Goal: Task Accomplishment & Management: Complete application form

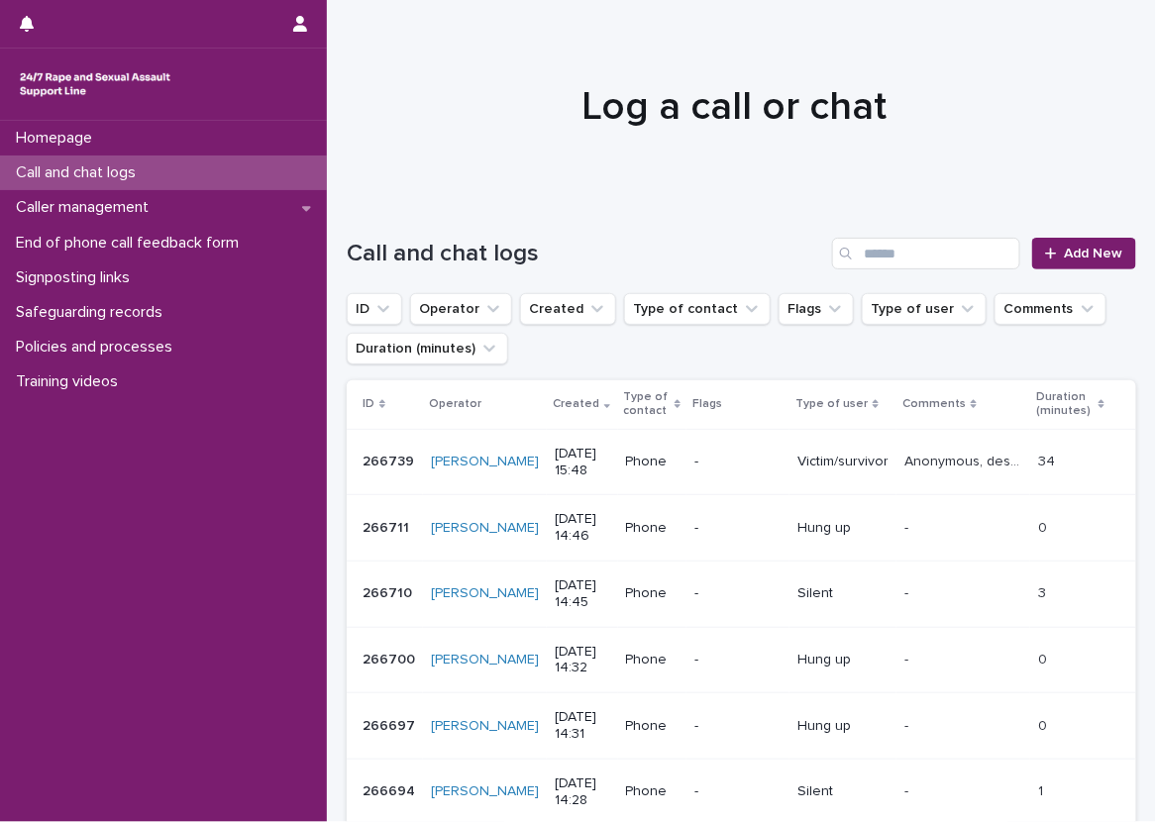
scroll to position [99, 0]
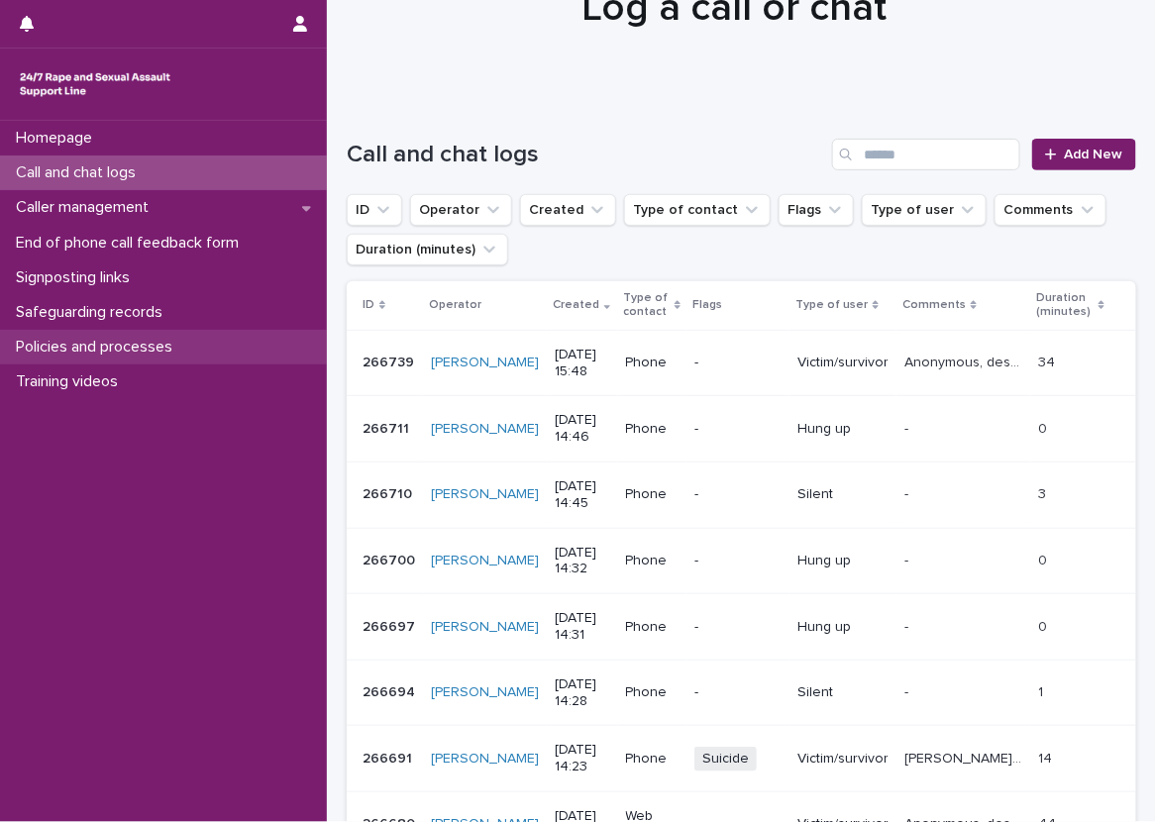
click at [222, 344] on div "Policies and processes" at bounding box center [163, 347] width 327 height 35
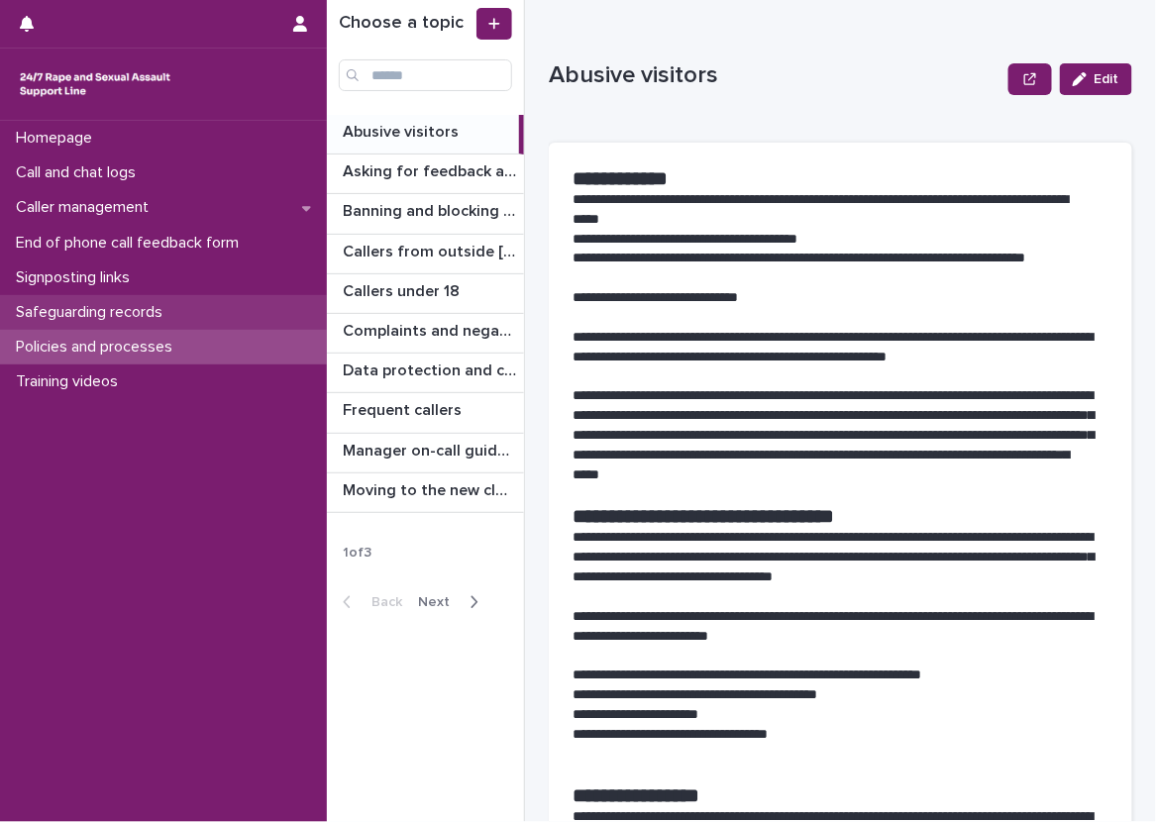
click at [244, 324] on div "Safeguarding records" at bounding box center [163, 312] width 327 height 35
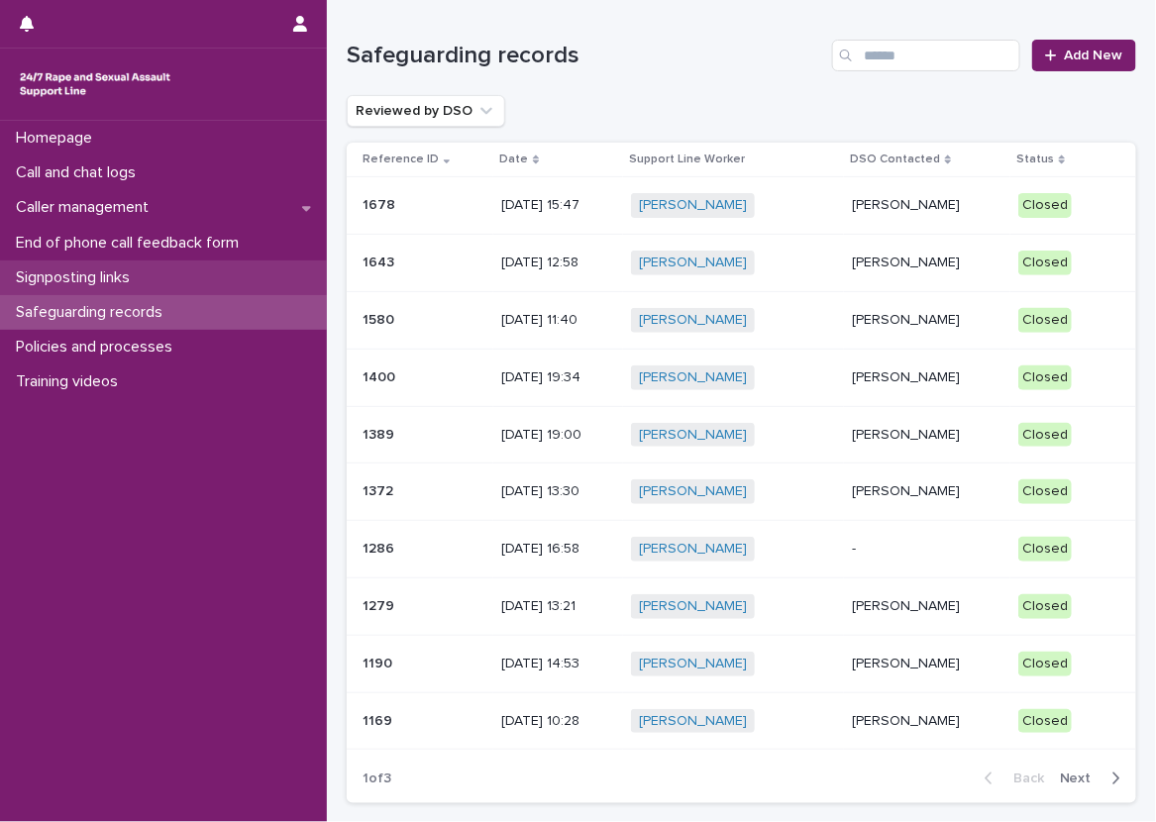
click at [239, 281] on div "Signposting links" at bounding box center [163, 277] width 327 height 35
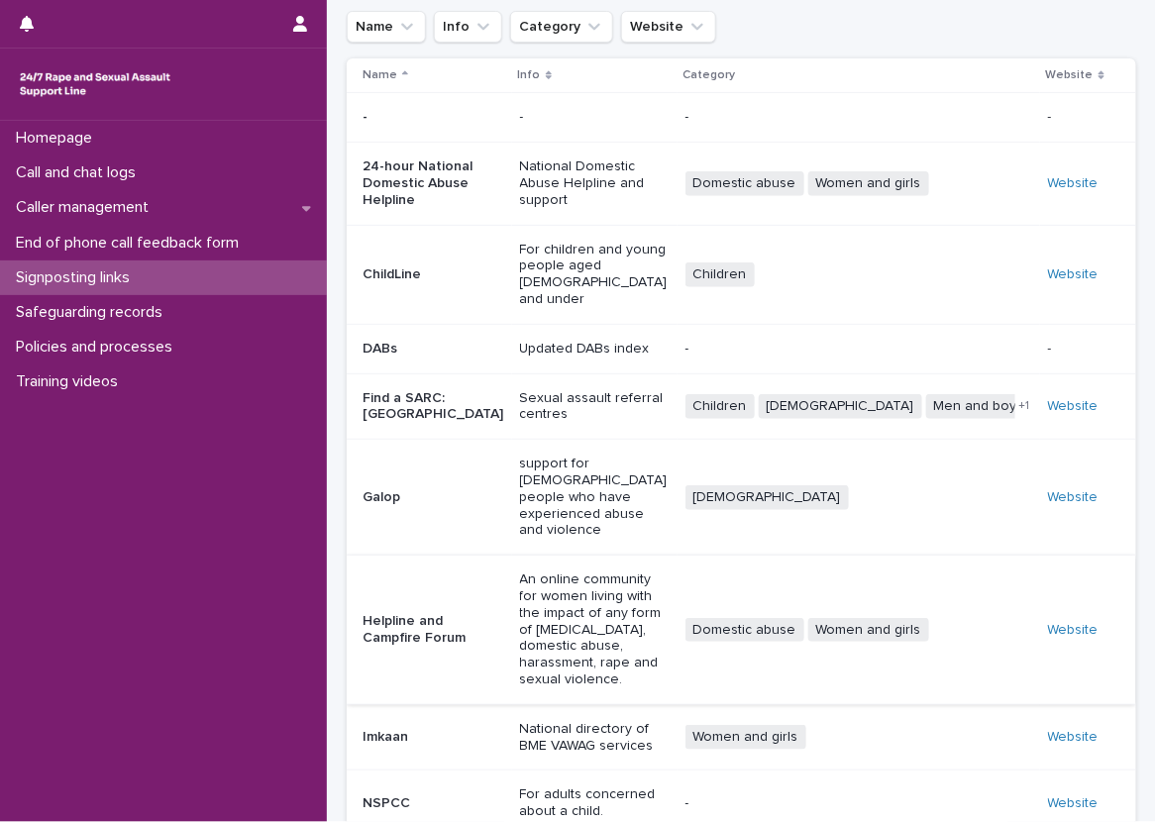
scroll to position [238, 0]
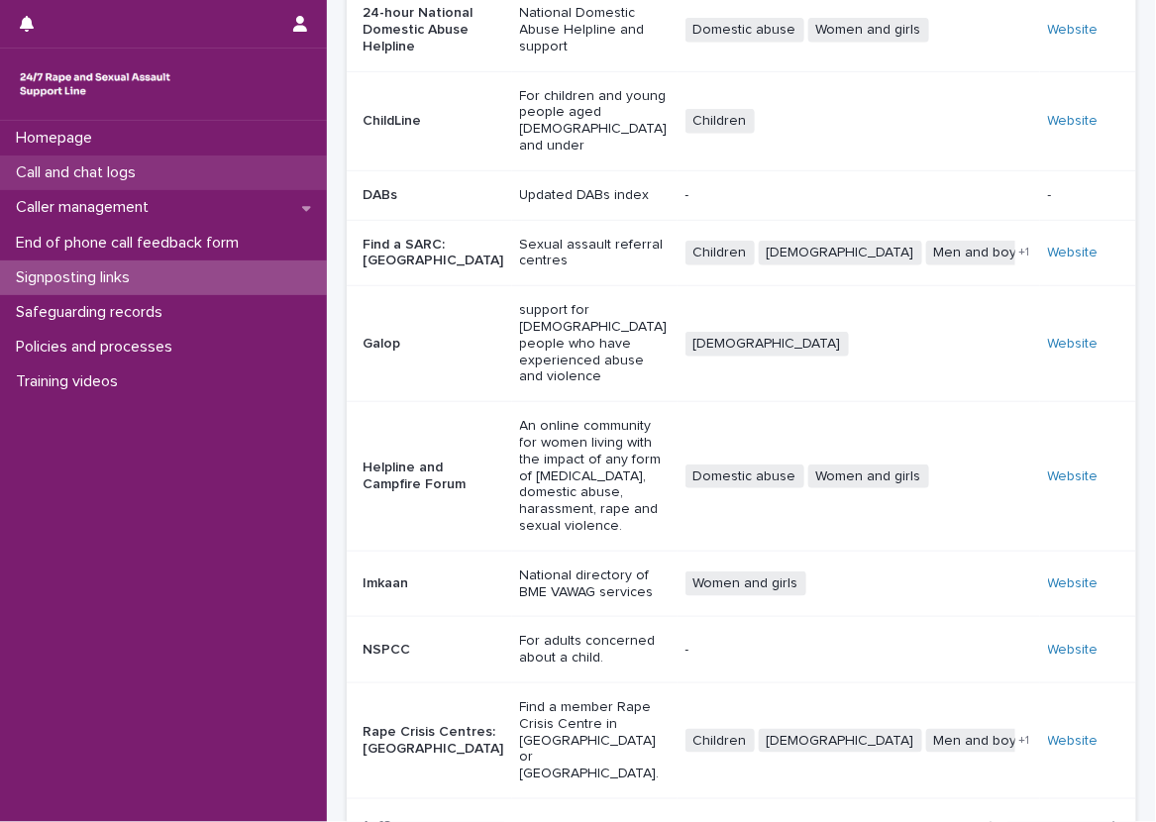
click at [289, 158] on div "Call and chat logs" at bounding box center [163, 172] width 327 height 35
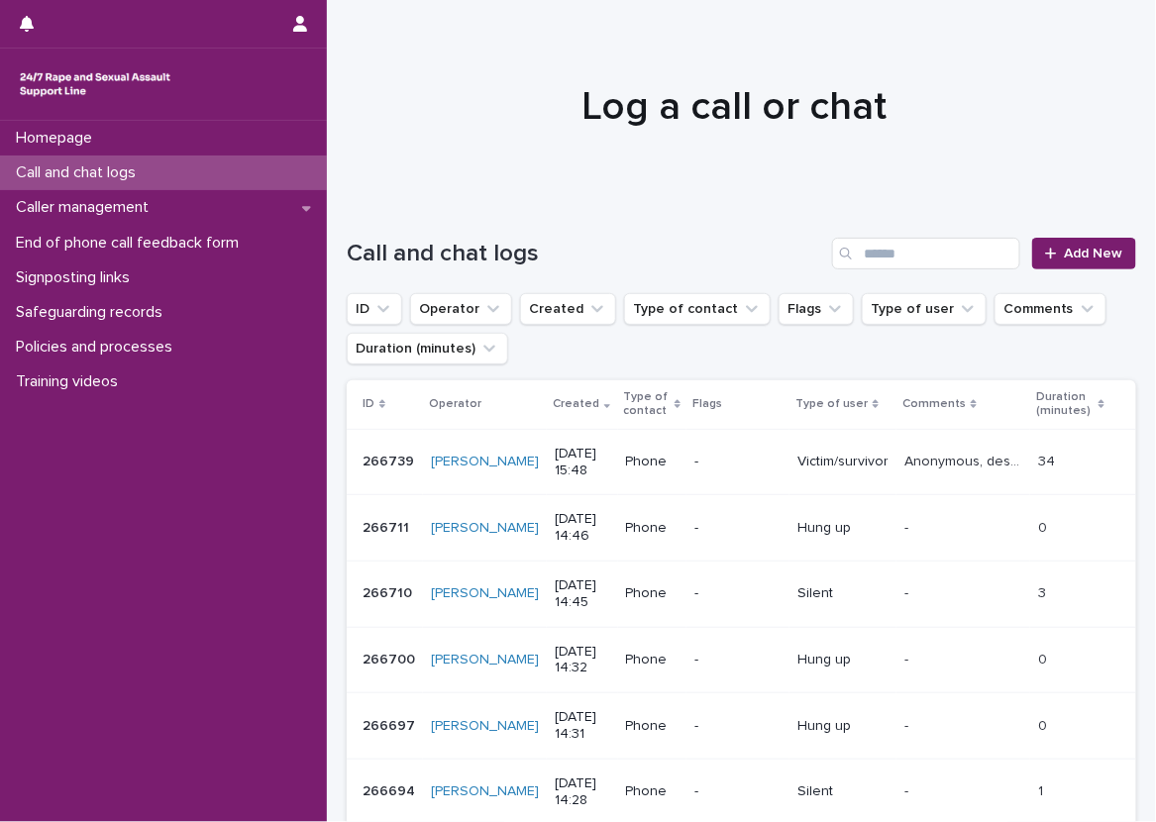
click at [366, 231] on div "Call and chat logs Add New" at bounding box center [741, 245] width 789 height 95
click at [671, 210] on div "Call and chat logs Add New" at bounding box center [741, 245] width 789 height 95
click at [1032, 246] on link "Add New" at bounding box center [1084, 254] width 104 height 32
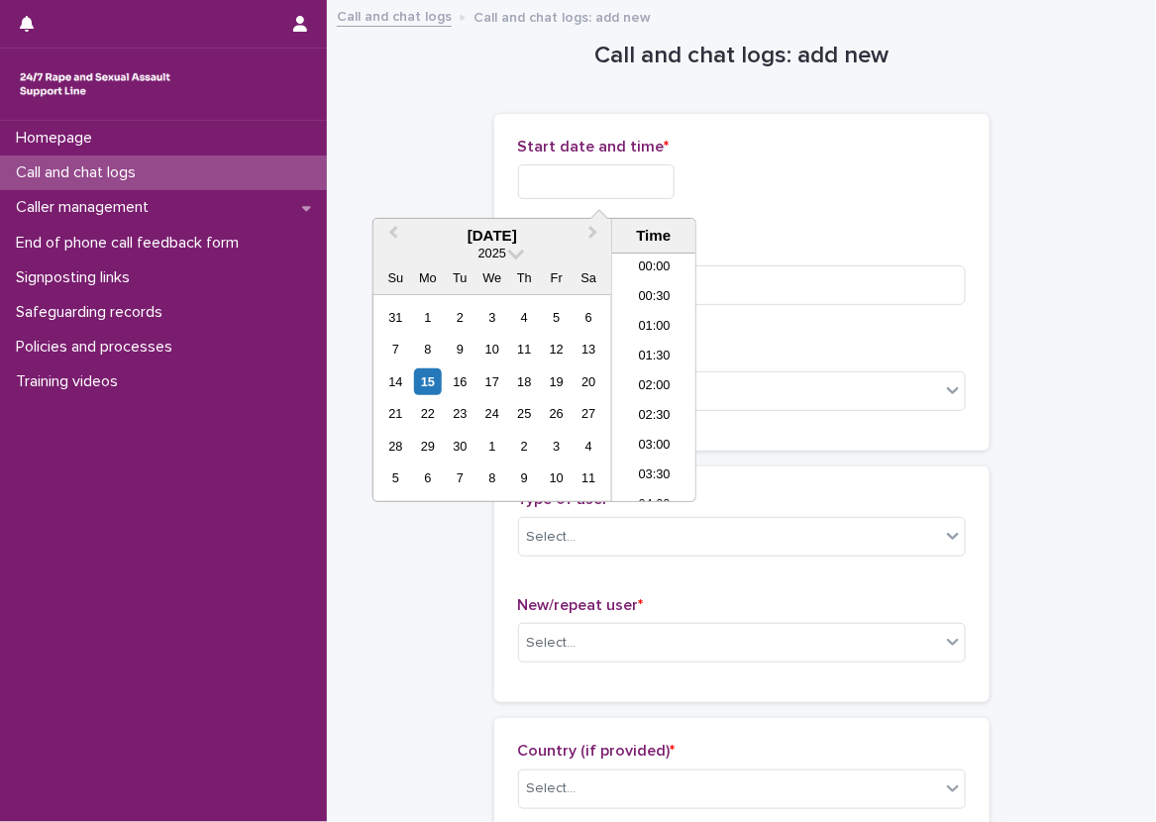
click at [650, 168] on input "text" at bounding box center [596, 181] width 156 height 35
click at [658, 372] on li "09:00" at bounding box center [654, 378] width 84 height 30
click at [618, 181] on input "**********" at bounding box center [596, 181] width 156 height 35
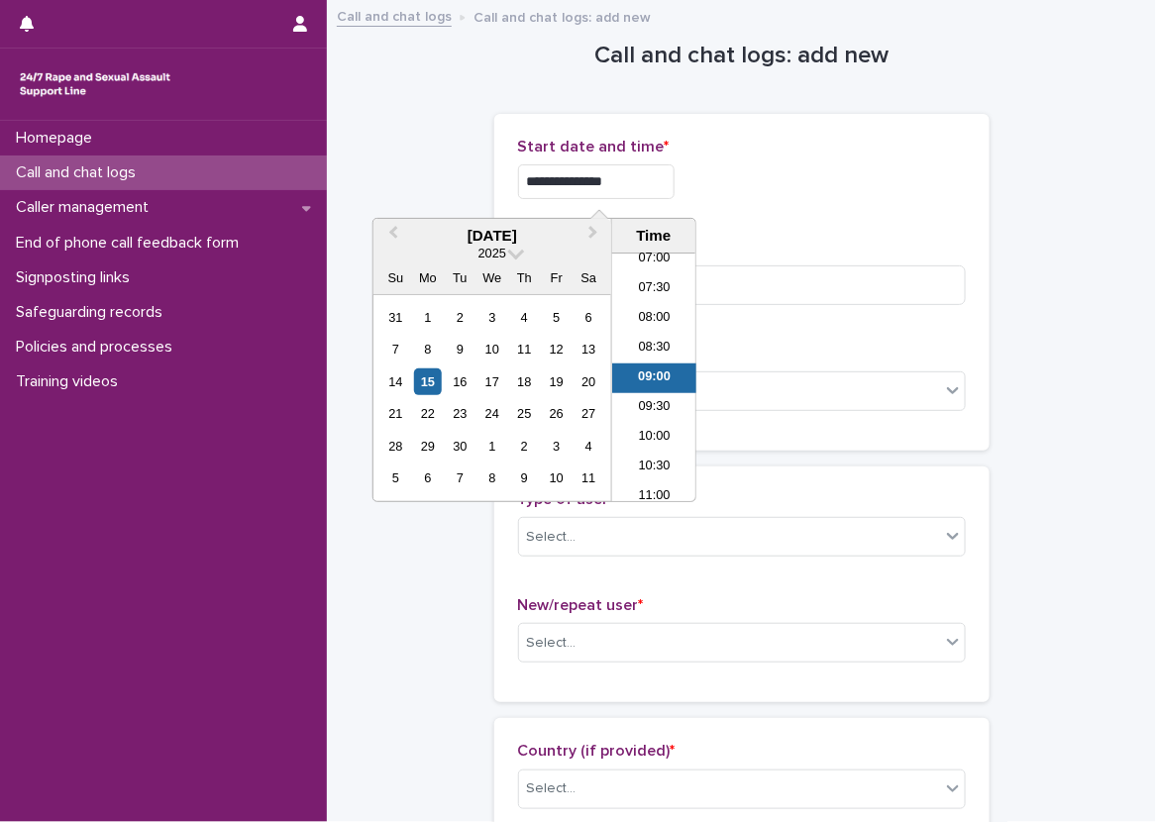
click at [611, 179] on input "**********" at bounding box center [596, 181] width 156 height 35
type input "**********"
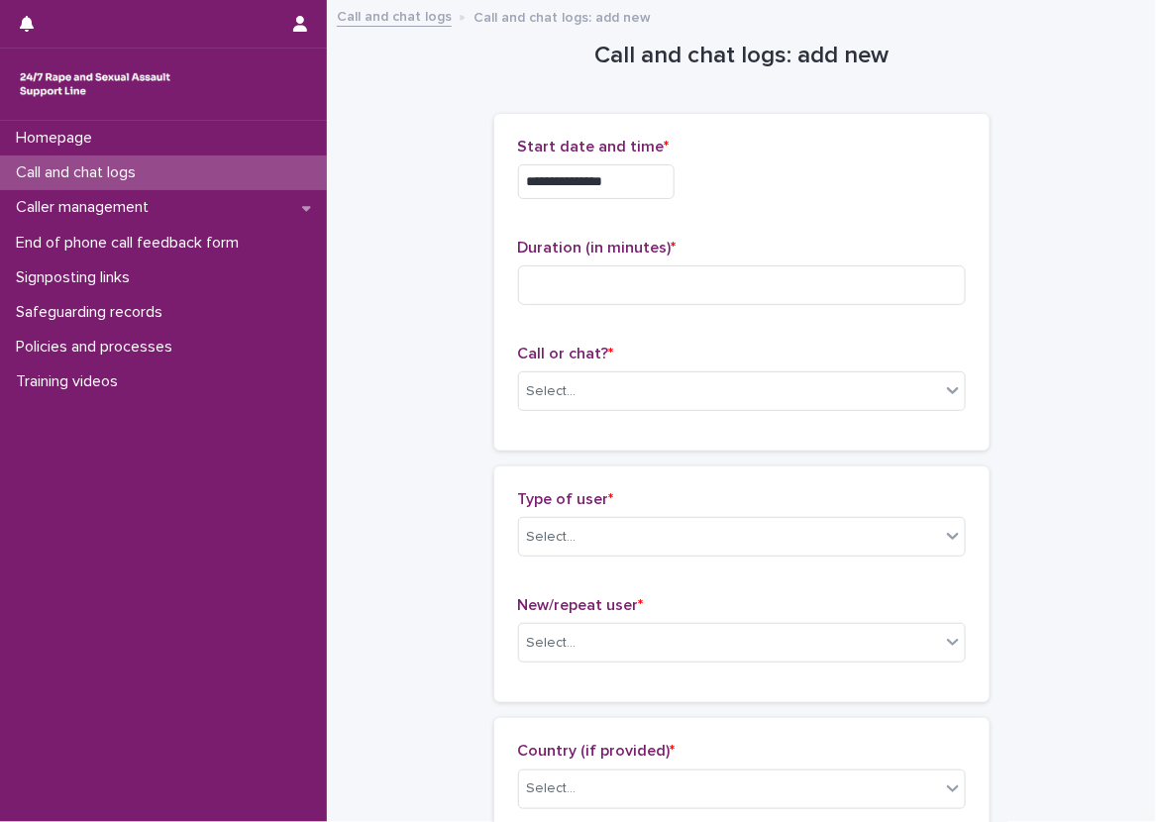
click at [761, 188] on div "**********" at bounding box center [742, 181] width 448 height 35
click at [752, 277] on input at bounding box center [742, 285] width 448 height 40
type input "*"
click at [707, 345] on p "Call or chat? *" at bounding box center [742, 354] width 448 height 19
click at [654, 403] on div "Select..." at bounding box center [729, 391] width 421 height 33
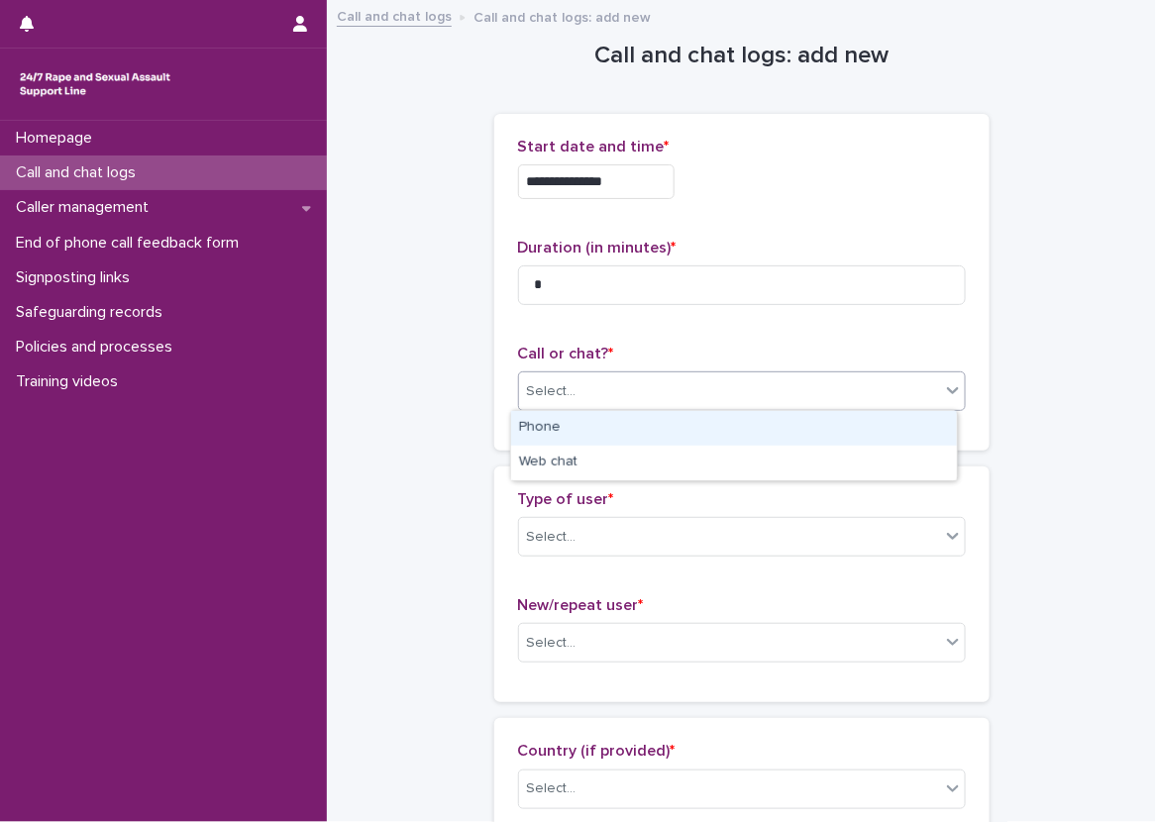
click at [630, 429] on div "Phone" at bounding box center [734, 428] width 446 height 35
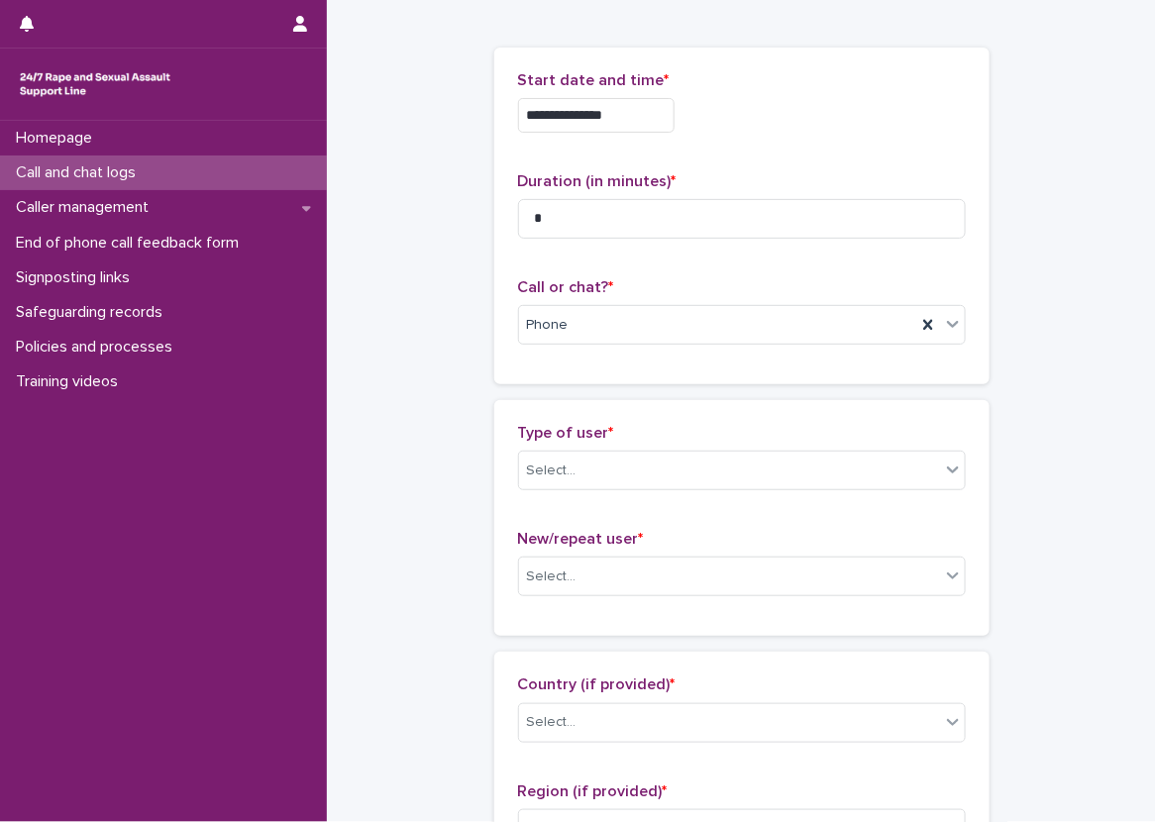
scroll to position [99, 0]
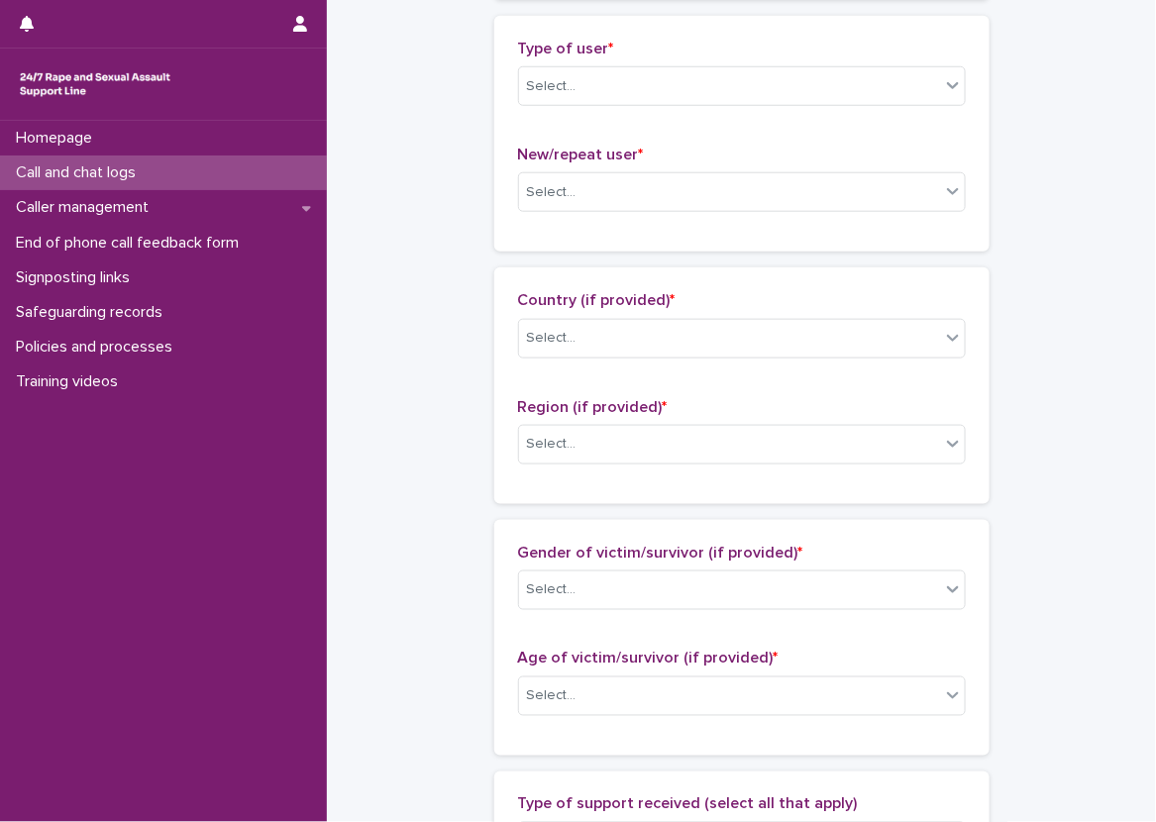
scroll to position [448, 0]
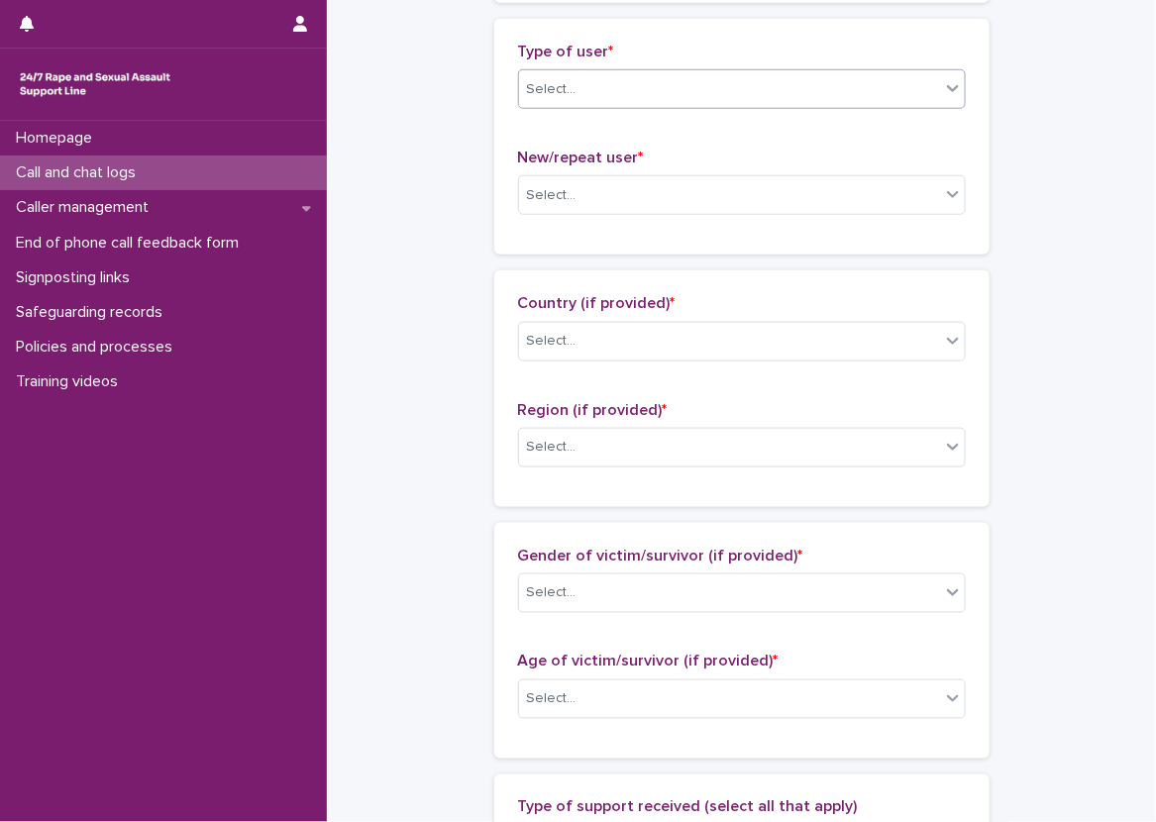
drag, startPoint x: 788, startPoint y: 85, endPoint x: 766, endPoint y: 90, distance: 22.3
click at [766, 90] on div "Select..." at bounding box center [729, 89] width 421 height 33
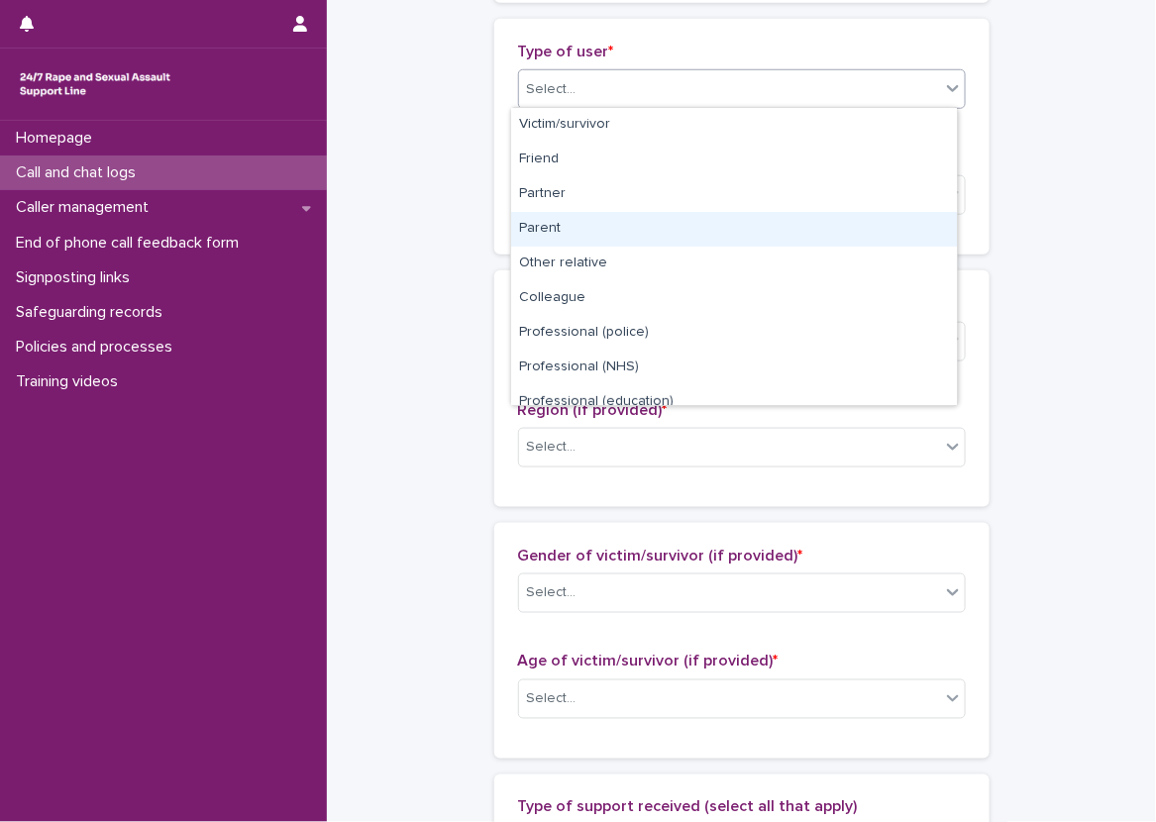
scroll to position [198, 0]
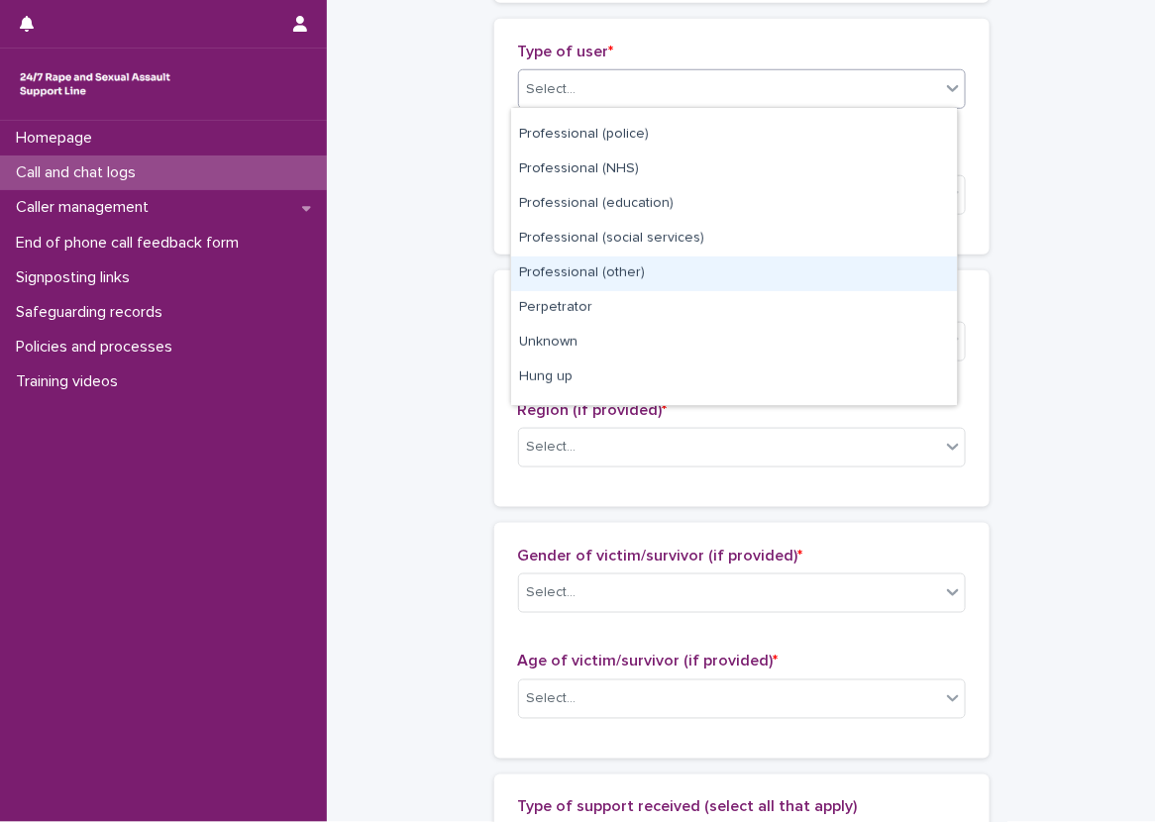
drag, startPoint x: 715, startPoint y: 253, endPoint x: 726, endPoint y: 265, distance: 16.9
click at [726, 265] on div "Professional (other)" at bounding box center [734, 273] width 446 height 35
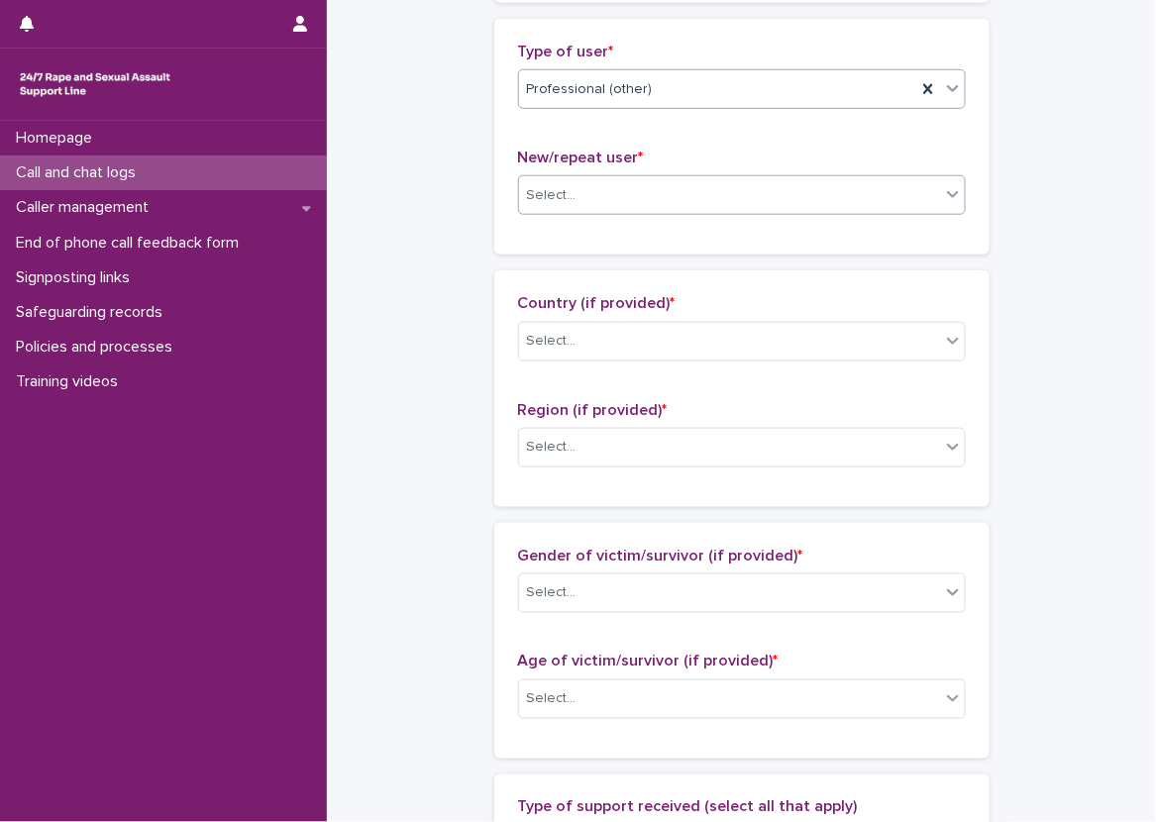
click at [751, 197] on div "Select..." at bounding box center [729, 195] width 421 height 33
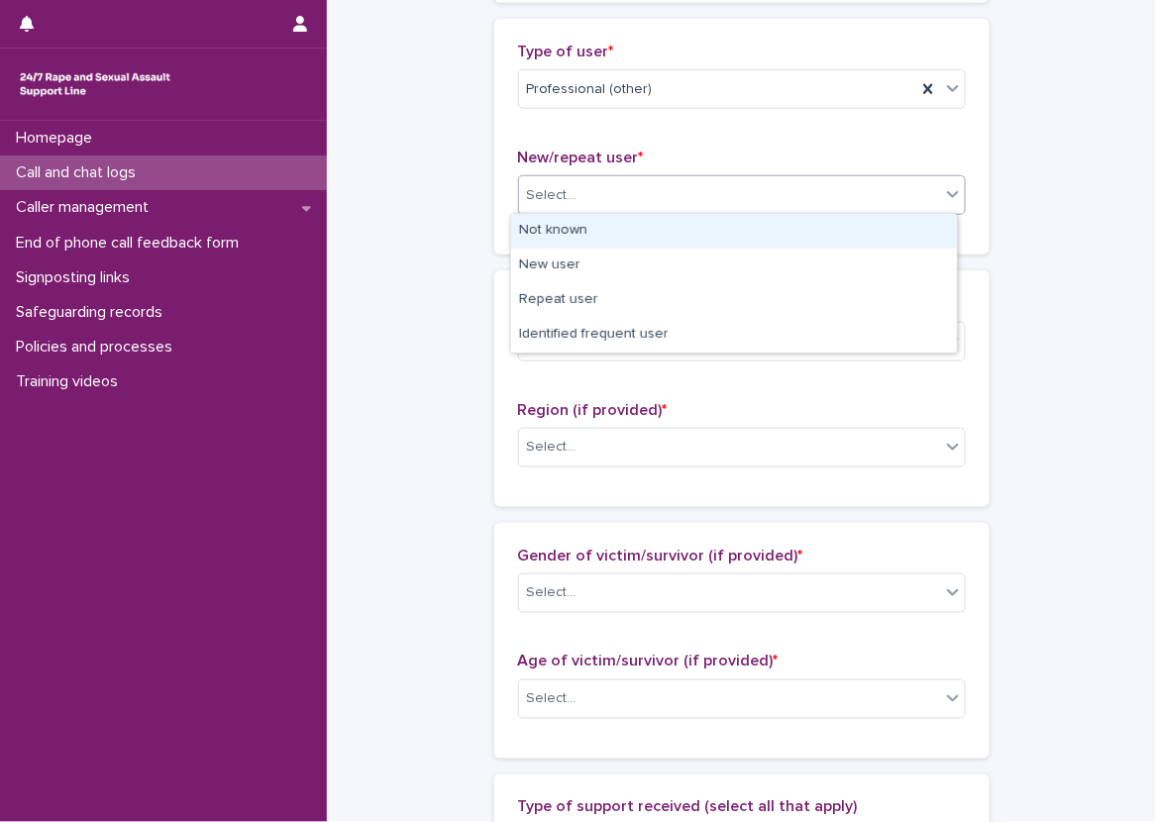
click at [746, 217] on div "Not known" at bounding box center [734, 231] width 446 height 35
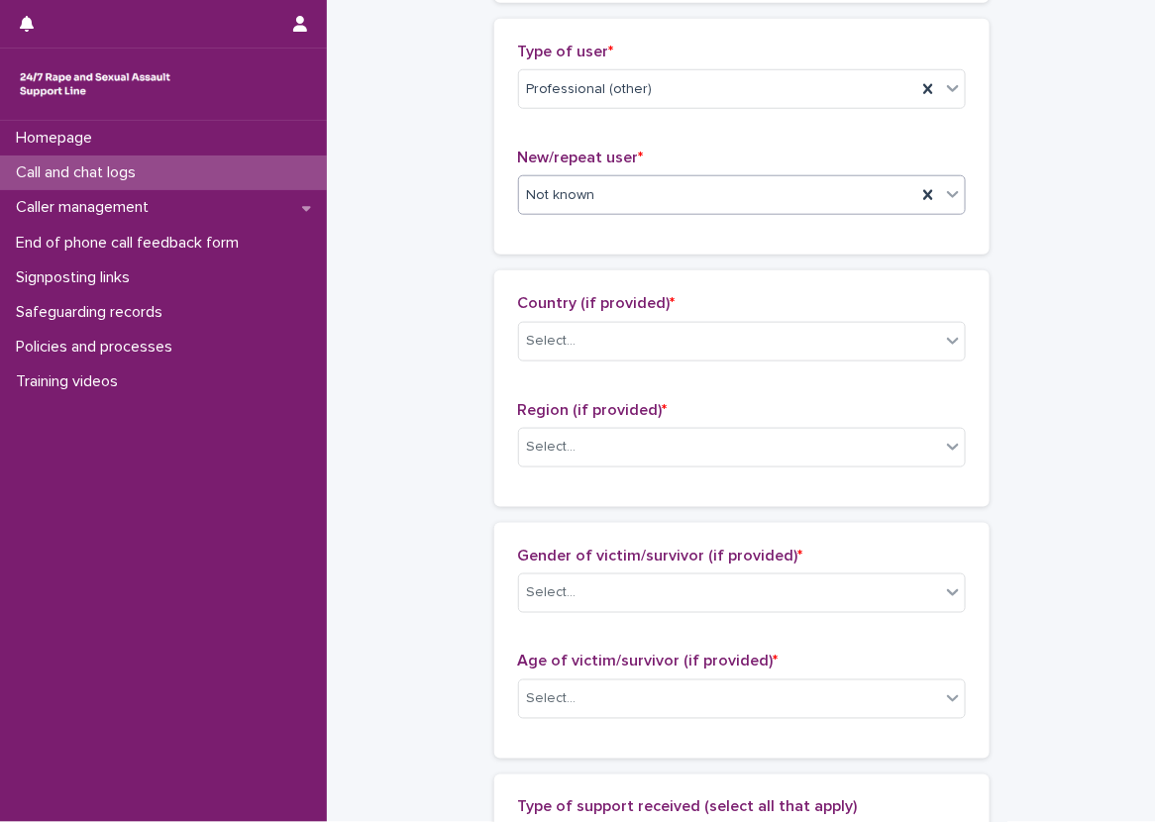
click at [705, 317] on div "Country (if provided) * Select..." at bounding box center [742, 335] width 448 height 82
click at [700, 335] on div "Select..." at bounding box center [729, 341] width 421 height 33
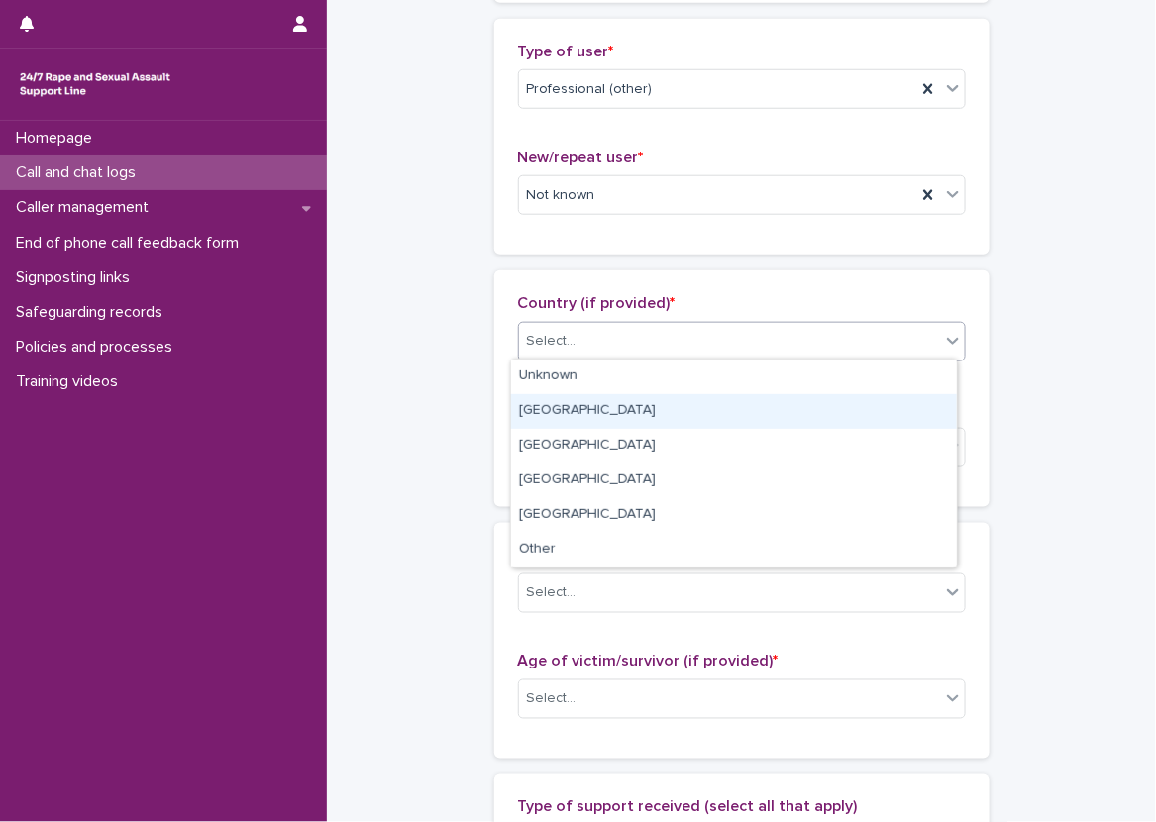
click at [703, 407] on div "[GEOGRAPHIC_DATA]" at bounding box center [734, 411] width 446 height 35
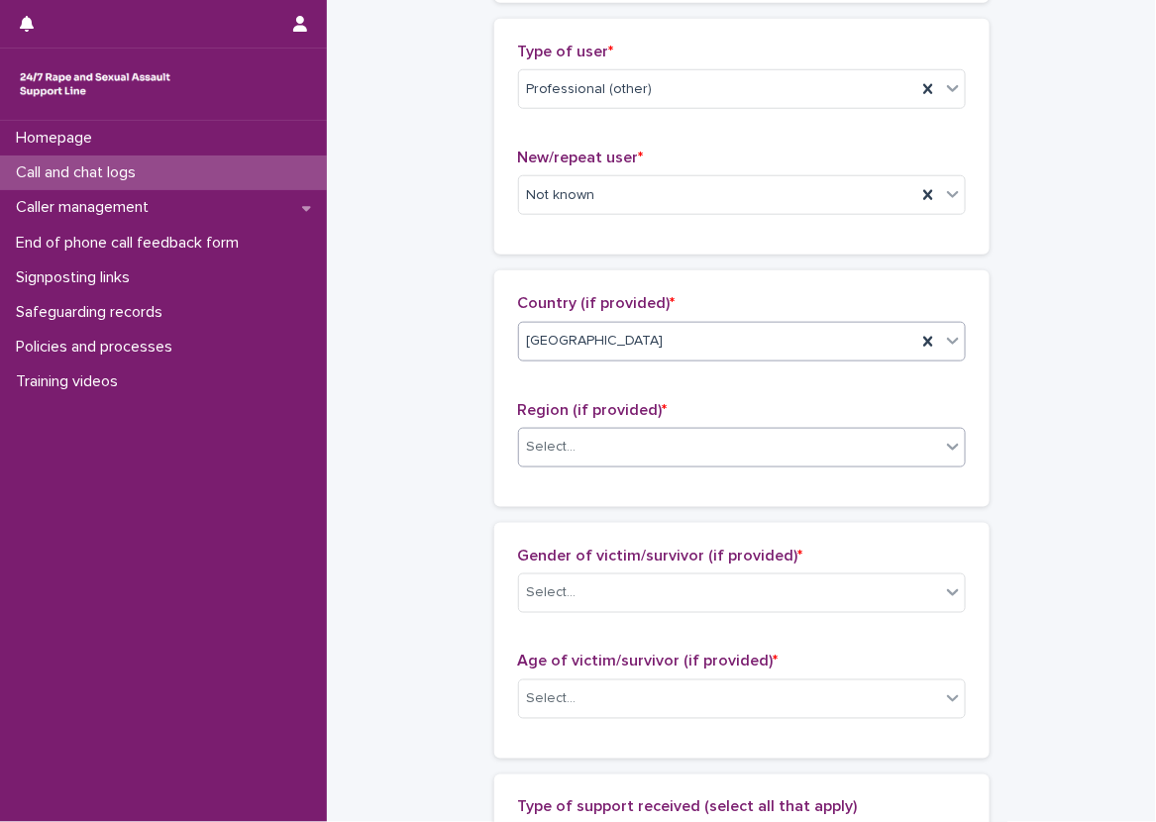
click at [634, 440] on div "Select..." at bounding box center [729, 447] width 421 height 33
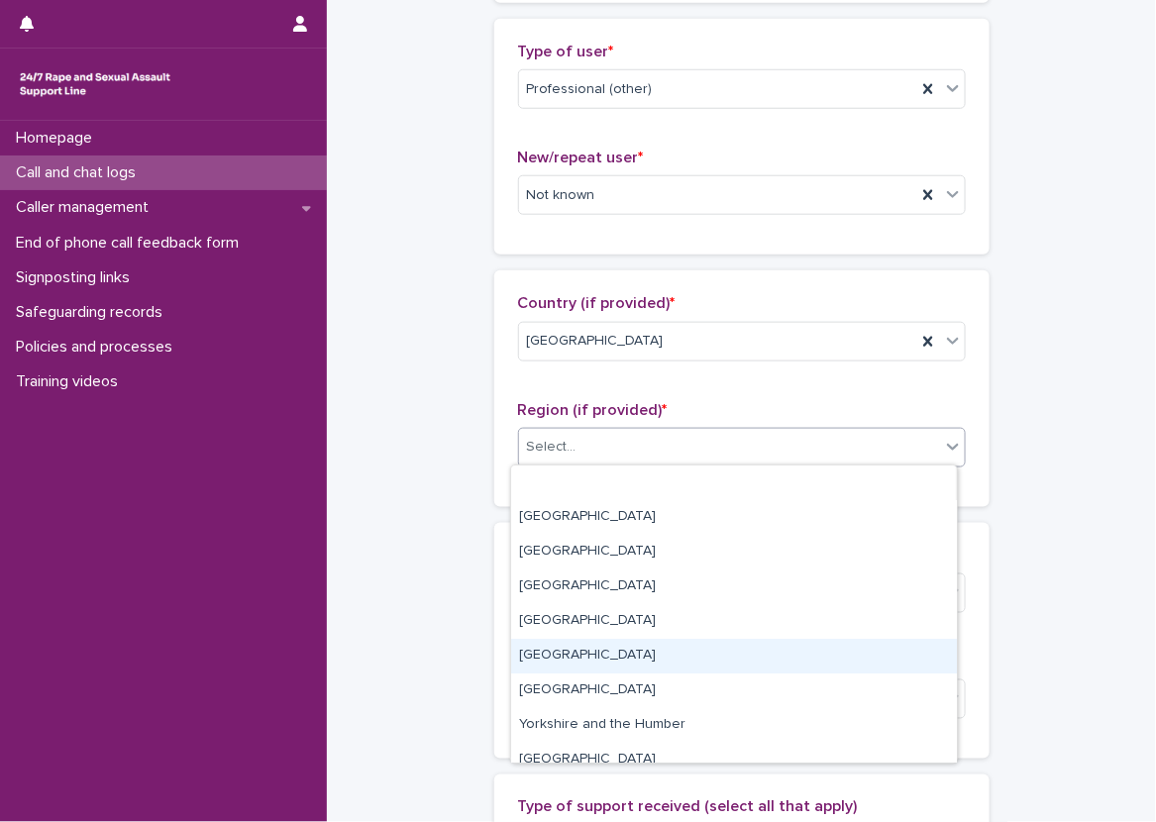
scroll to position [84, 0]
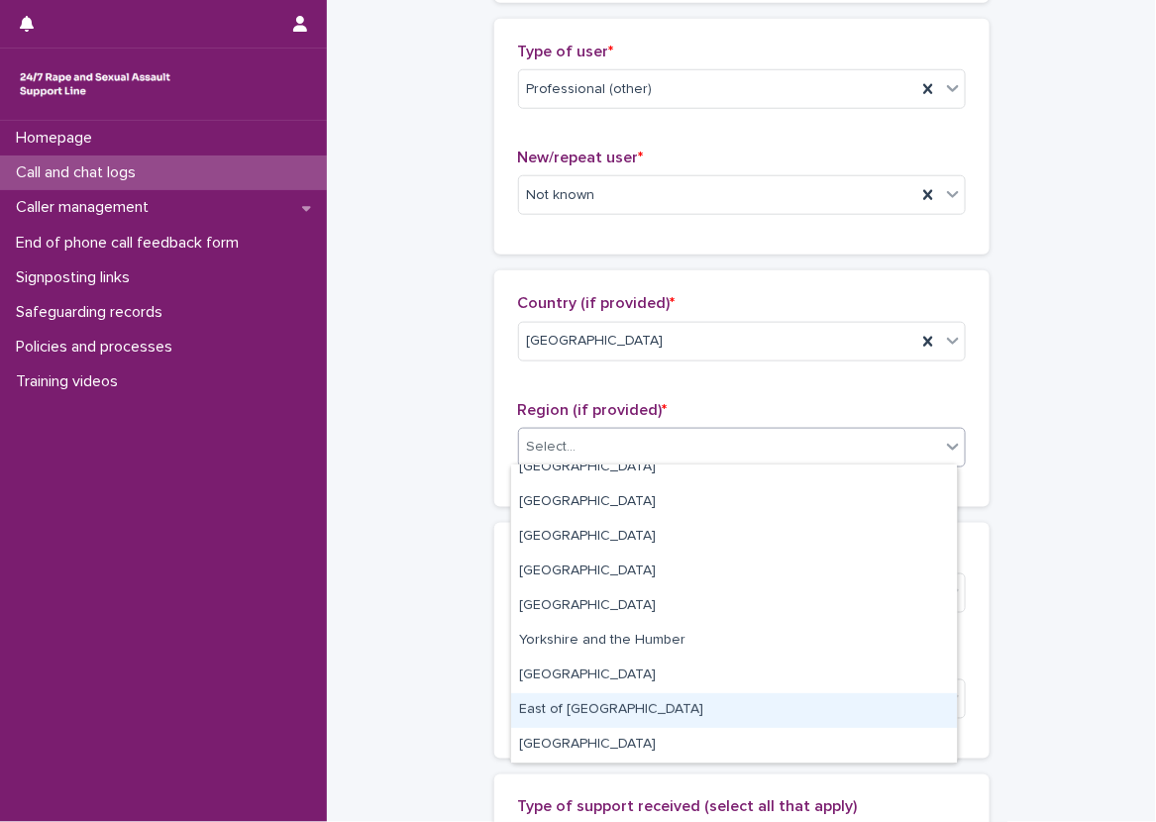
click at [609, 707] on div "East of [GEOGRAPHIC_DATA]" at bounding box center [734, 710] width 446 height 35
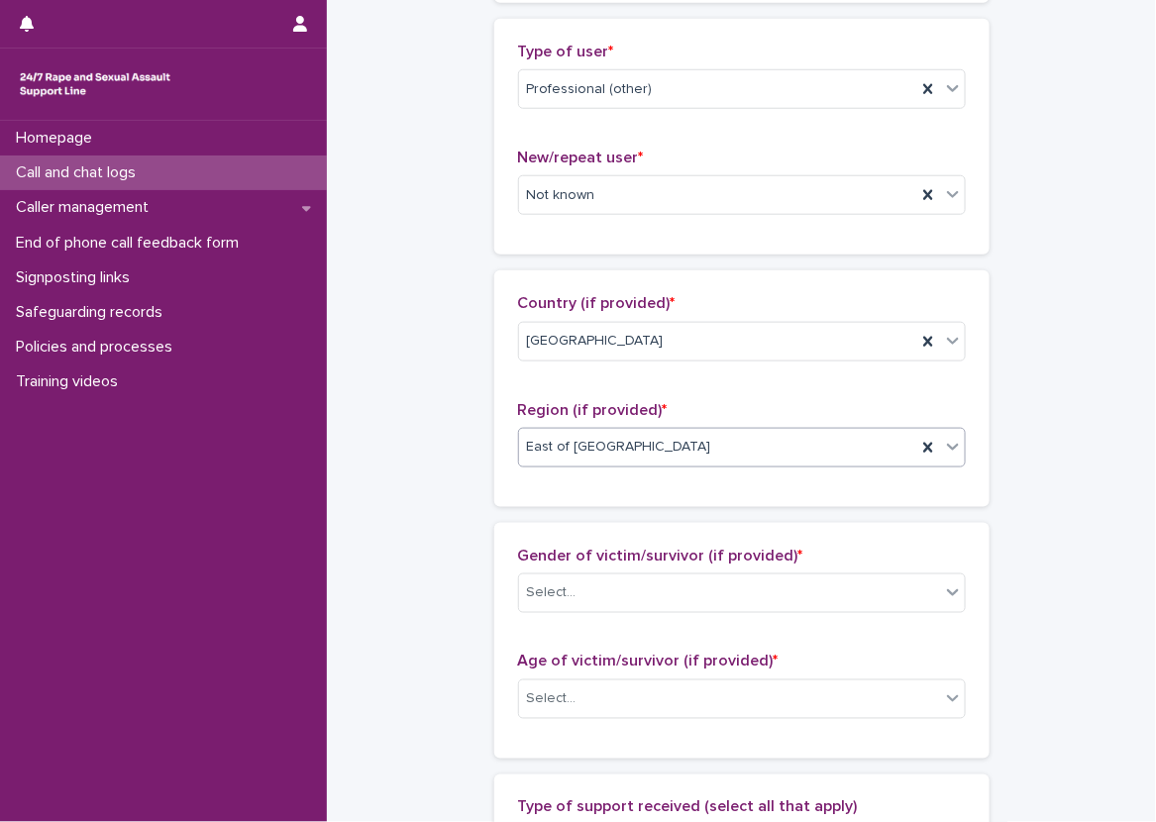
click at [456, 484] on div "**********" at bounding box center [741, 626] width 789 height 2144
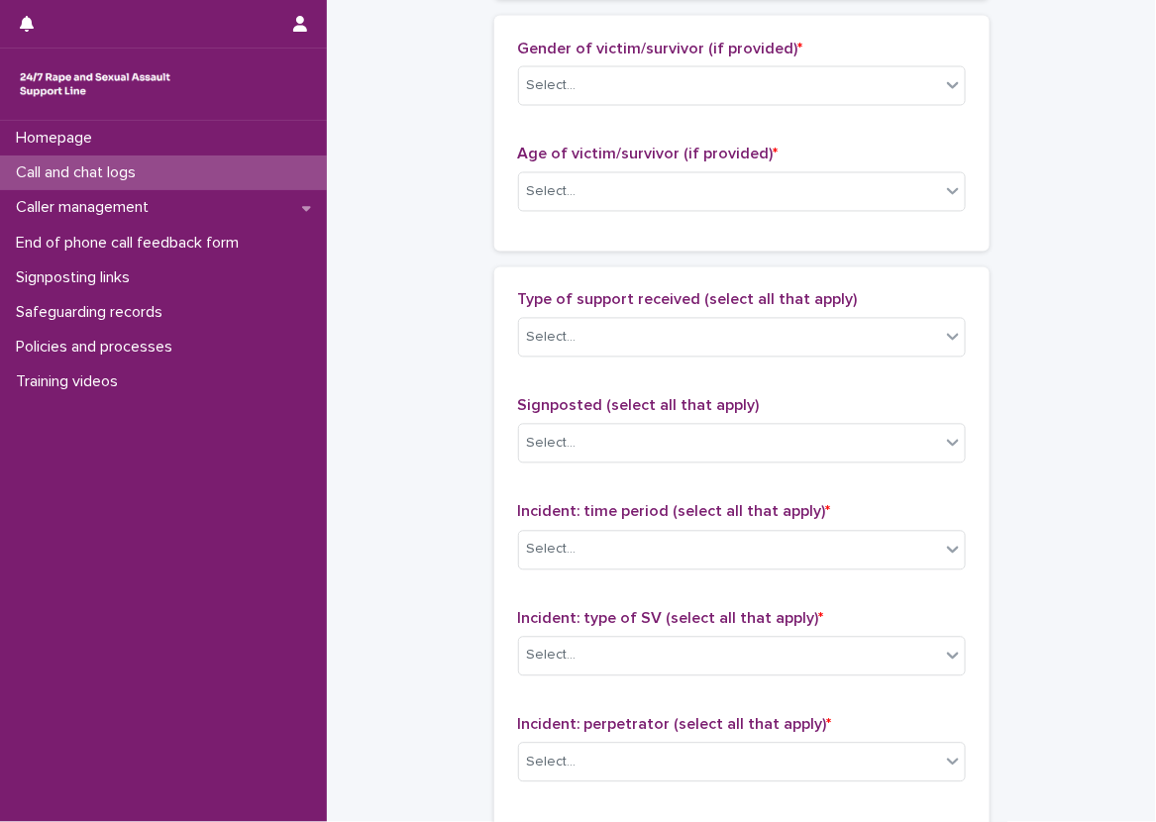
scroll to position [950, 0]
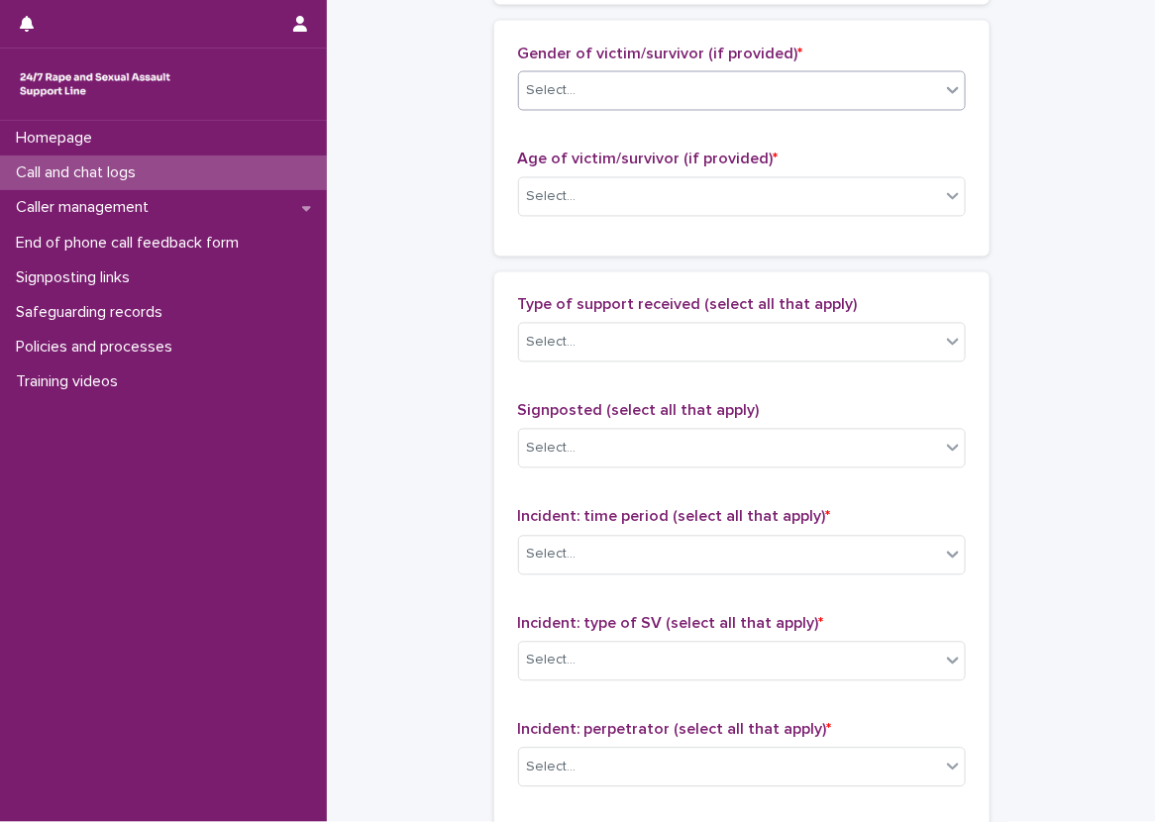
click at [941, 74] on div at bounding box center [953, 90] width 24 height 36
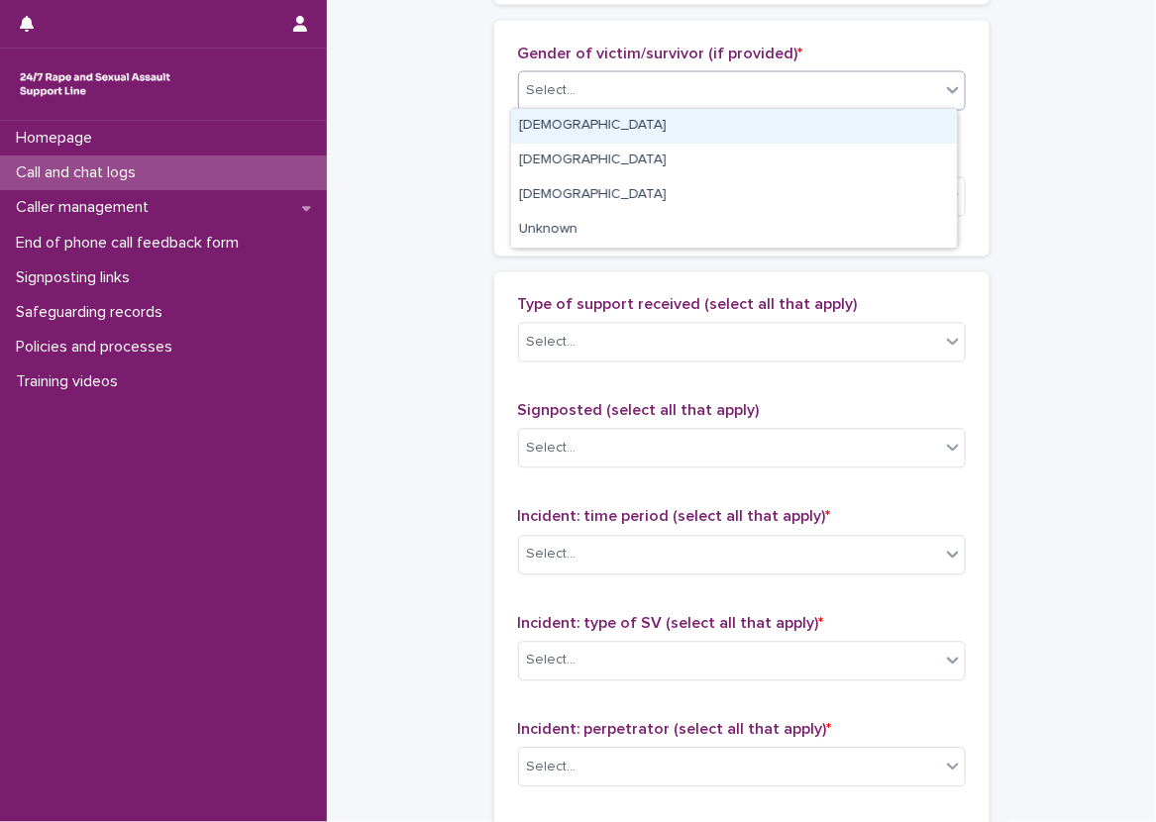
drag, startPoint x: 846, startPoint y: 235, endPoint x: 873, endPoint y: 122, distance: 116.2
click at [985, 142] on div "**********" at bounding box center [741, 124] width 789 height 2144
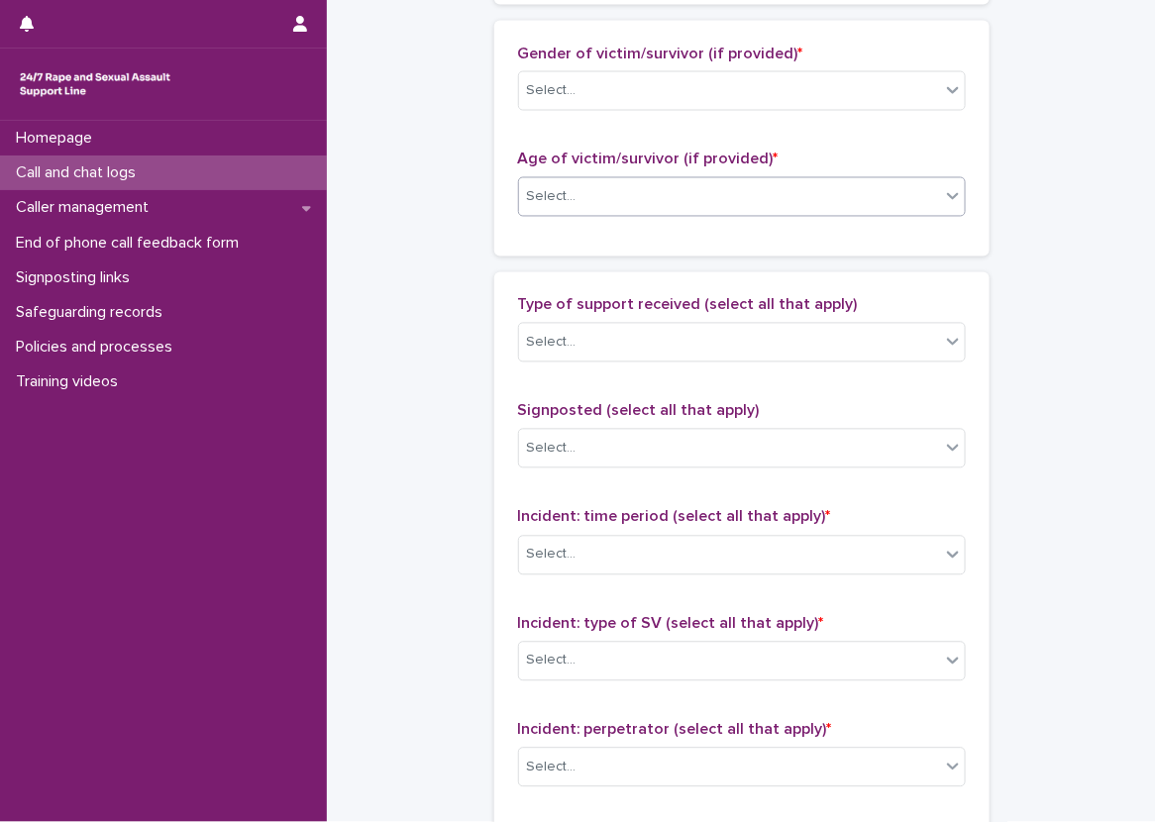
click at [815, 190] on div "Select..." at bounding box center [729, 197] width 421 height 33
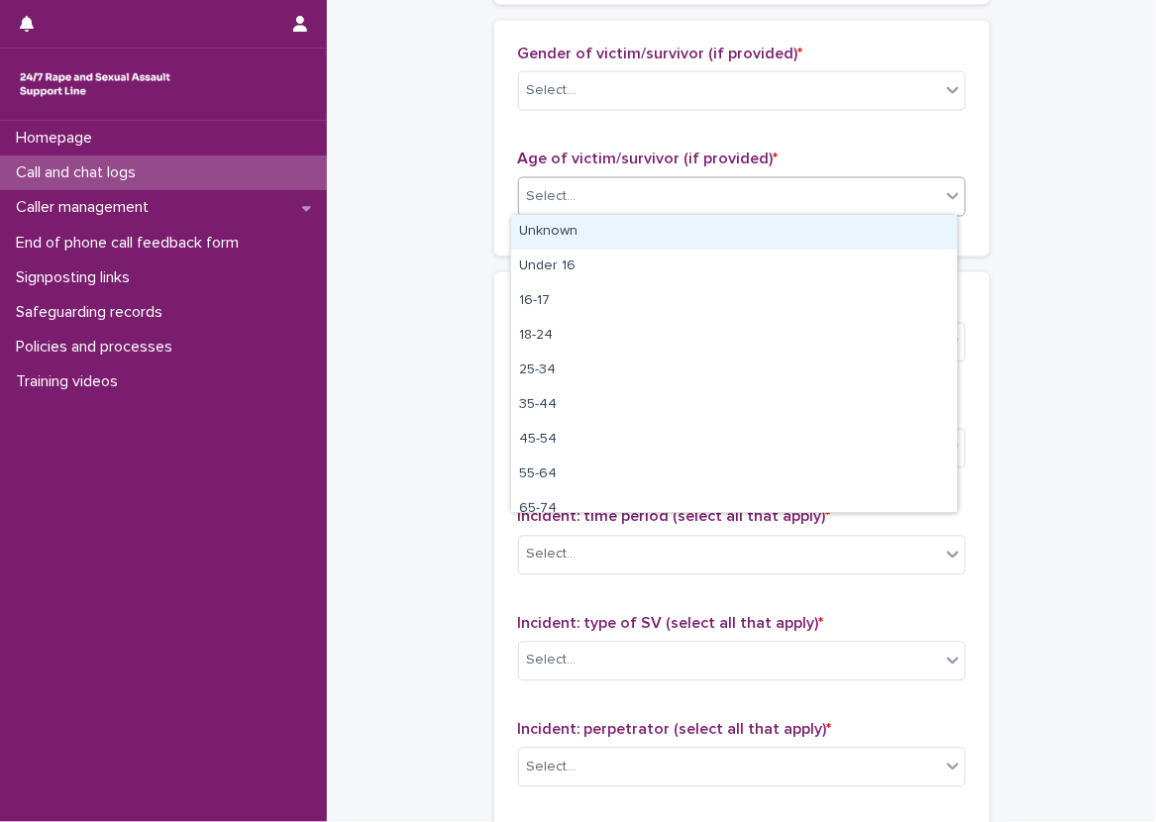
click at [793, 238] on div "Unknown" at bounding box center [734, 232] width 446 height 35
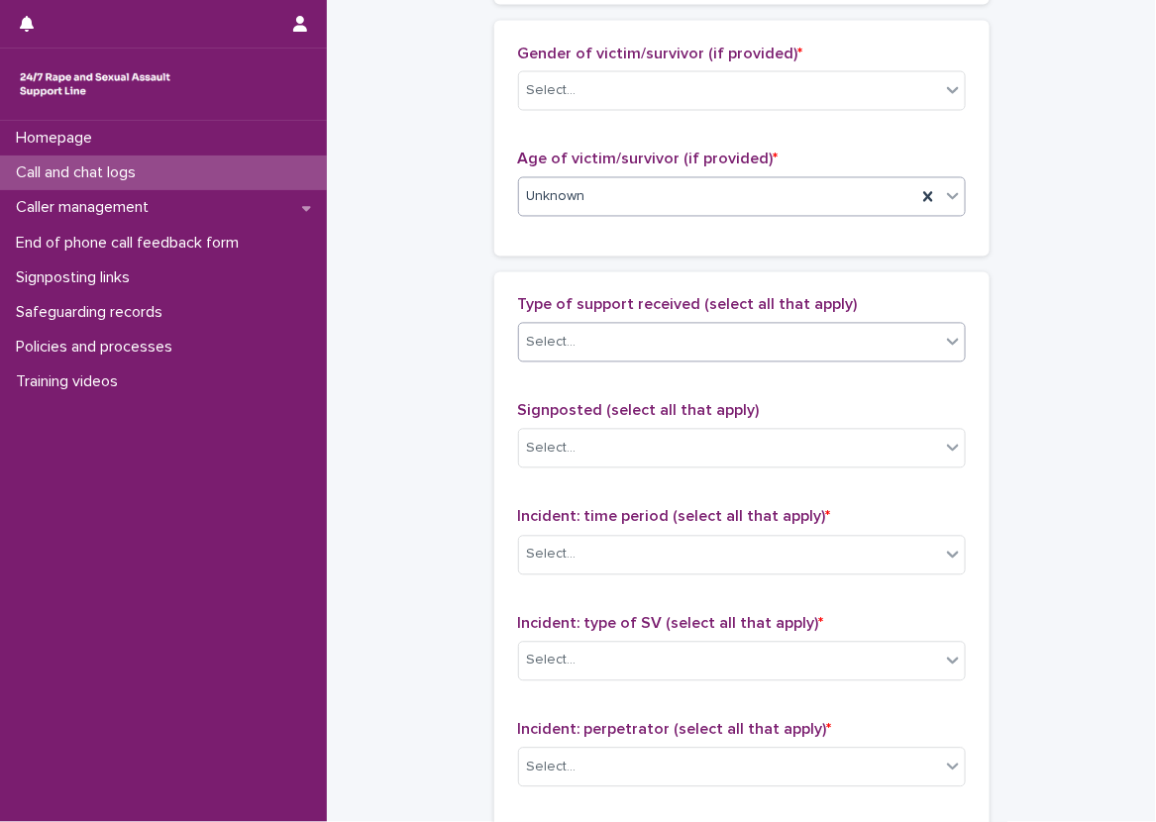
click at [764, 351] on div "Select..." at bounding box center [729, 343] width 421 height 33
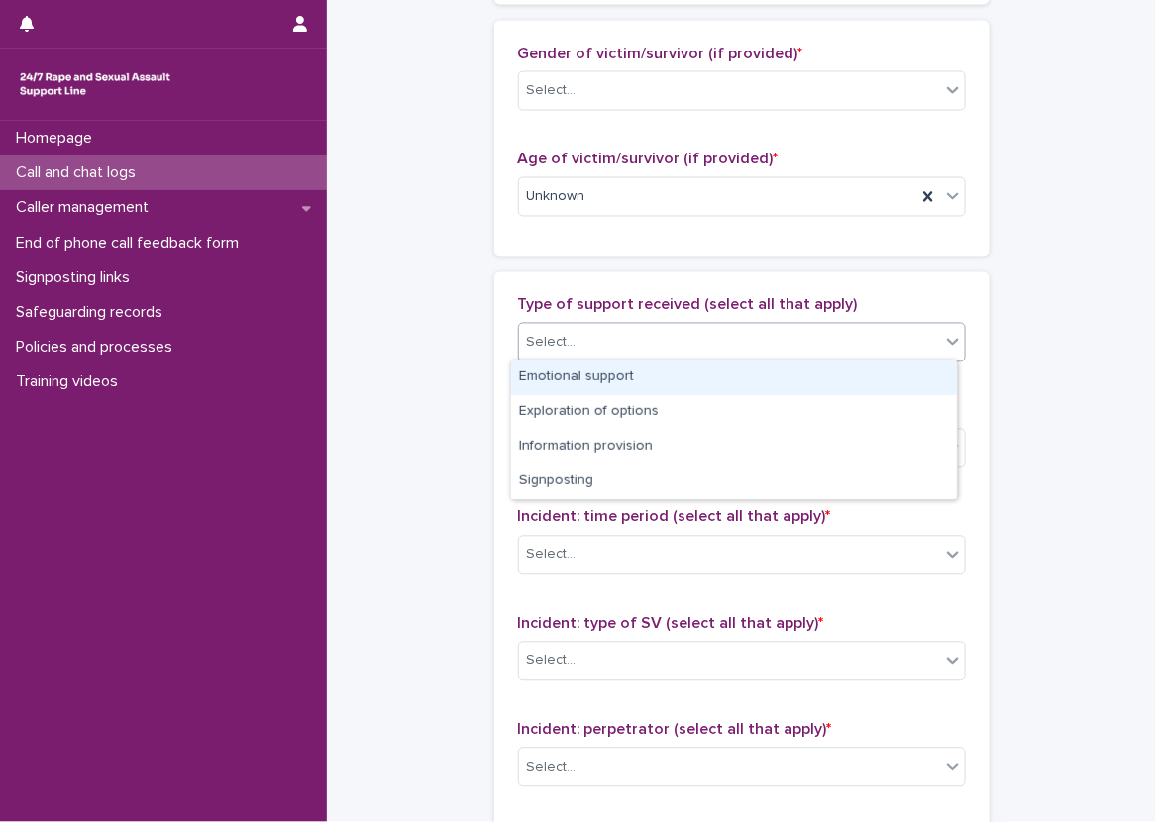
click at [757, 389] on div "Emotional support" at bounding box center [734, 377] width 446 height 35
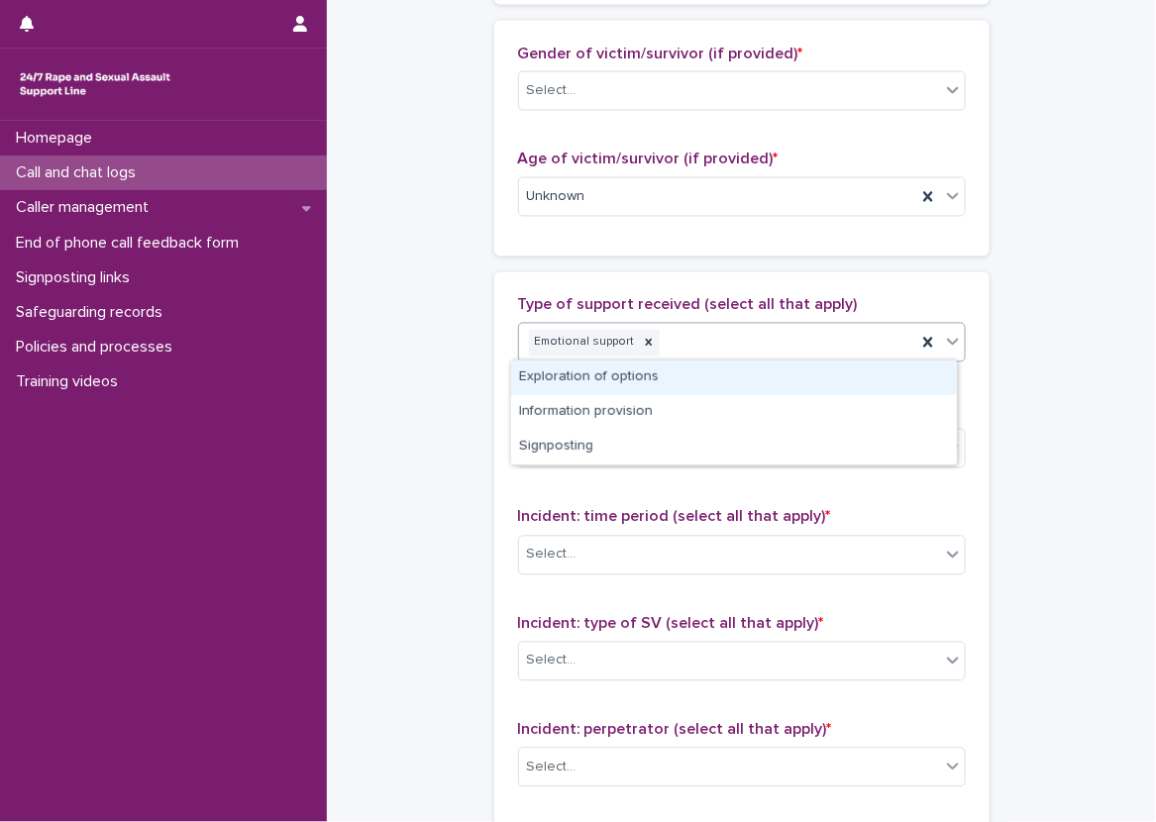
click at [823, 354] on div "Emotional support" at bounding box center [717, 343] width 397 height 35
click at [809, 380] on div "Exploration of options" at bounding box center [734, 377] width 446 height 35
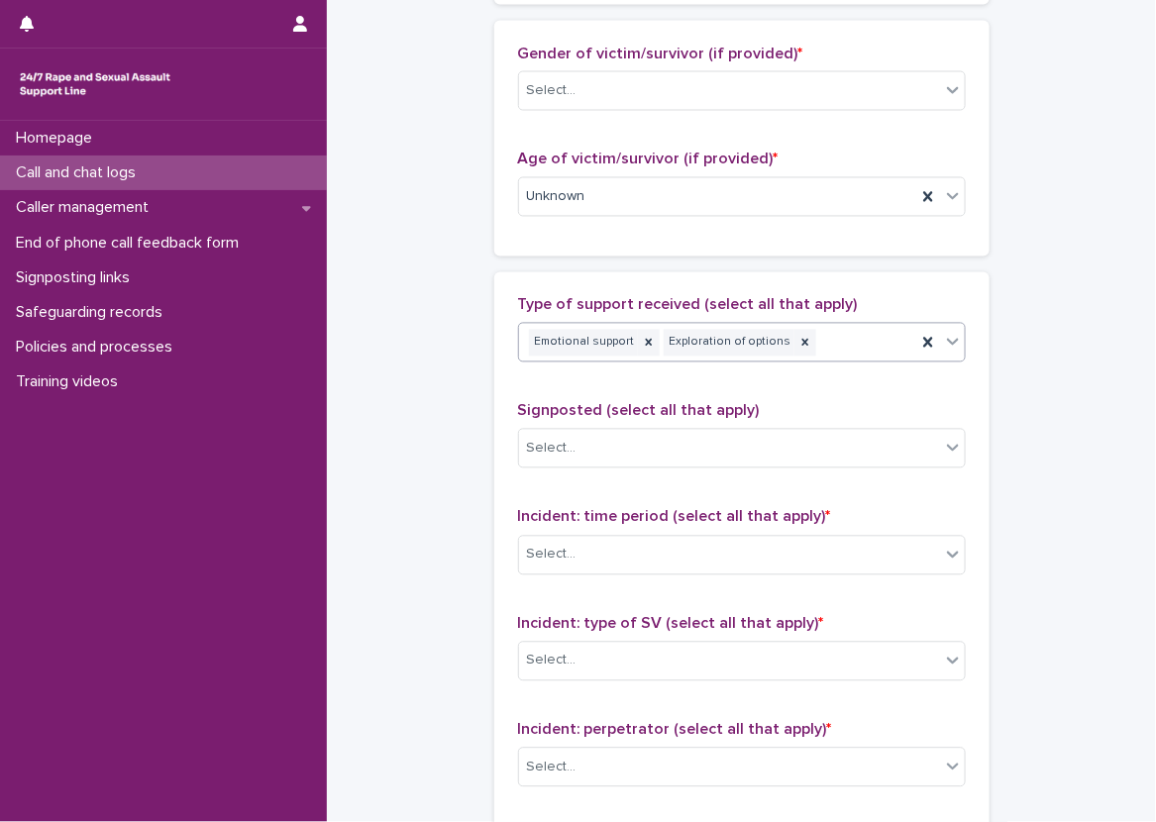
click at [845, 326] on div "Emotional support Exploration of options" at bounding box center [717, 343] width 397 height 35
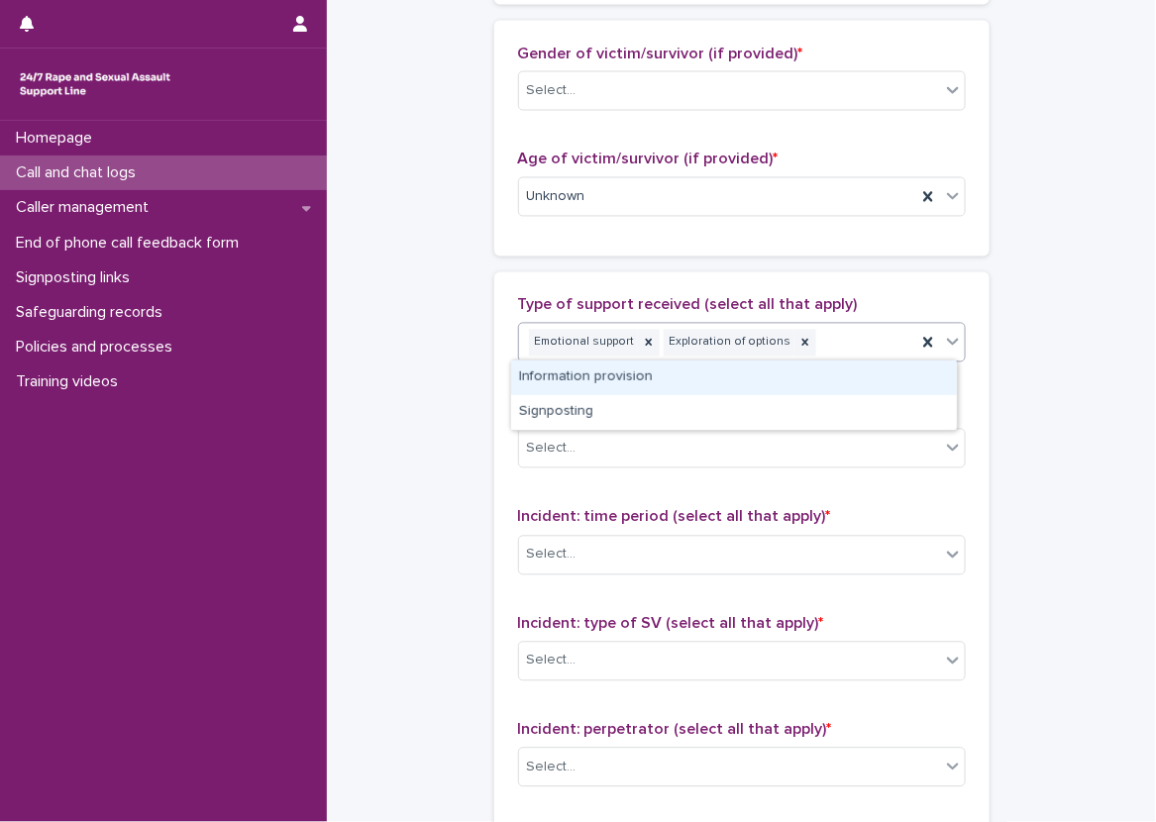
click at [836, 385] on div "Information provision" at bounding box center [734, 377] width 446 height 35
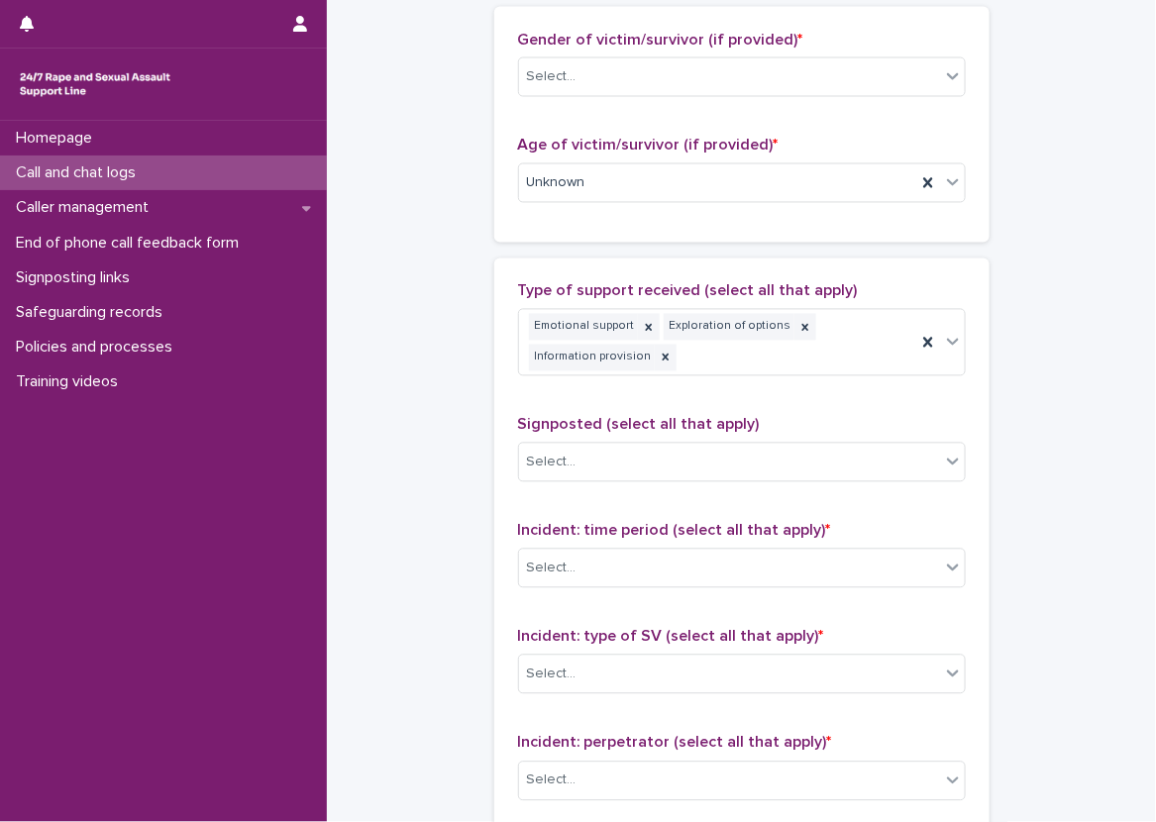
click at [1005, 384] on div "**********" at bounding box center [741, 123] width 789 height 2171
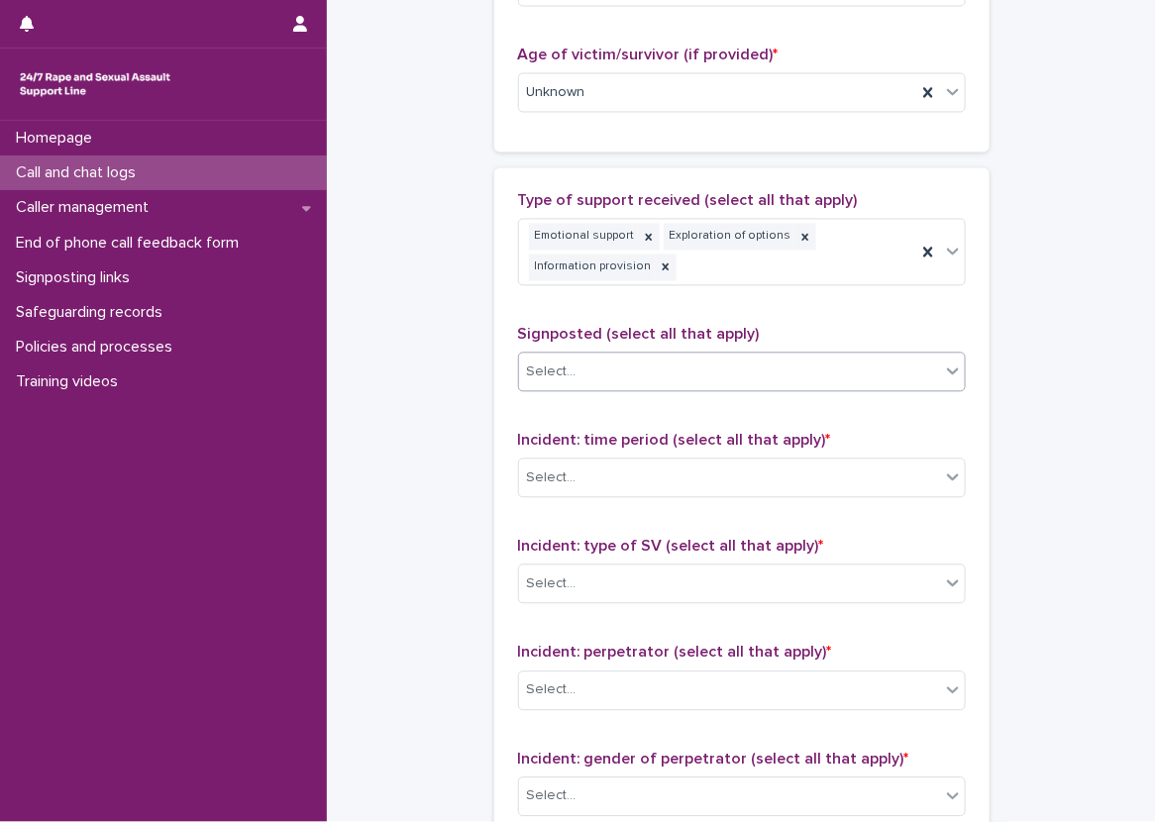
scroll to position [1162, 0]
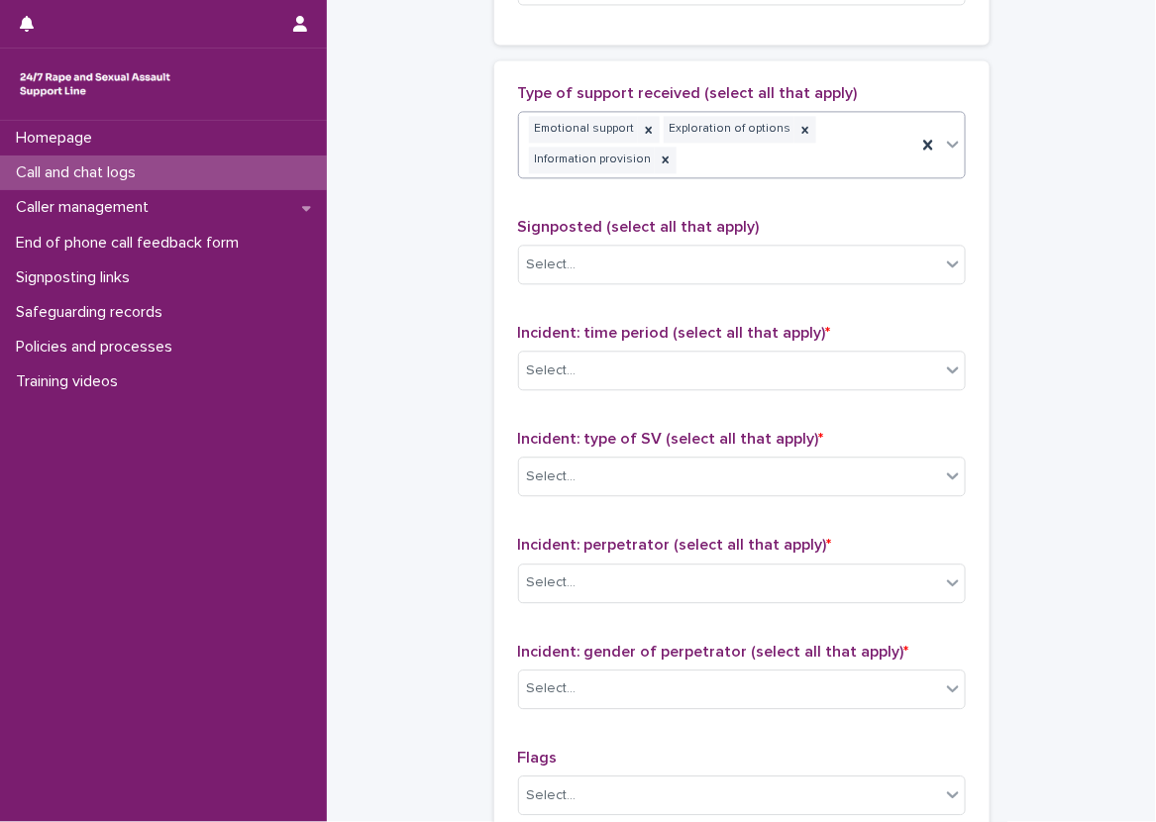
click at [878, 153] on div "Emotional support Exploration of options Information provision" at bounding box center [717, 144] width 397 height 65
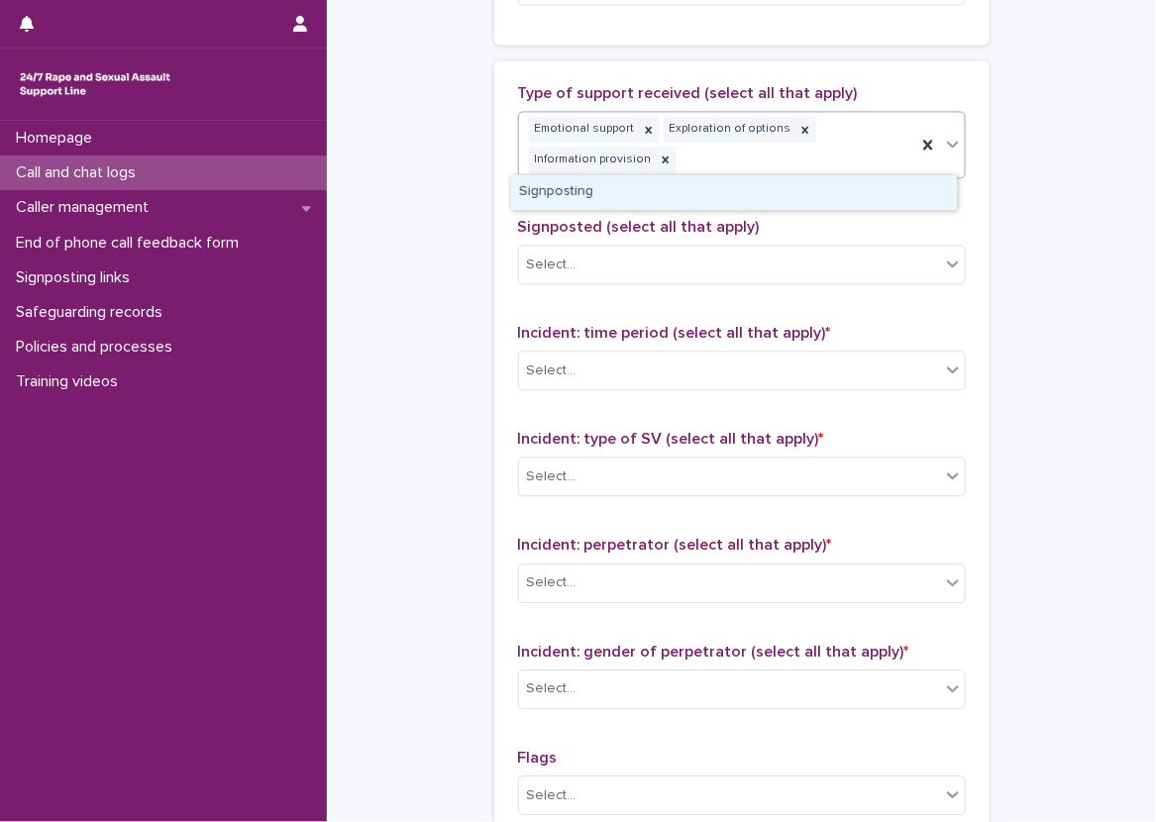
click at [852, 183] on div "Signposting" at bounding box center [734, 192] width 446 height 35
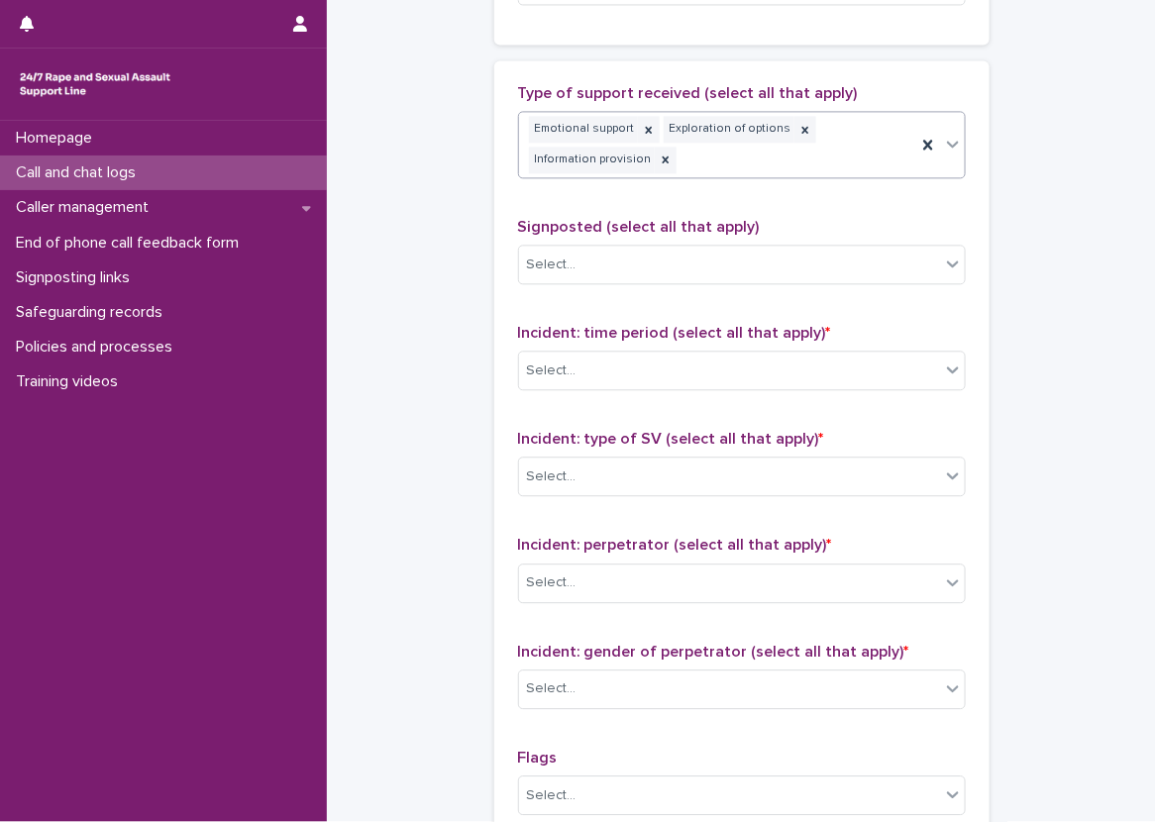
click at [785, 233] on div "Signposted (select all that apply) Select..." at bounding box center [742, 259] width 448 height 82
click at [784, 245] on div "Select..." at bounding box center [742, 265] width 448 height 40
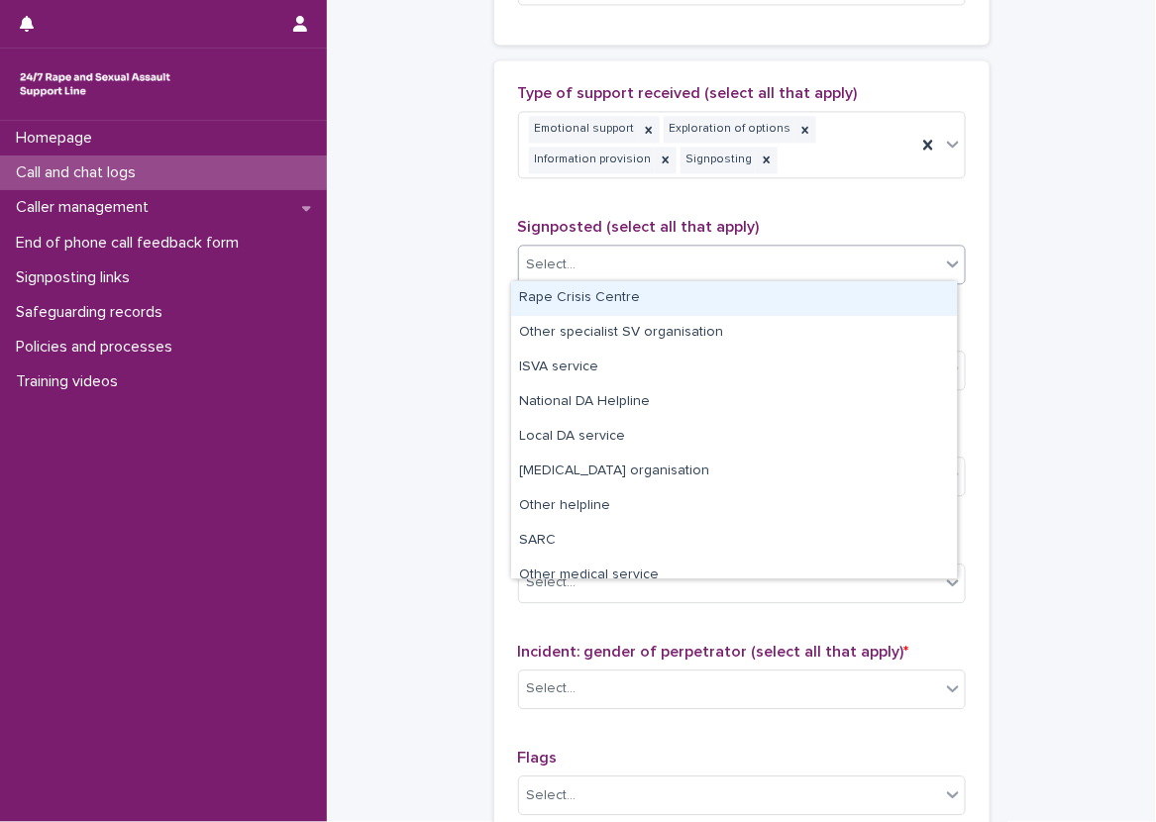
click at [757, 294] on div "Rape Crisis Centre" at bounding box center [734, 298] width 446 height 35
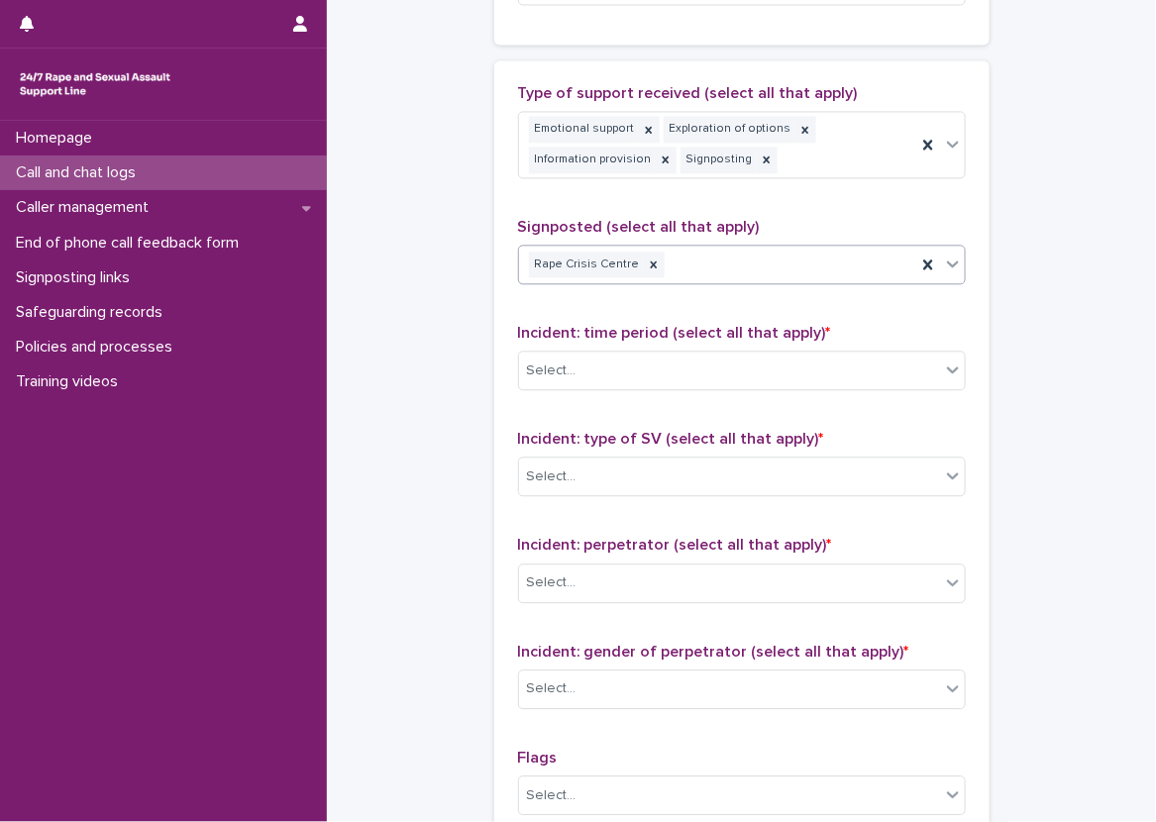
click at [885, 307] on div "Type of support received (select all that apply) Emotional support Exploration …" at bounding box center [742, 512] width 448 height 856
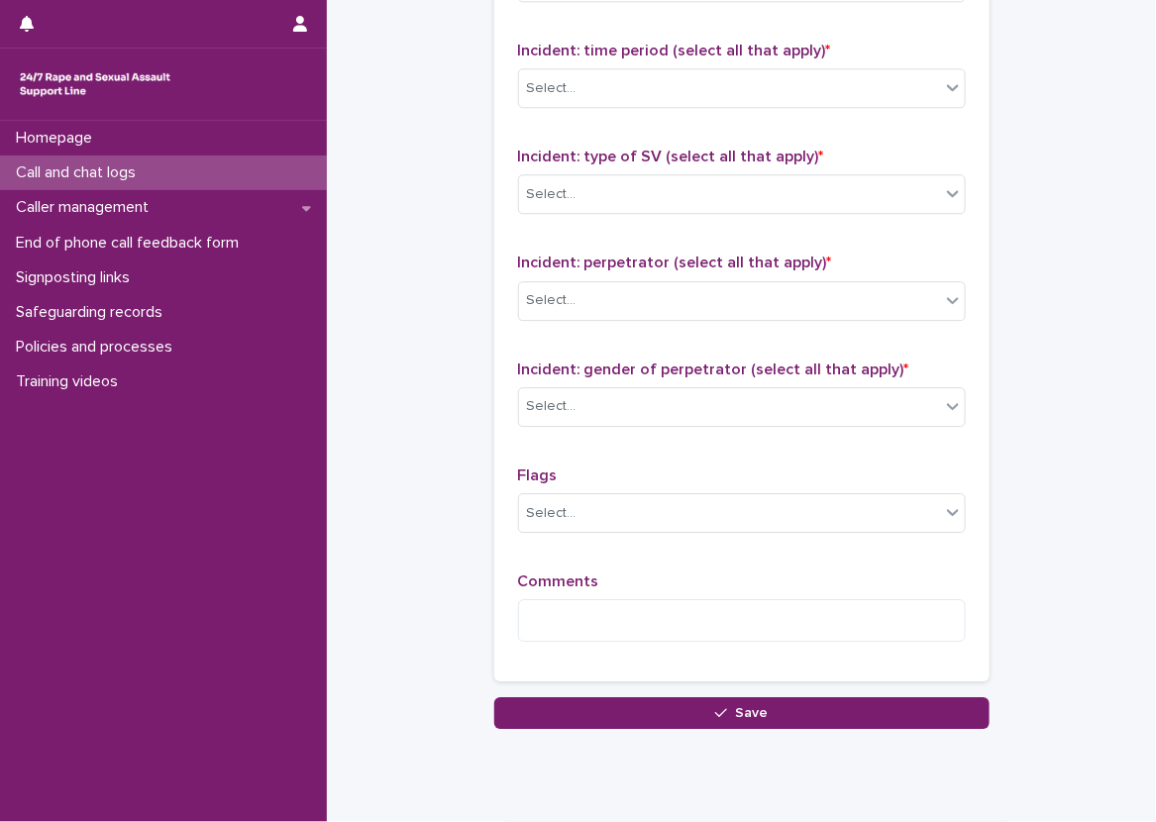
scroll to position [1459, 0]
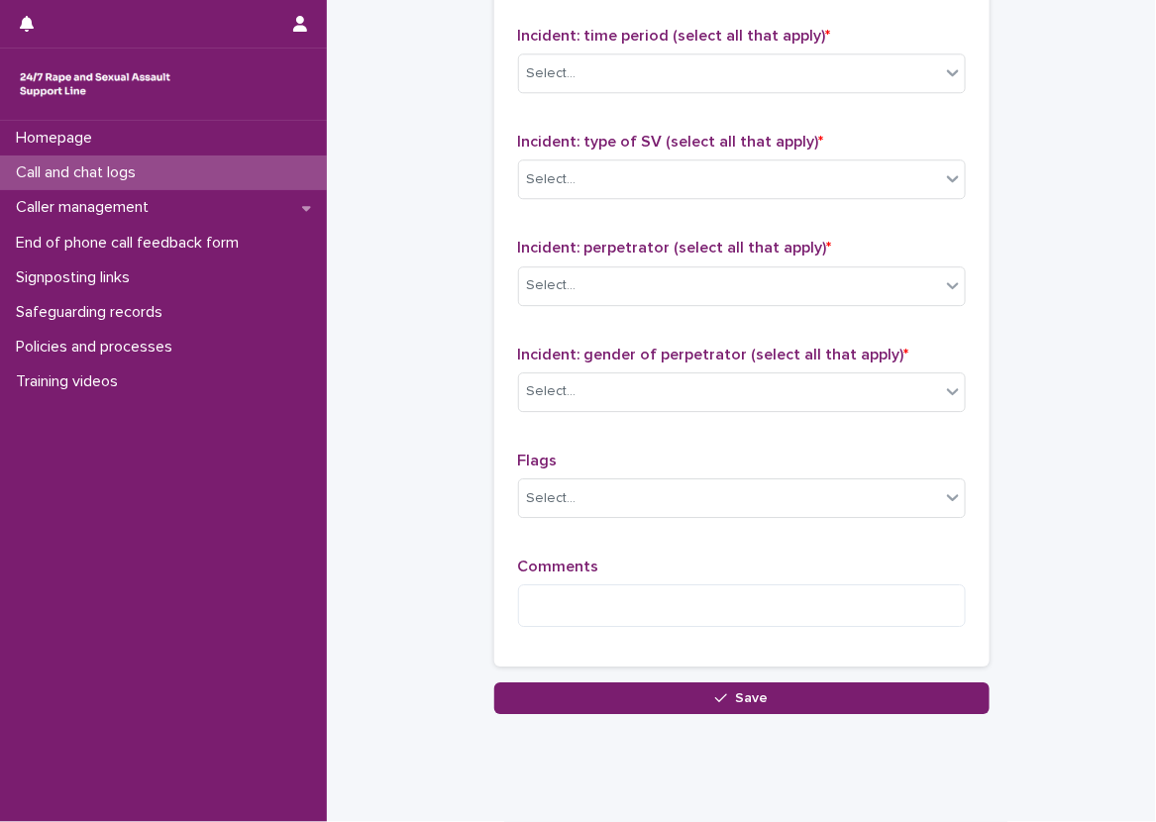
click at [802, 96] on div "Incident: time period (select all that apply) * Select..." at bounding box center [742, 68] width 448 height 82
click at [794, 46] on div "Incident: time period (select all that apply) * Select..." at bounding box center [742, 68] width 448 height 82
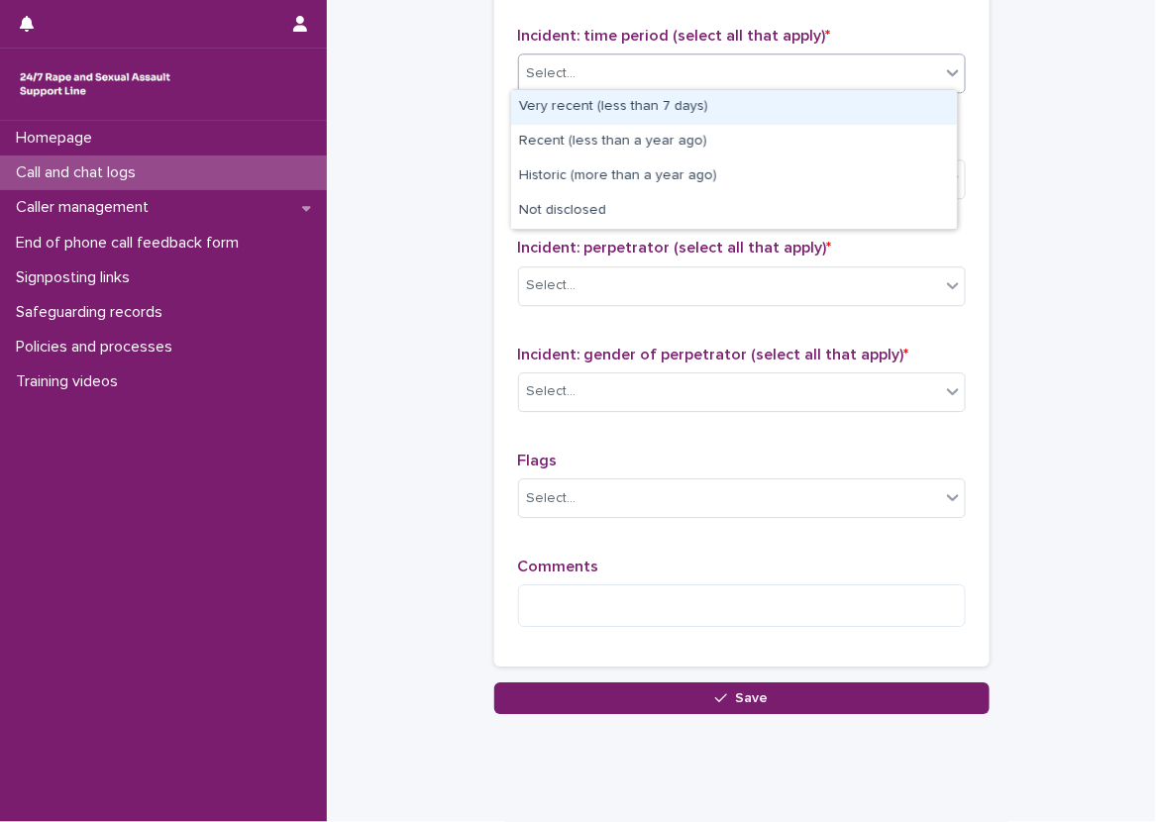
click at [746, 53] on div "Select..." at bounding box center [742, 73] width 448 height 40
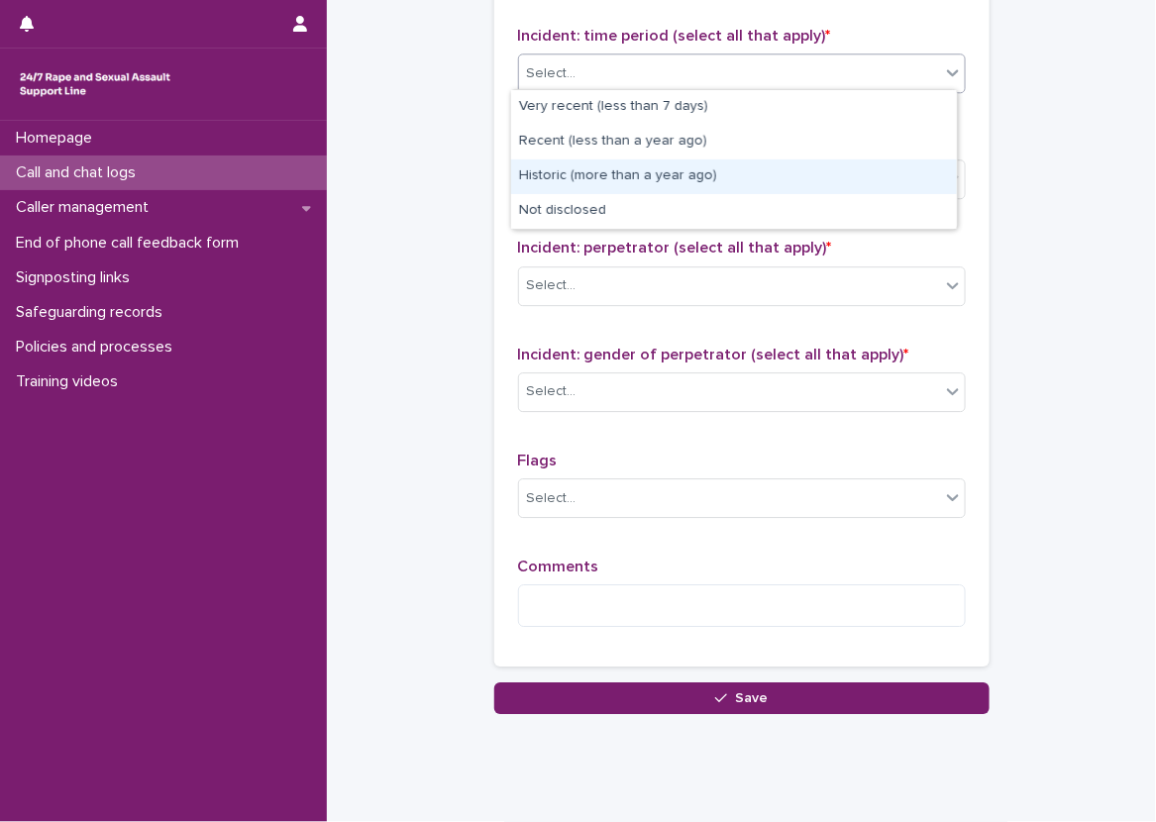
click at [705, 171] on div "Historic (more than a year ago)" at bounding box center [734, 176] width 446 height 35
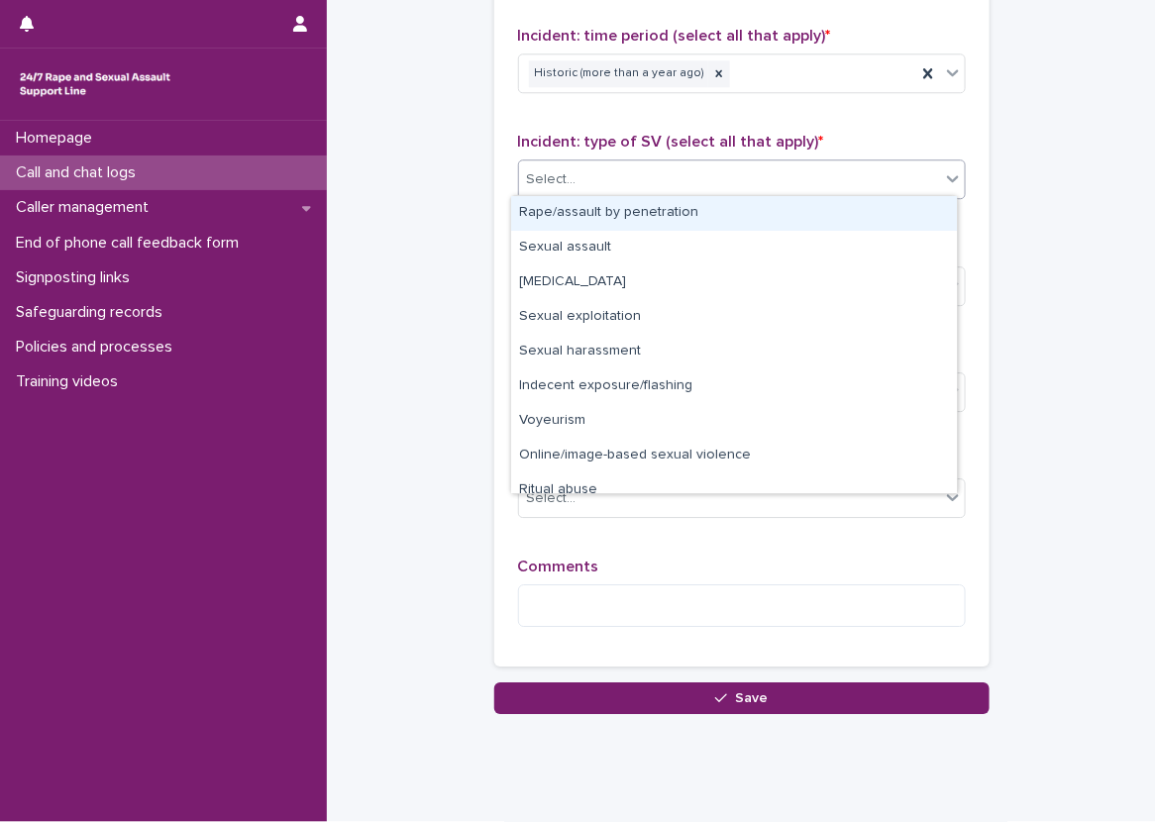
click at [705, 171] on div "Select..." at bounding box center [729, 179] width 421 height 33
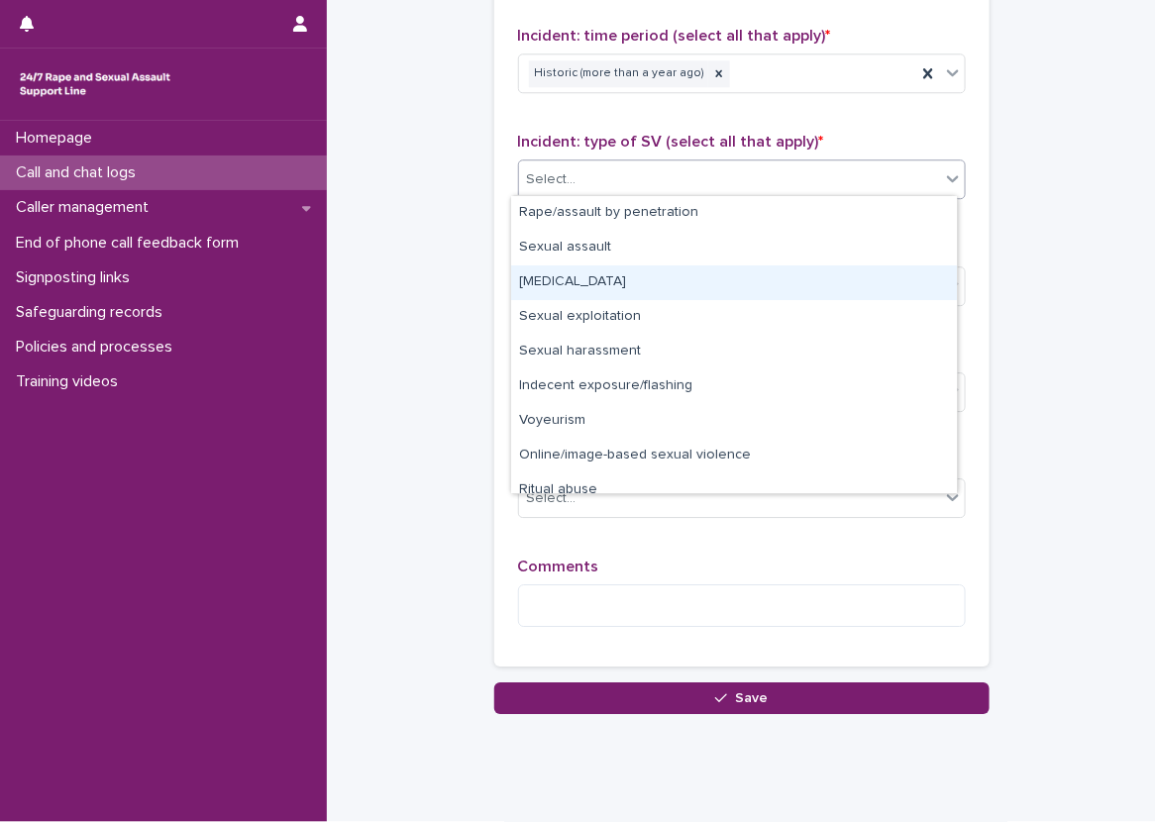
click at [714, 279] on div "[MEDICAL_DATA]" at bounding box center [734, 282] width 446 height 35
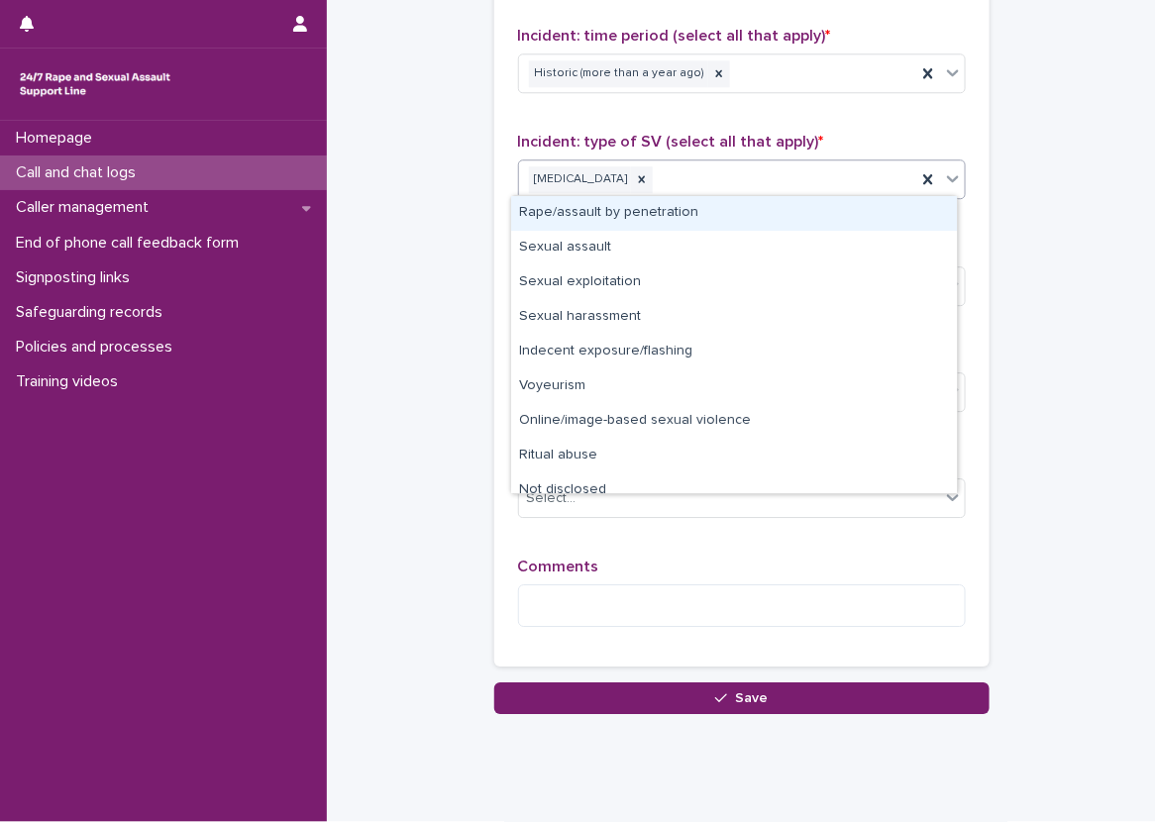
click at [830, 175] on div "[MEDICAL_DATA]" at bounding box center [717, 179] width 397 height 35
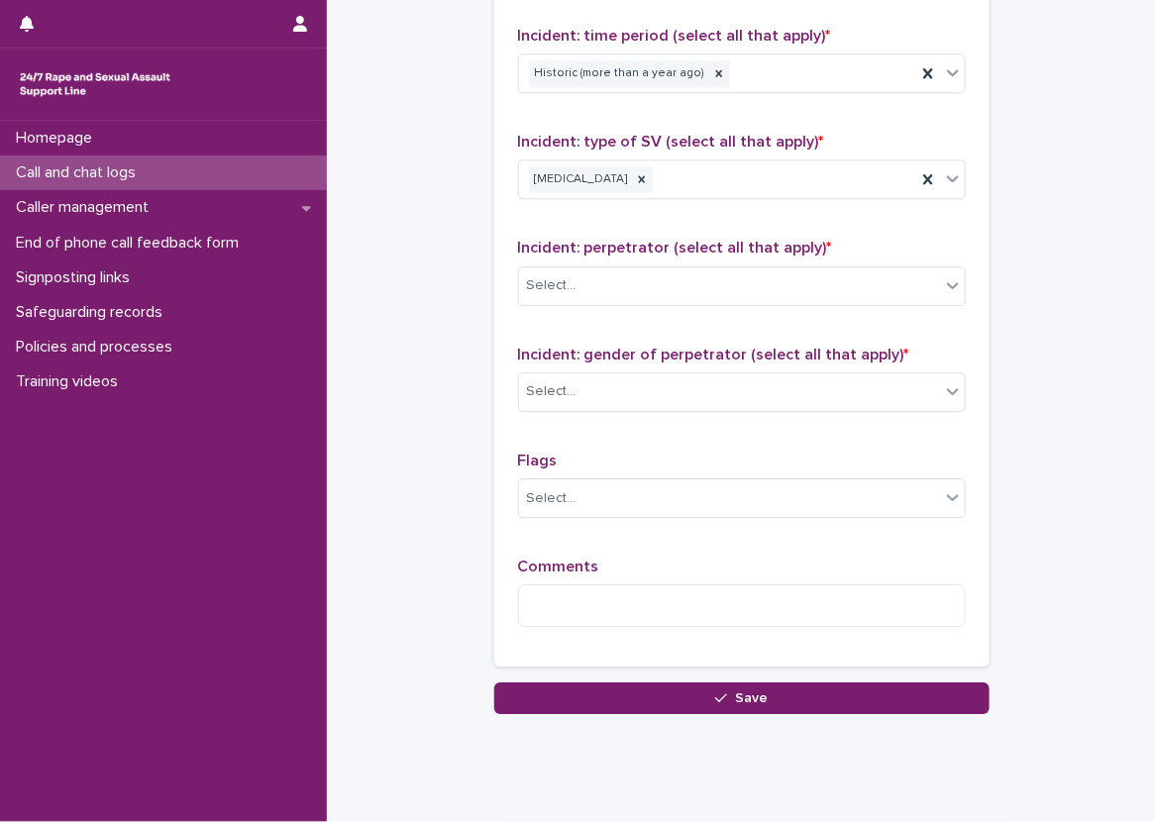
click at [817, 120] on div "Type of support received (select all that apply) Emotional support Exploration …" at bounding box center [742, 215] width 448 height 856
click at [805, 281] on div "Select..." at bounding box center [729, 285] width 421 height 33
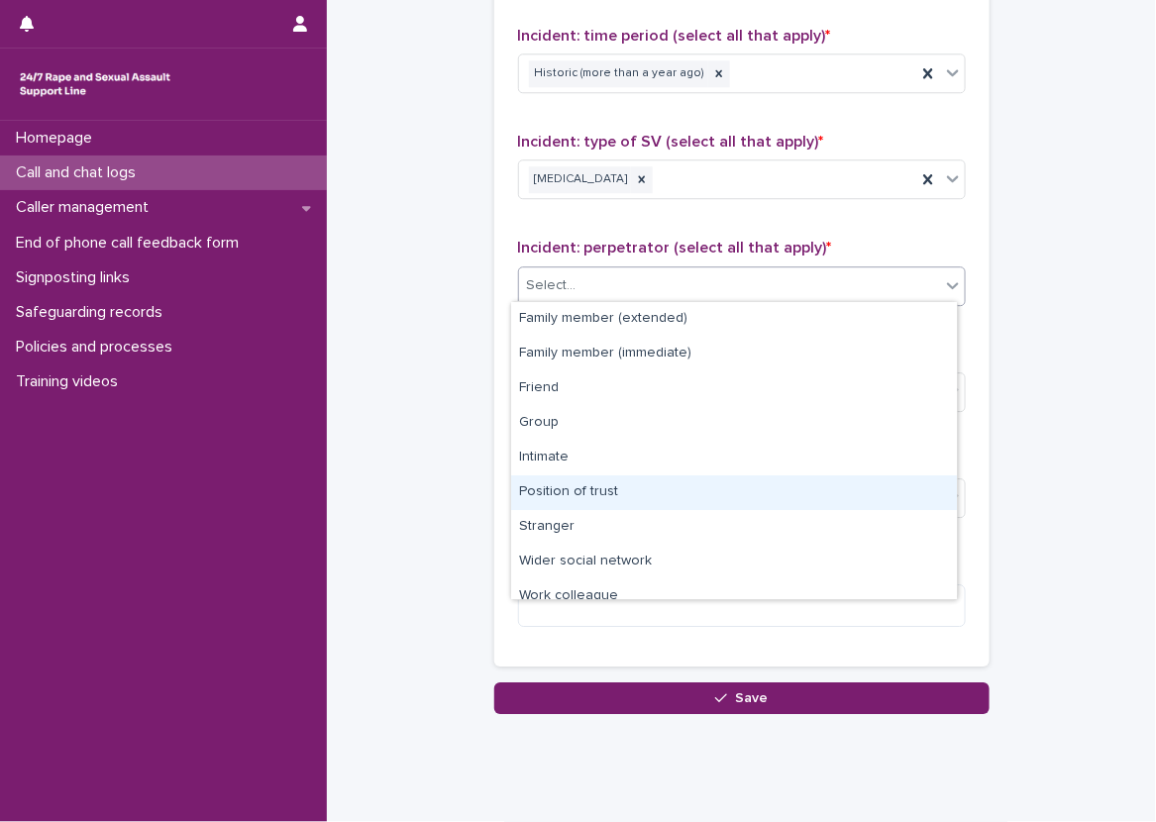
scroll to position [84, 0]
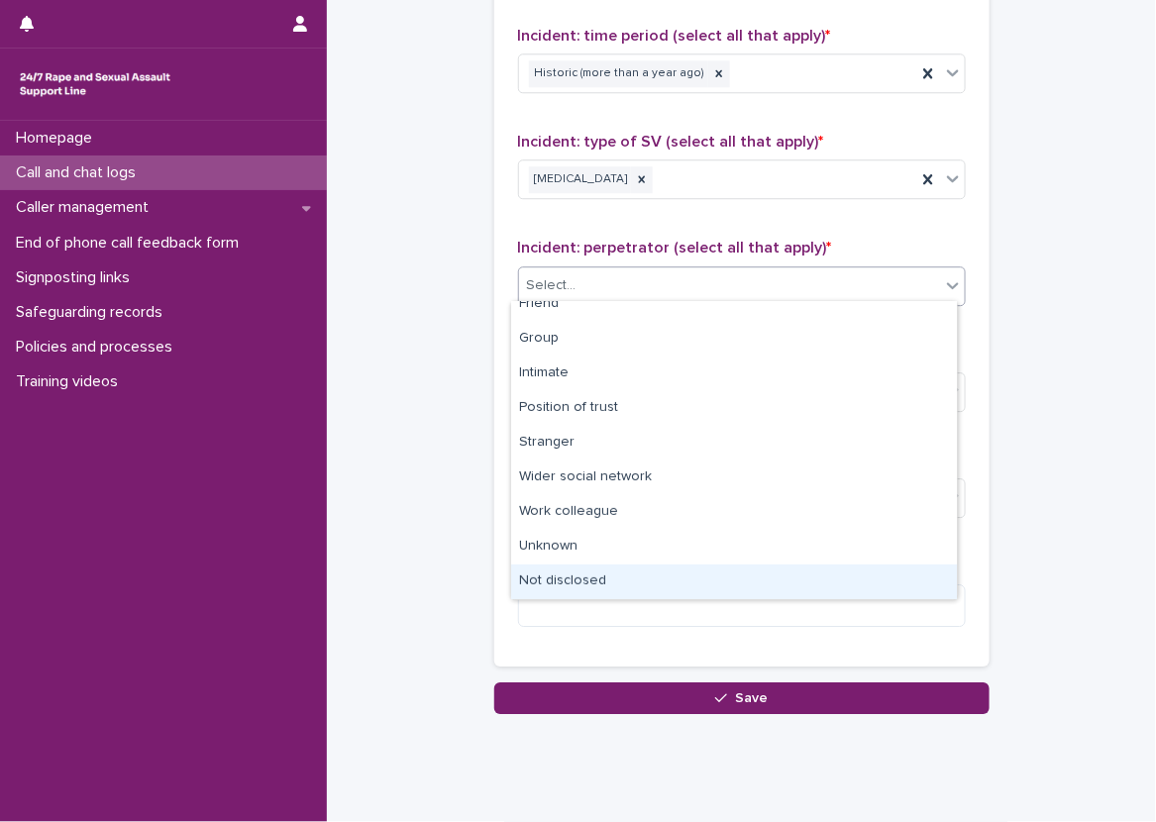
click at [572, 584] on div "Not disclosed" at bounding box center [734, 581] width 446 height 35
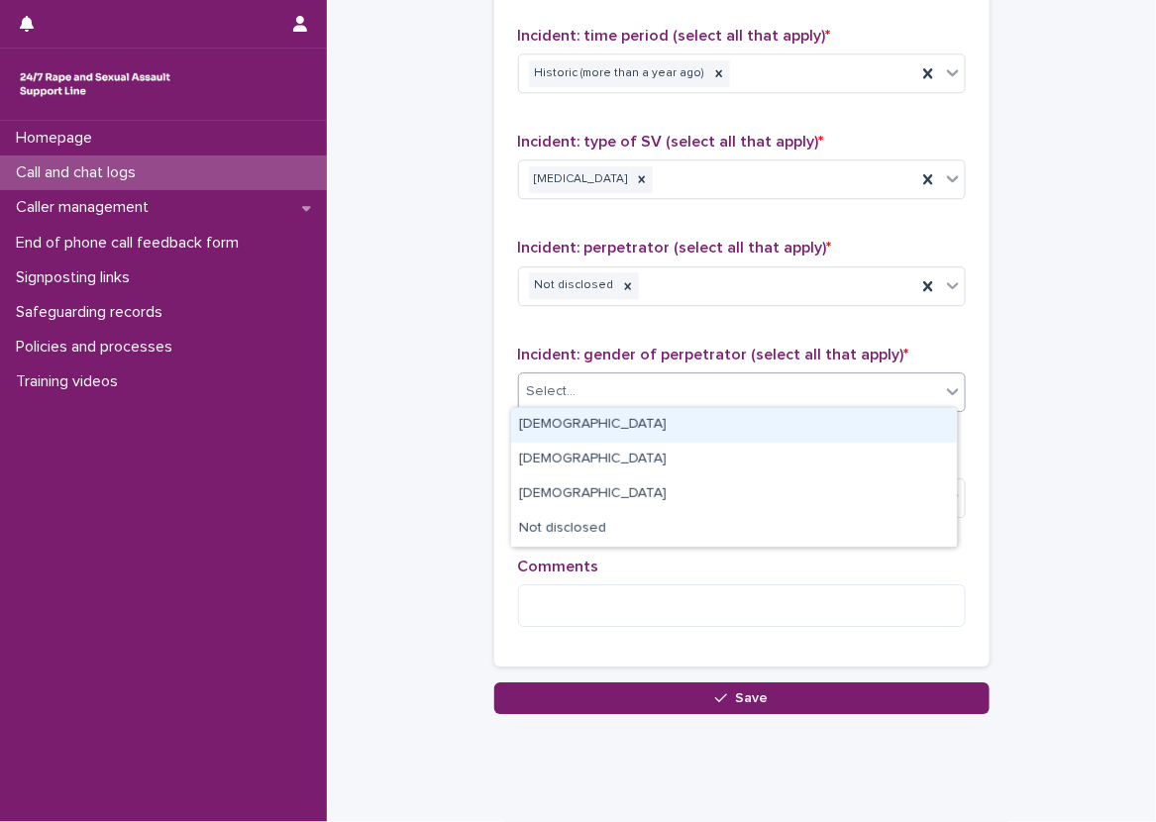
click at [601, 388] on div "Select..." at bounding box center [729, 391] width 421 height 33
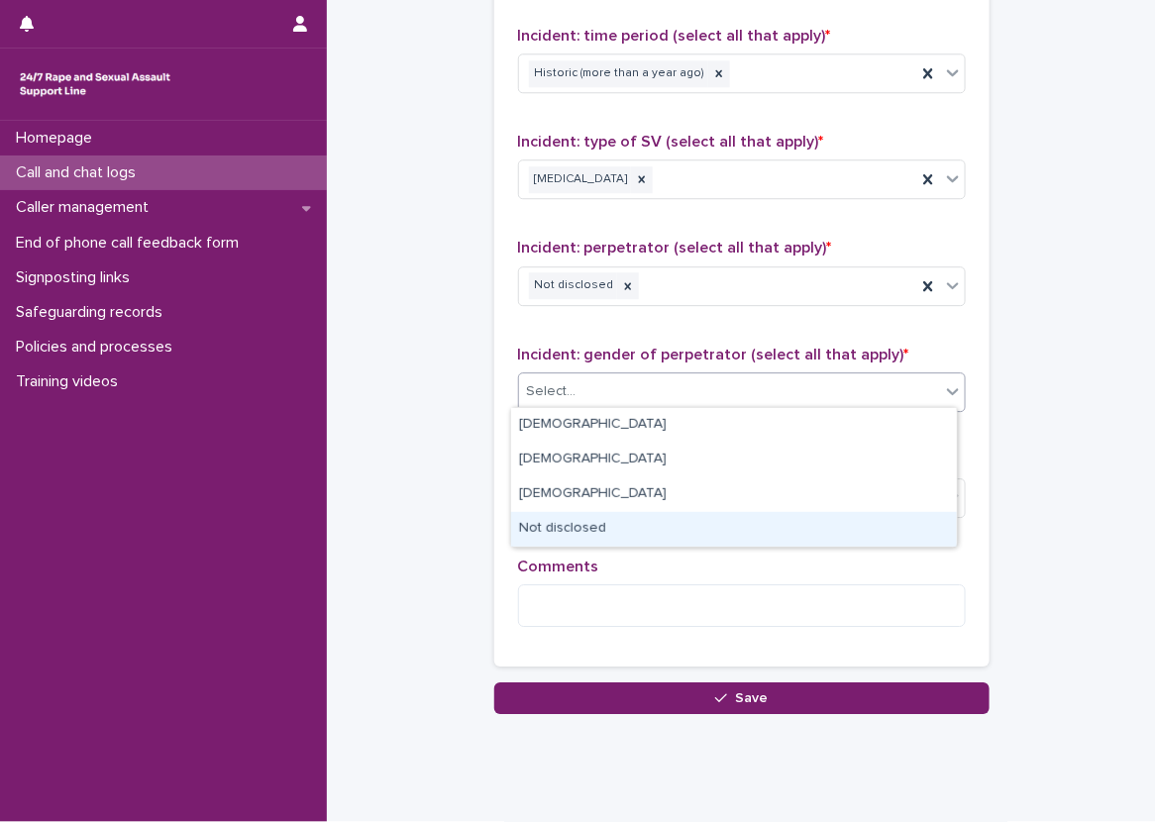
click at [597, 523] on div "Not disclosed" at bounding box center [734, 529] width 446 height 35
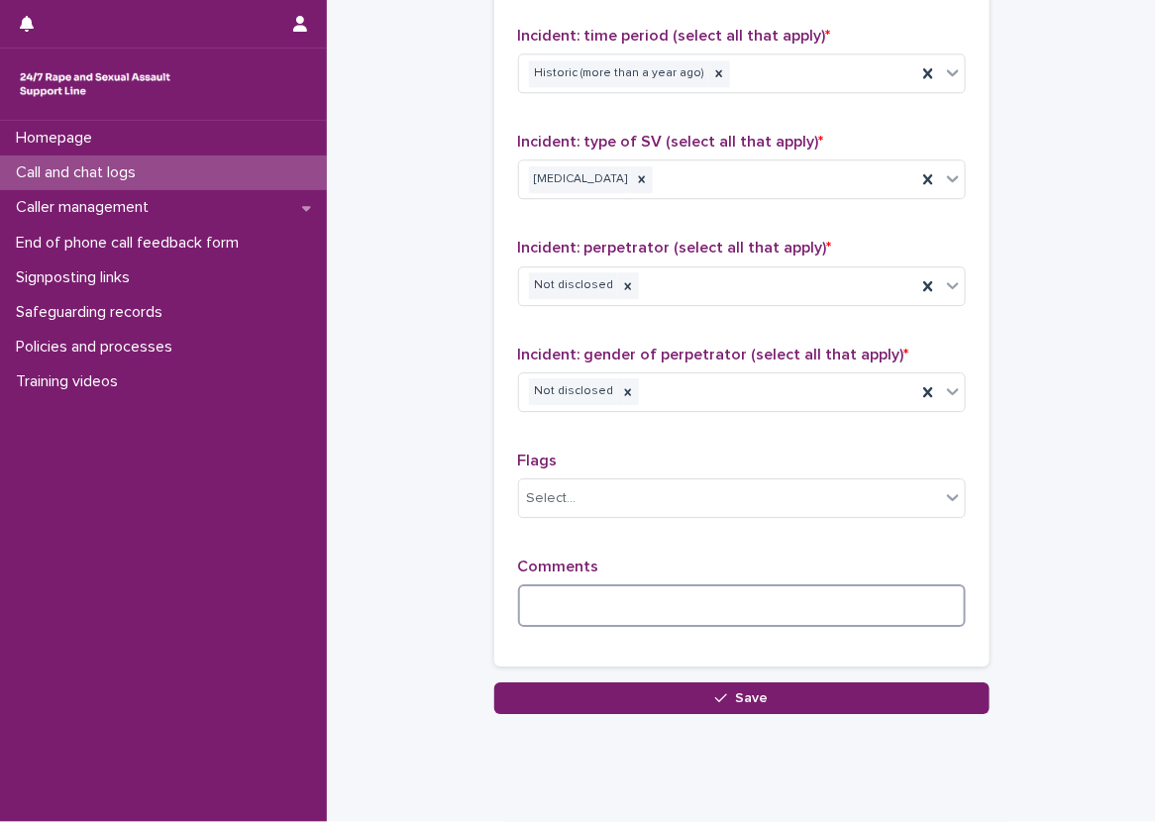
click at [633, 586] on textarea at bounding box center [742, 605] width 448 height 43
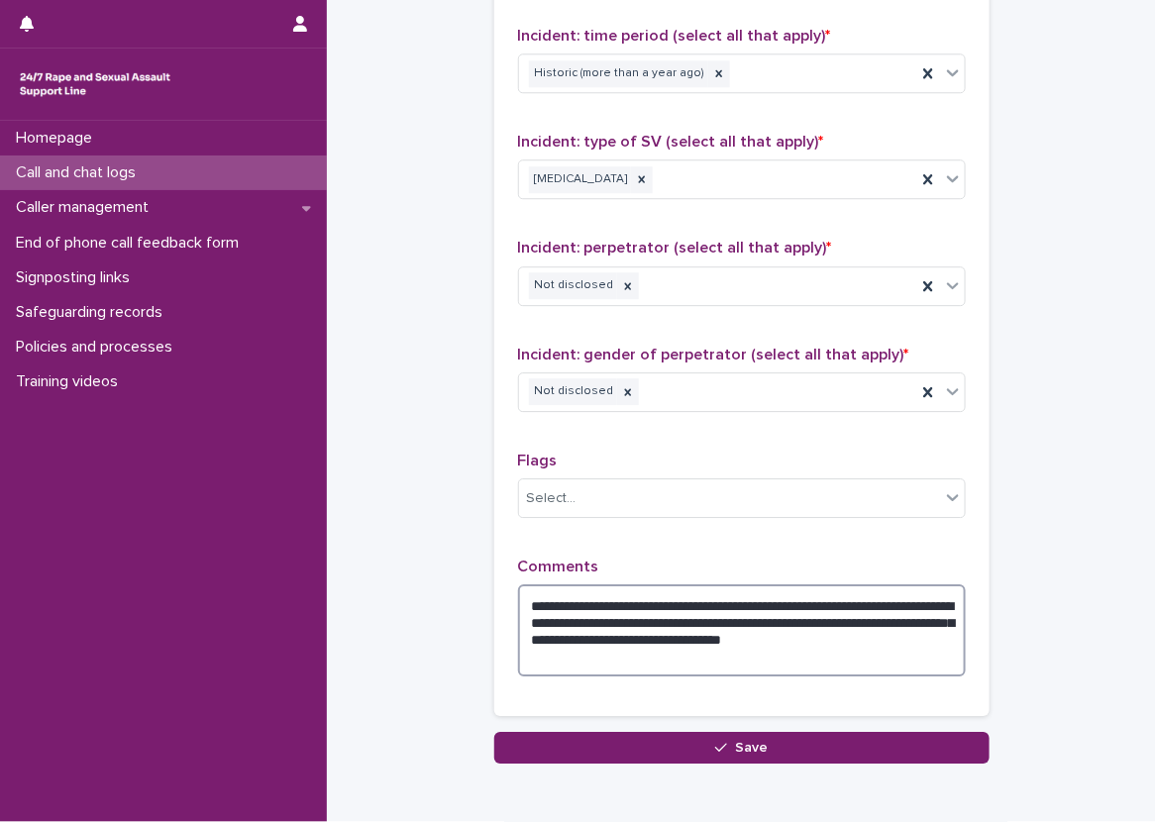
type textarea "**********"
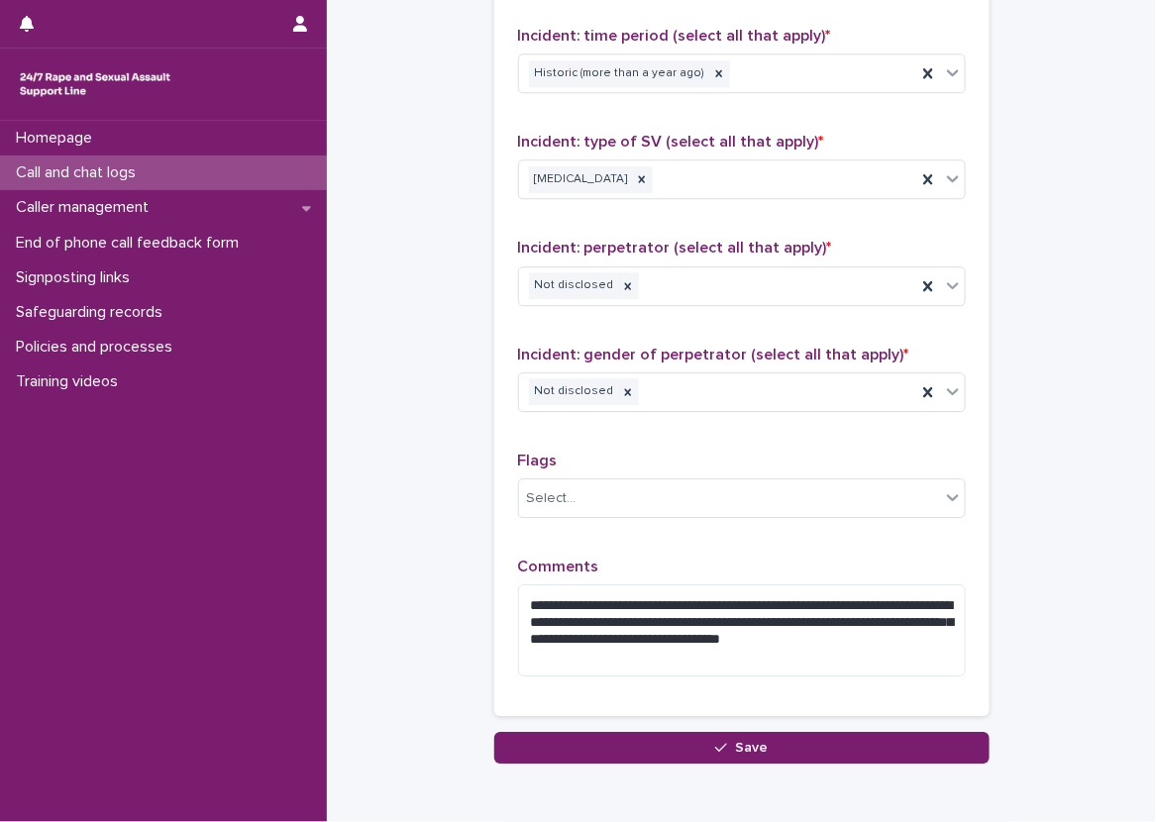
click at [646, 565] on p "Comments" at bounding box center [742, 567] width 448 height 19
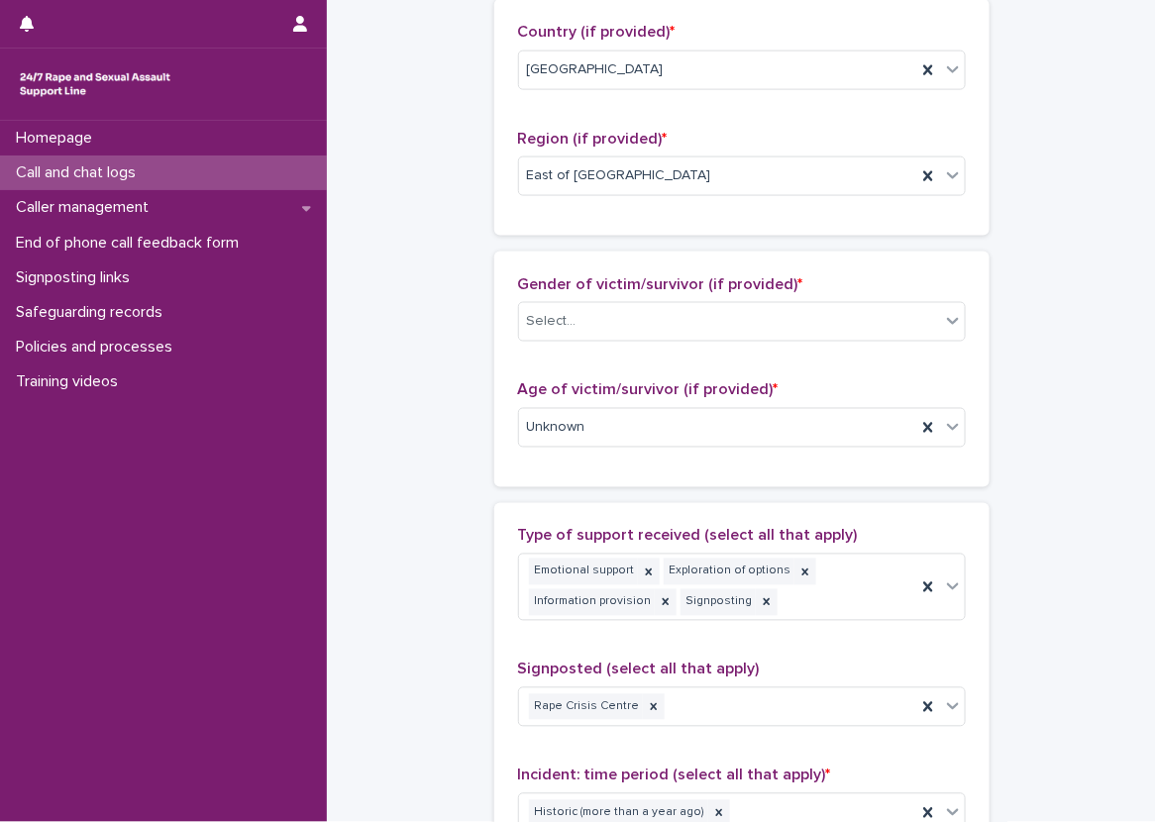
scroll to position [765, 0]
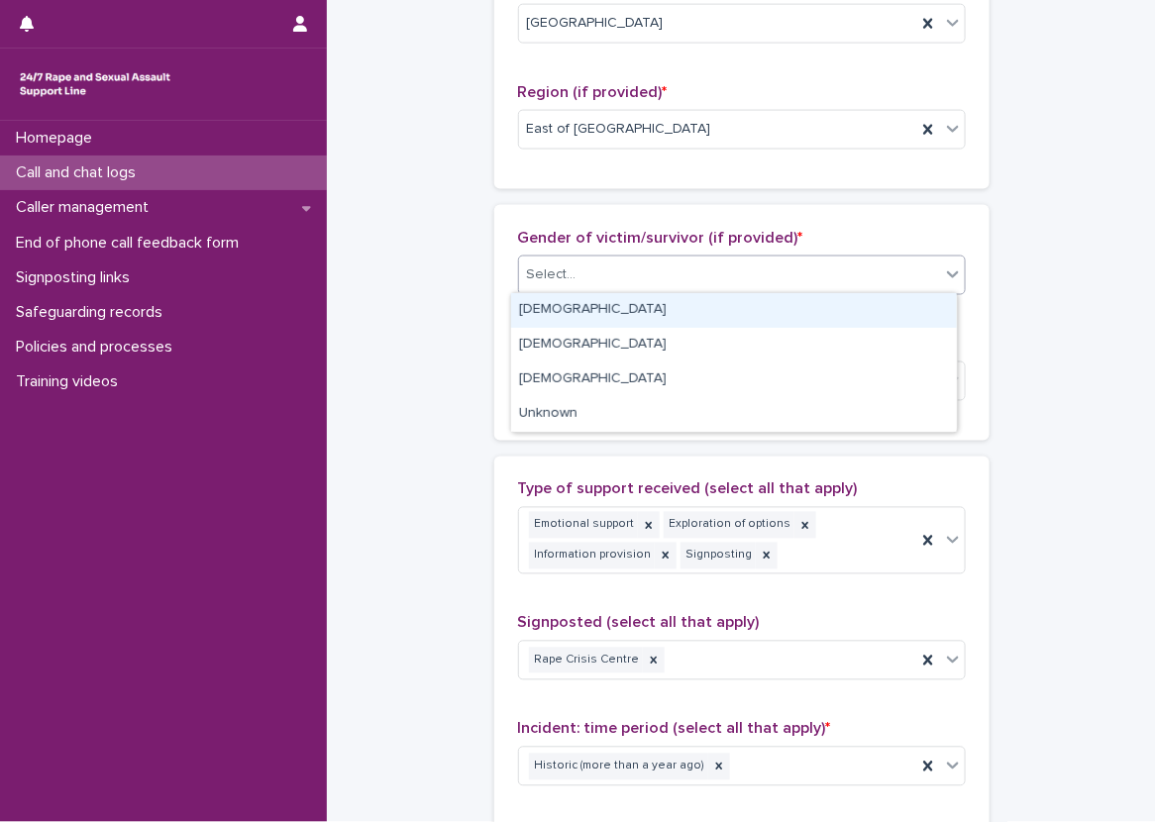
click at [943, 264] on icon at bounding box center [953, 274] width 20 height 20
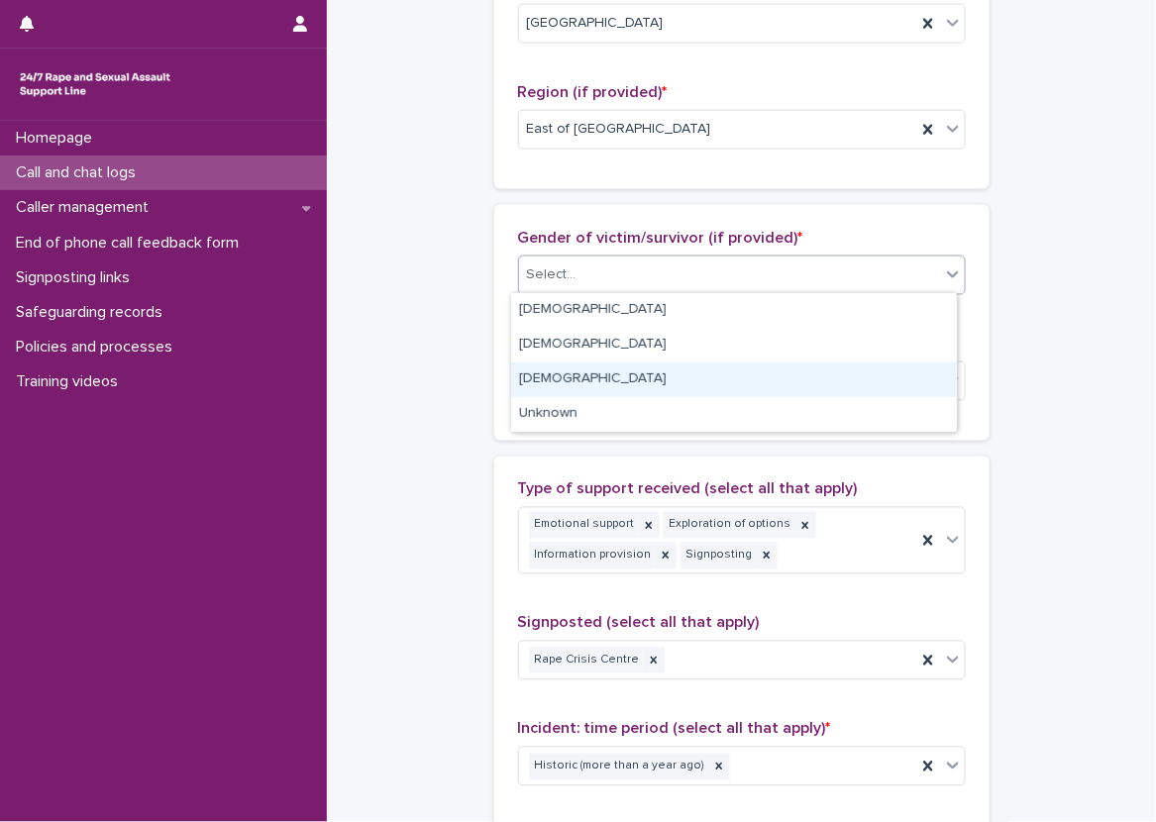
click at [894, 380] on div "[DEMOGRAPHIC_DATA]" at bounding box center [734, 379] width 446 height 35
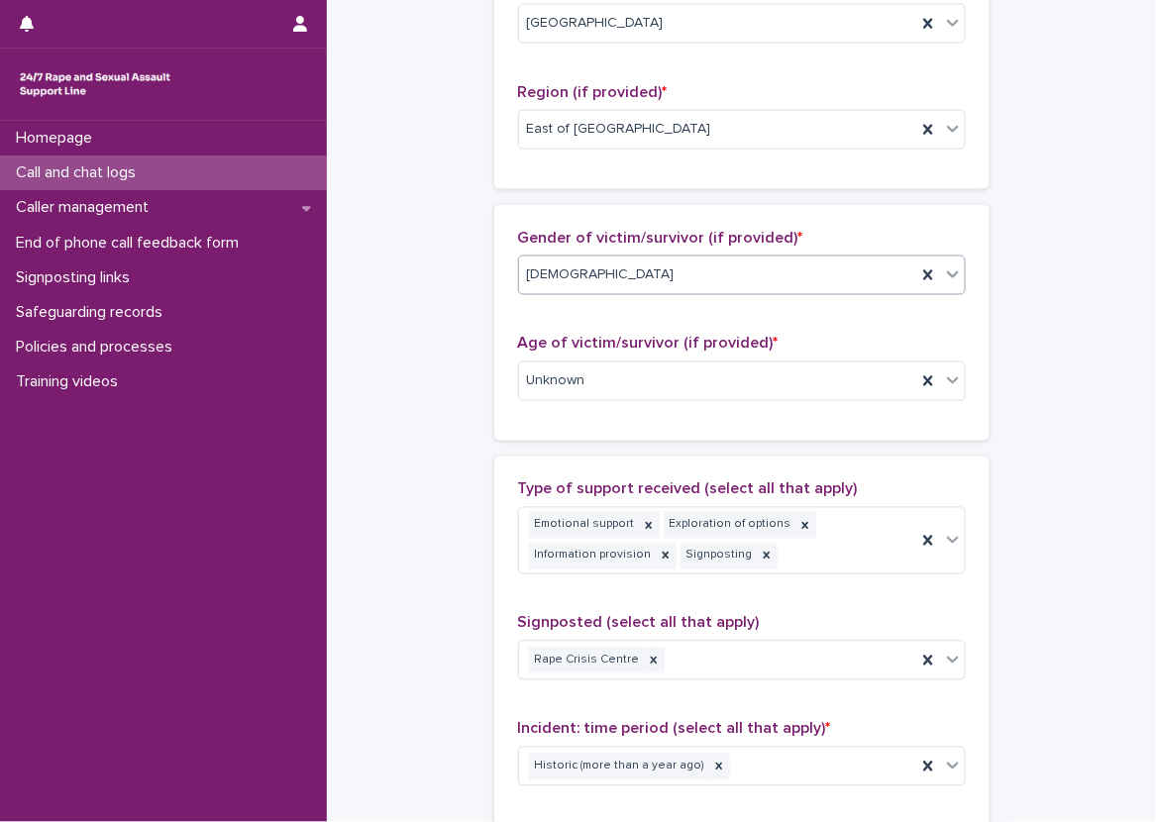
click at [971, 327] on div "Gender of victim/survivor (if provided) * option [DEMOGRAPHIC_DATA], selected. …" at bounding box center [741, 323] width 495 height 236
click at [963, 320] on div "Gender of victim/survivor (if provided) * [DEMOGRAPHIC_DATA] Age of victim/surv…" at bounding box center [741, 323] width 495 height 236
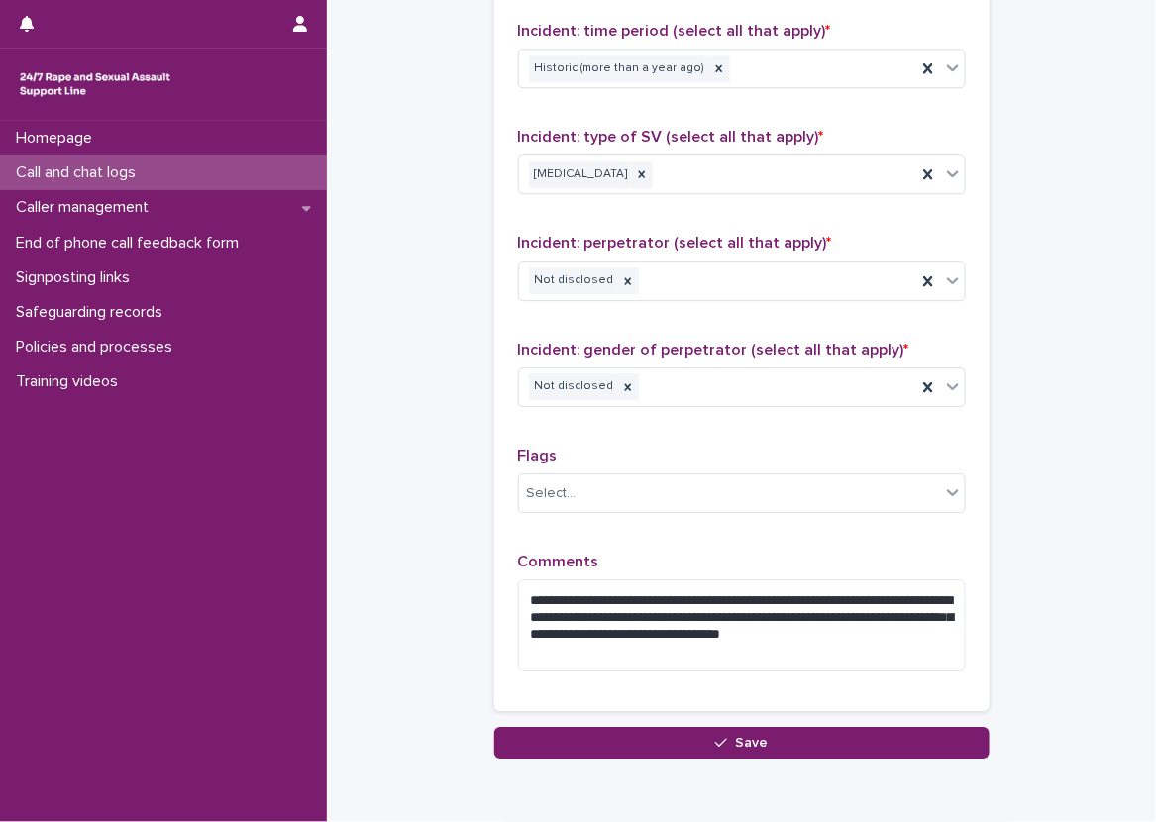
scroll to position [1550, 0]
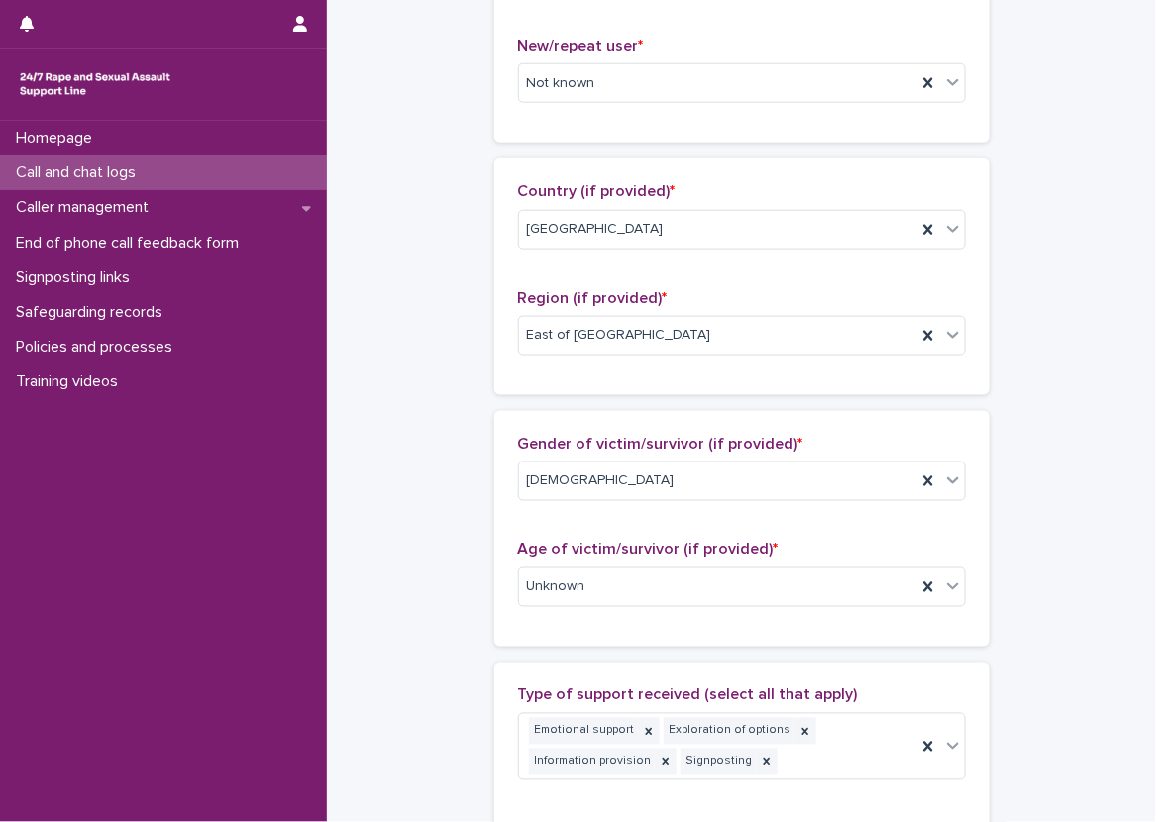
scroll to position [0, 0]
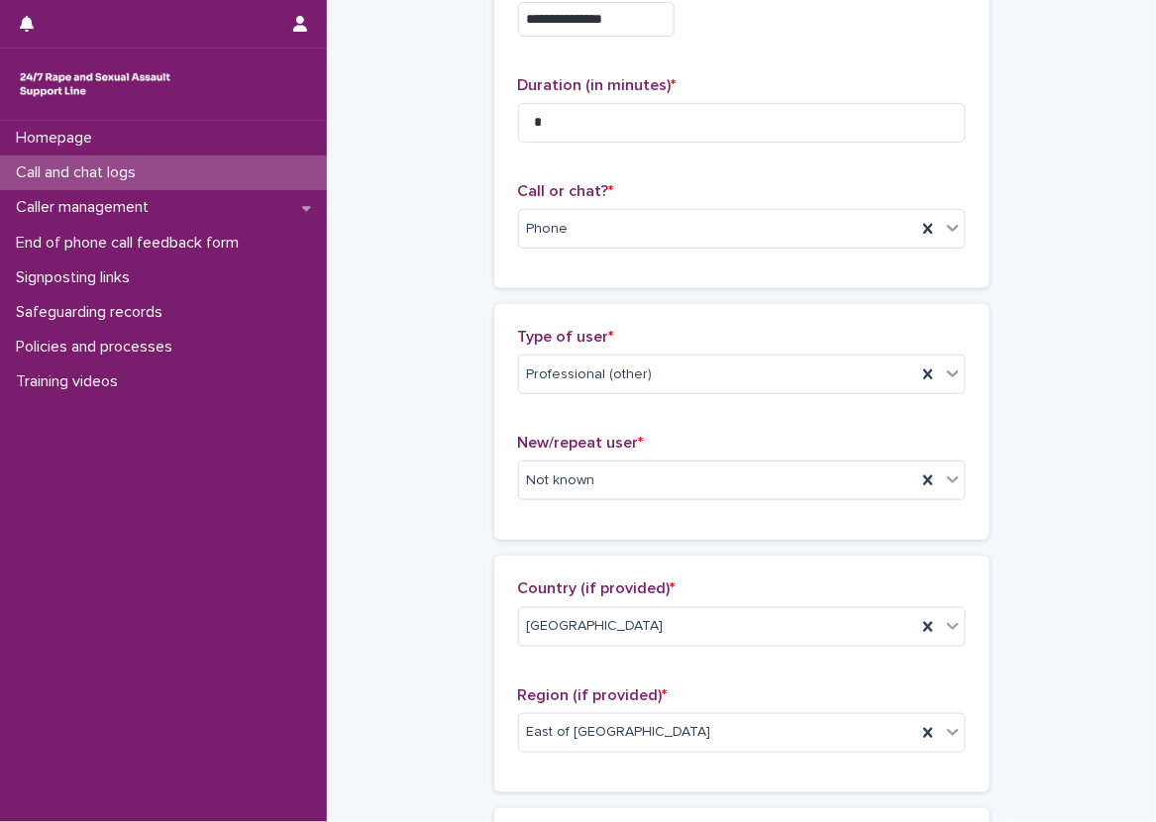
scroll to position [198, 0]
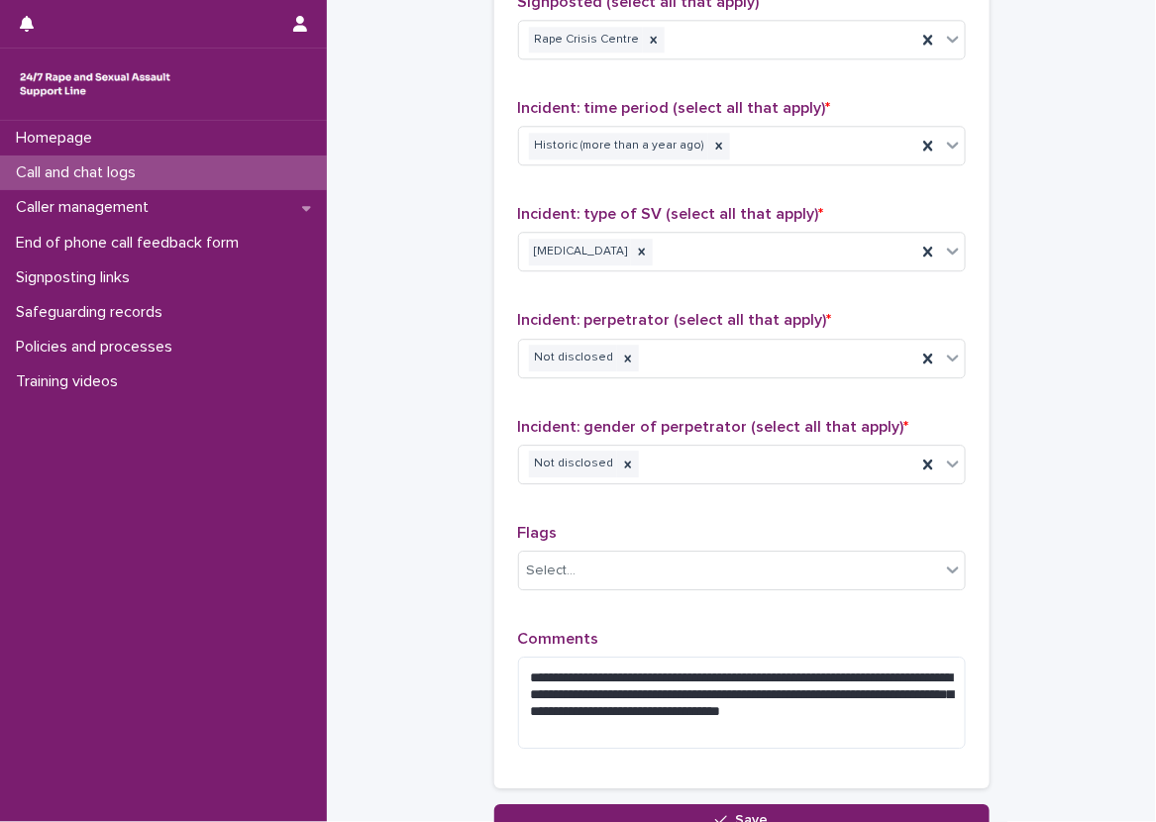
scroll to position [1485, 0]
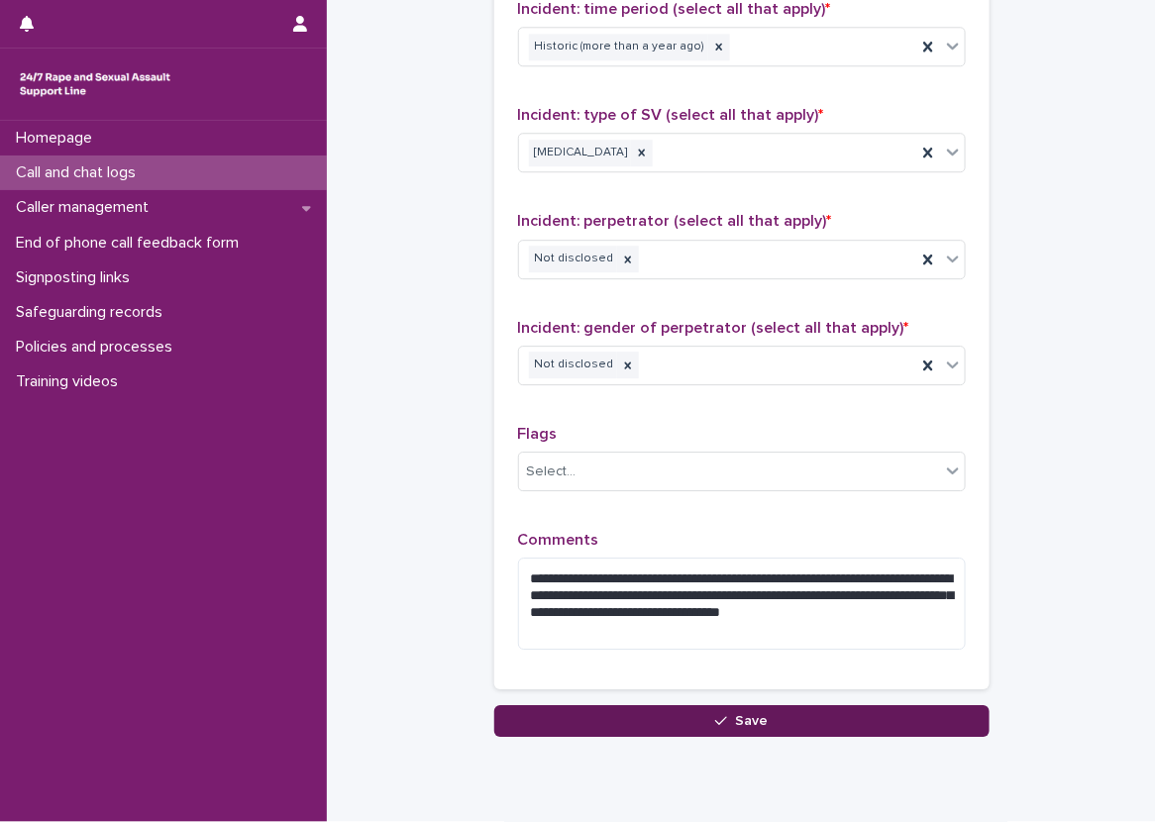
click at [718, 705] on button "Save" at bounding box center [741, 721] width 495 height 32
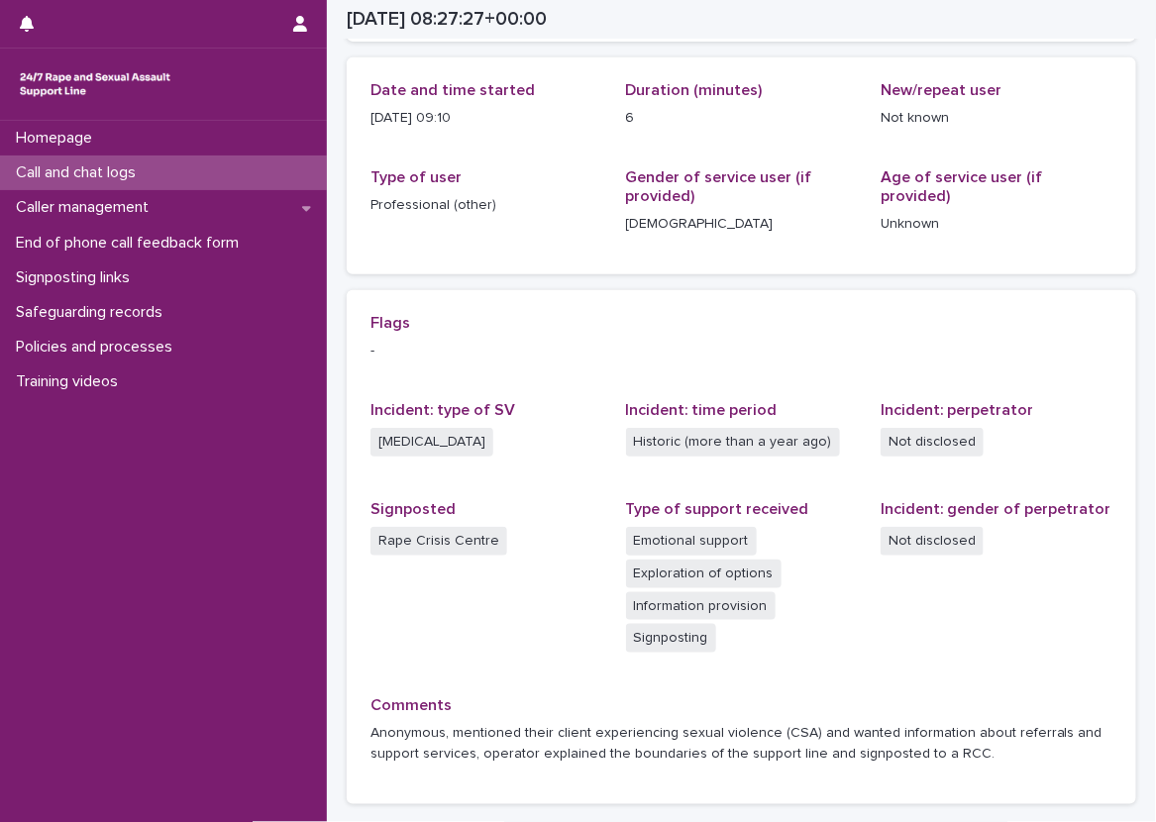
scroll to position [219, 0]
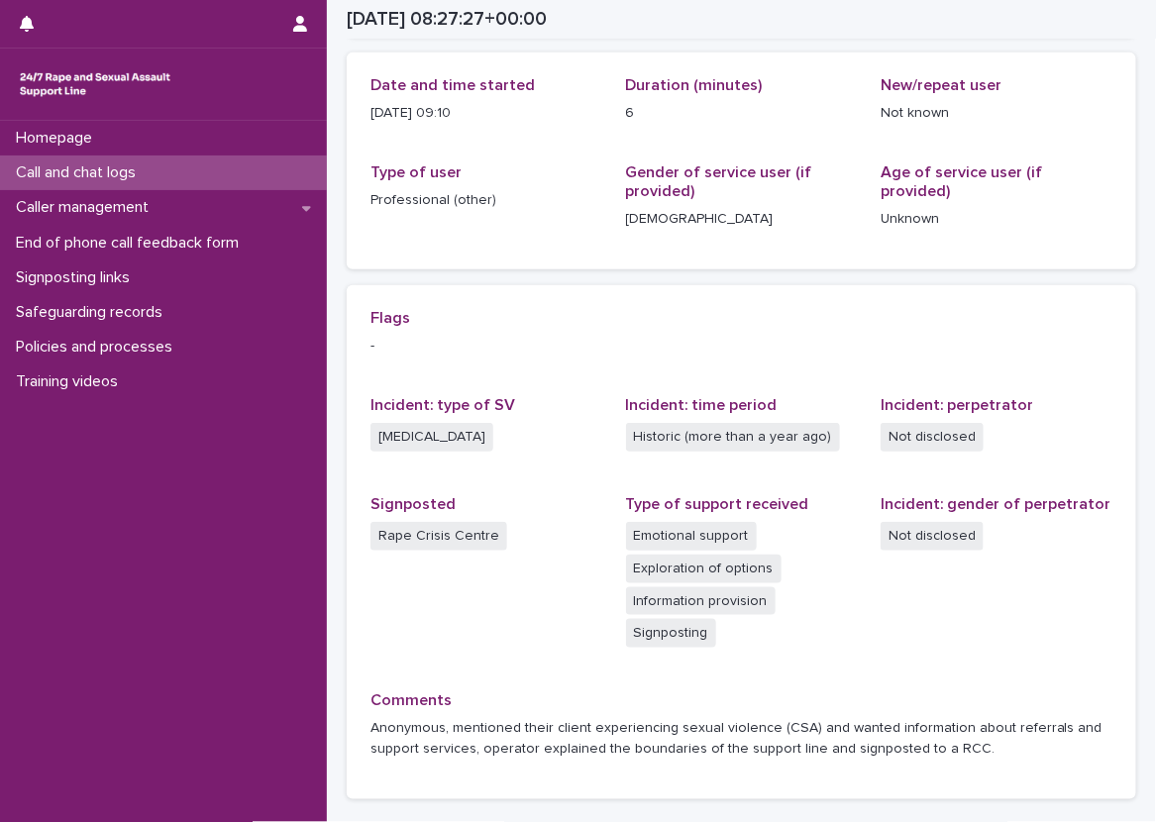
click at [241, 180] on div "Call and chat logs" at bounding box center [163, 172] width 327 height 35
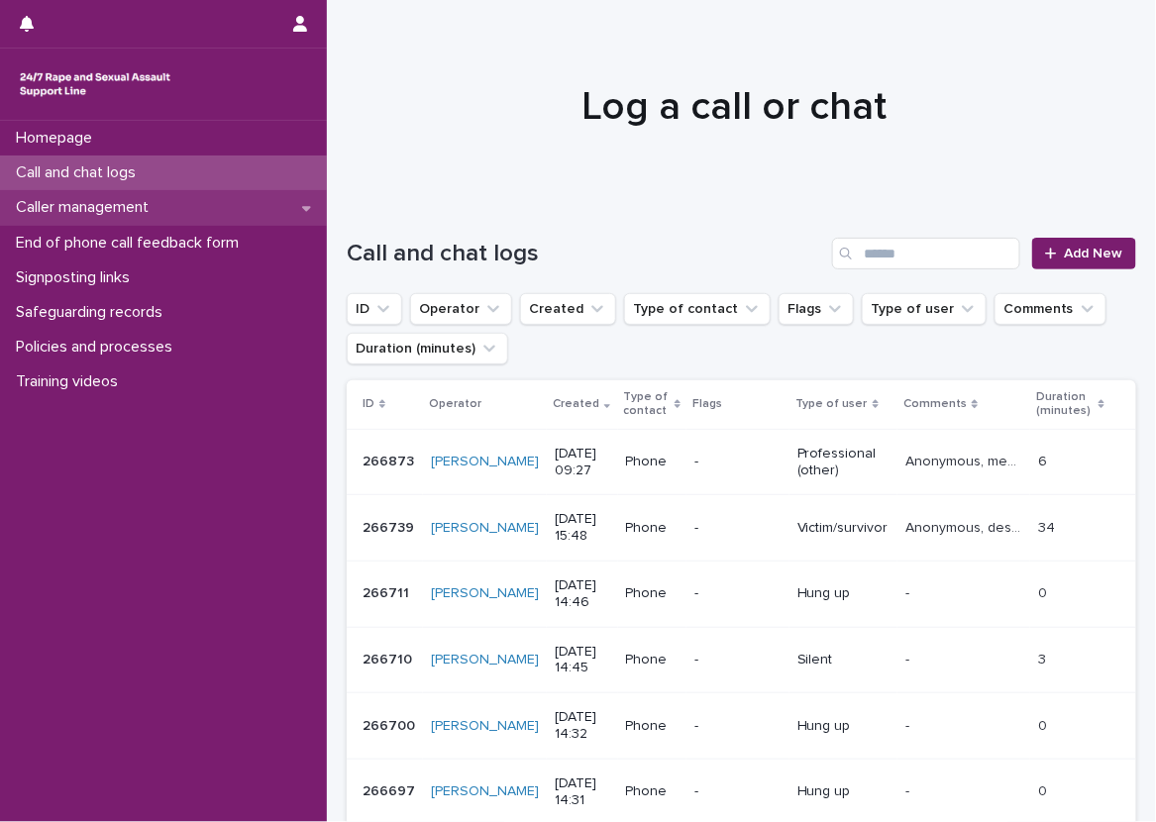
click at [287, 202] on div "Caller management" at bounding box center [163, 207] width 327 height 35
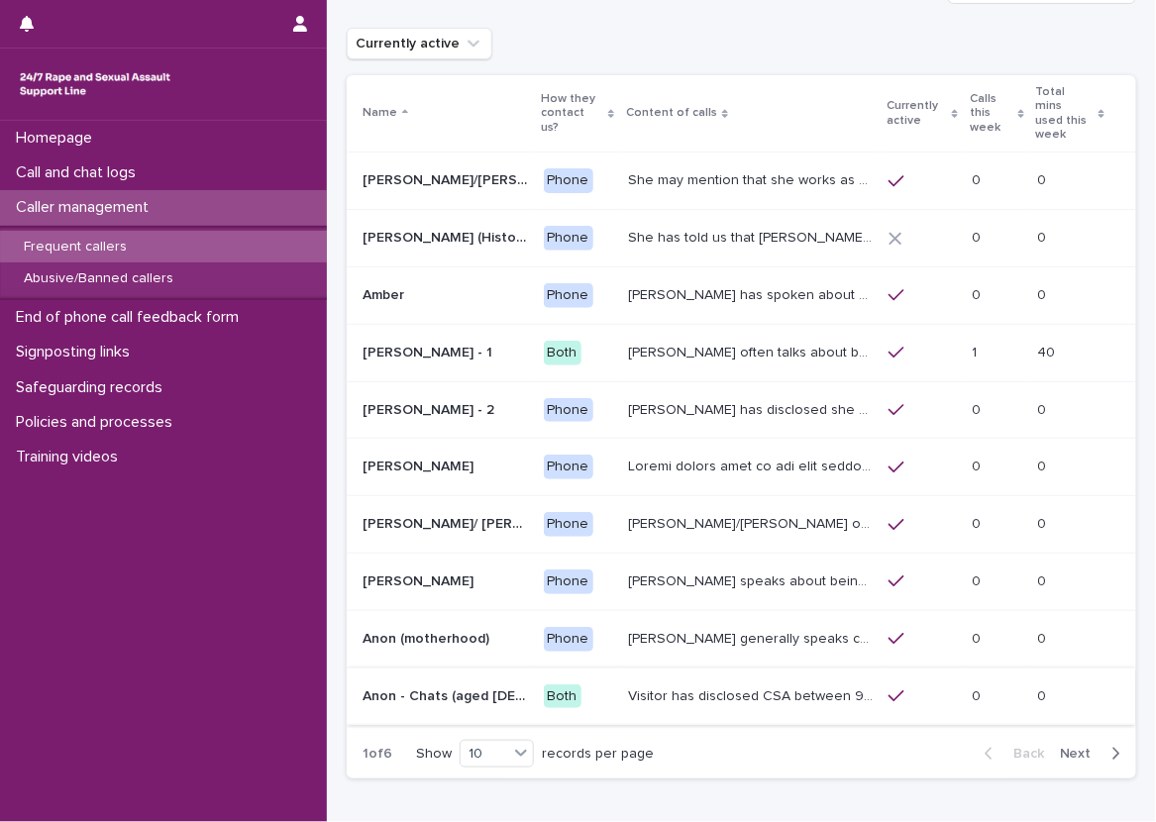
scroll to position [99, 0]
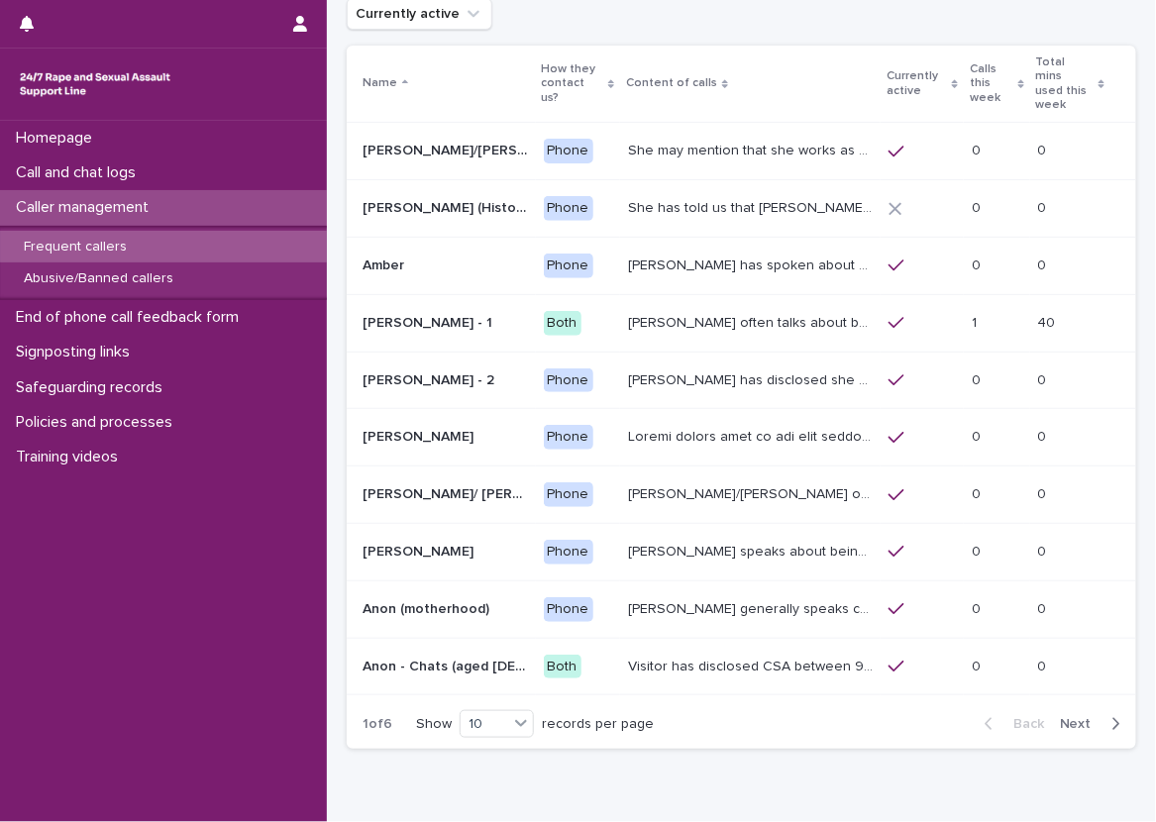
click at [1111, 715] on icon "button" at bounding box center [1115, 724] width 9 height 18
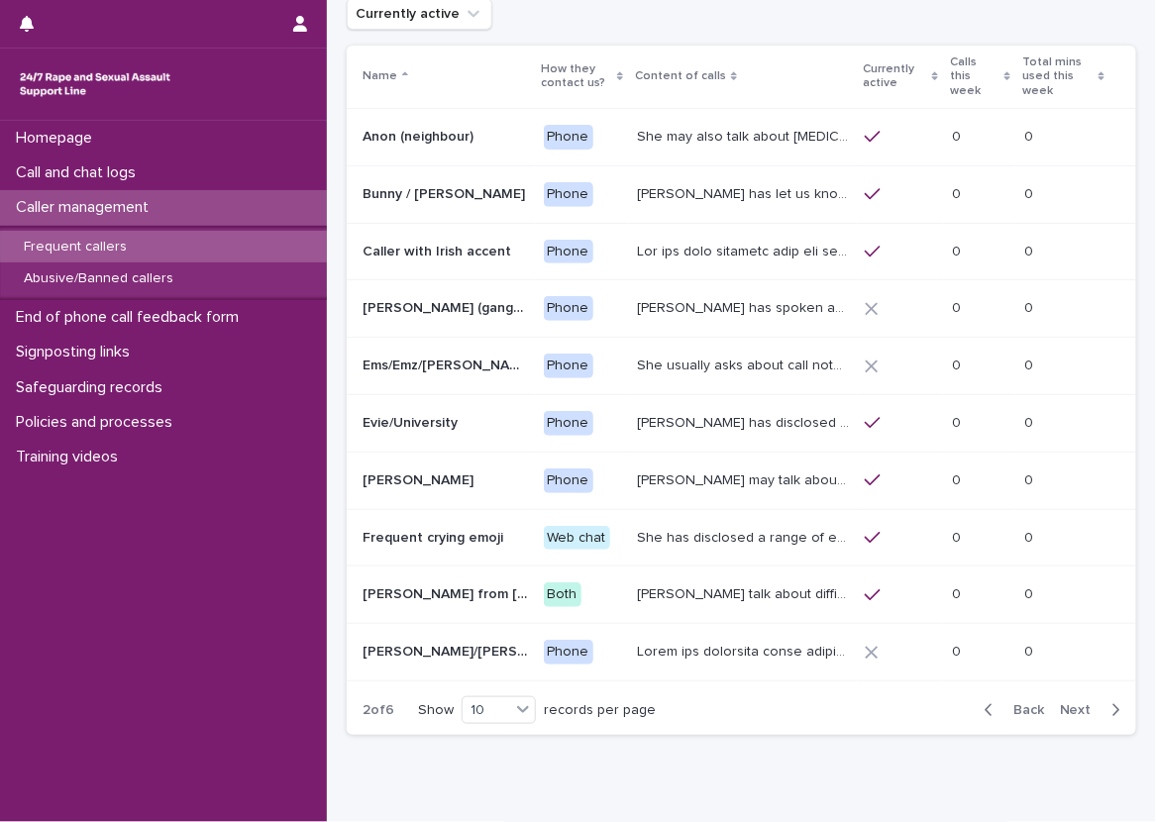
click at [1080, 703] on span "Next" at bounding box center [1082, 710] width 44 height 14
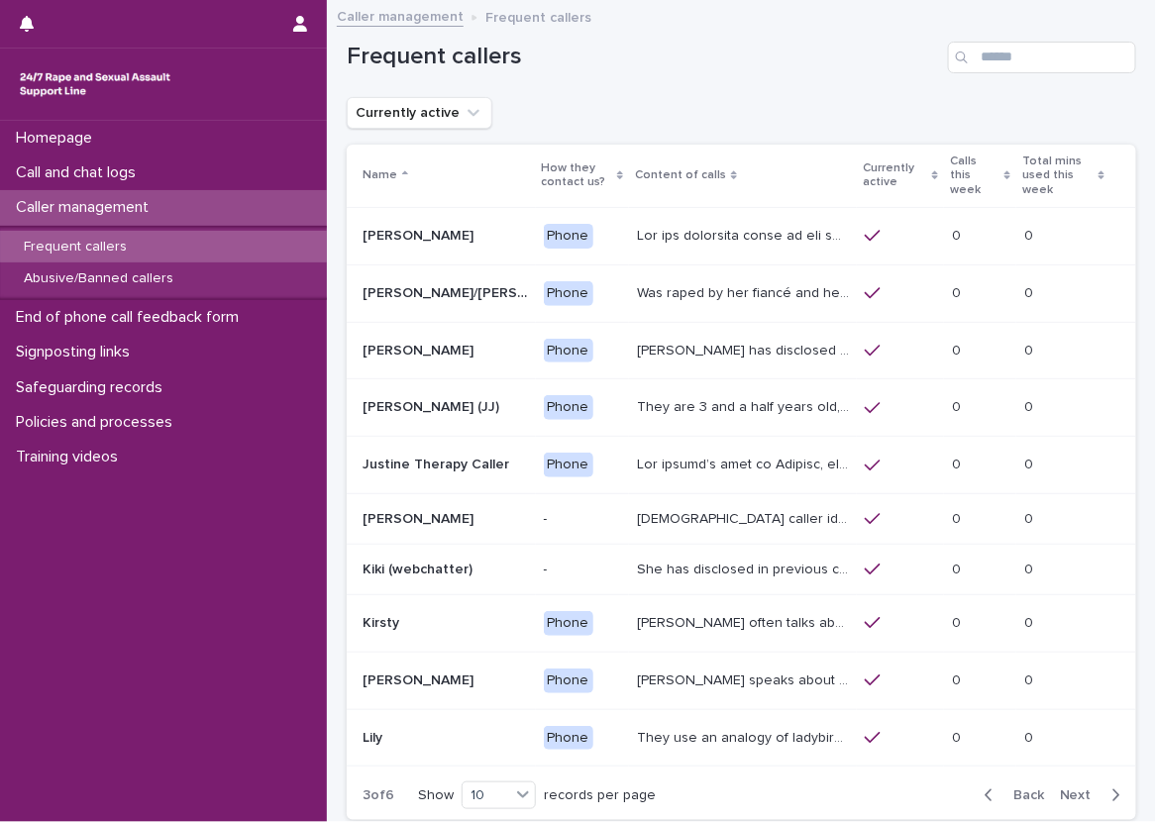
click at [812, 353] on p "[PERSON_NAME] has disclosed that he was raped by 10 men when he was homeless be…" at bounding box center [745, 349] width 216 height 21
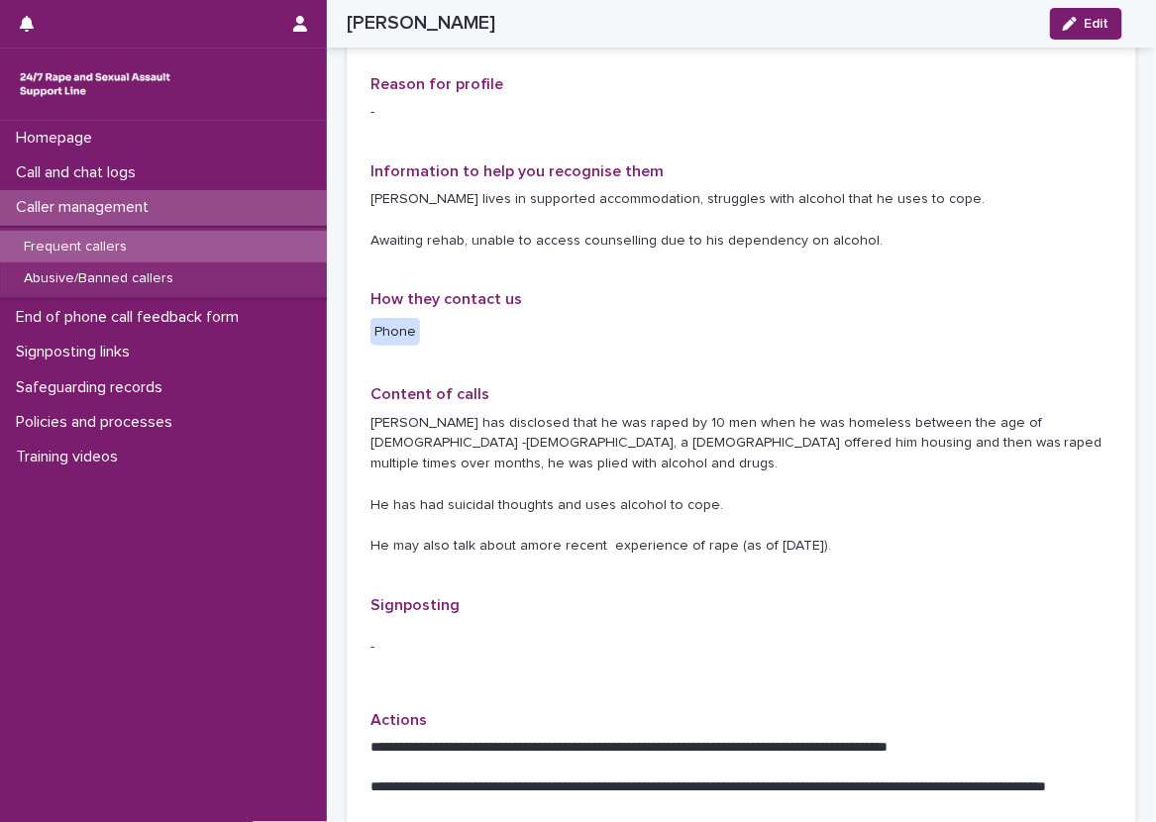
scroll to position [204, 0]
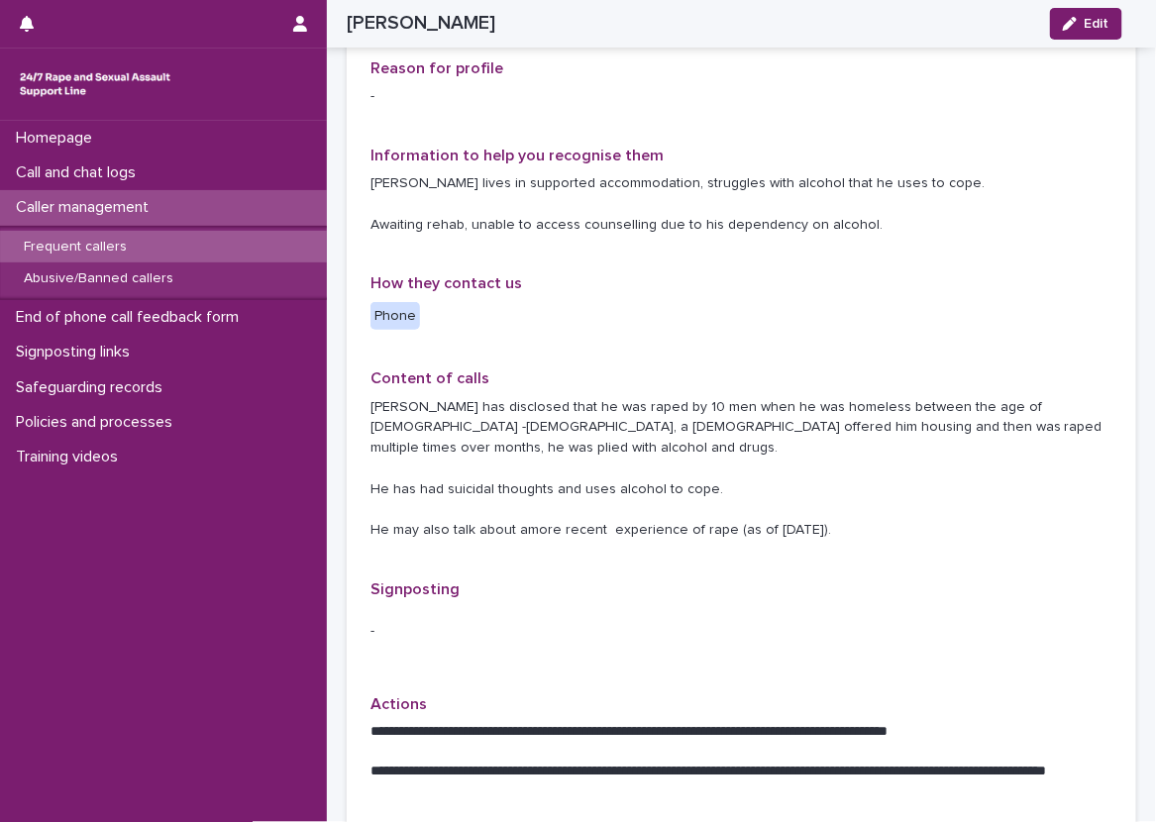
click at [336, 256] on div "**********" at bounding box center [741, 785] width 829 height 1974
click at [333, 239] on div "**********" at bounding box center [741, 785] width 829 height 1974
